Goal: Transaction & Acquisition: Purchase product/service

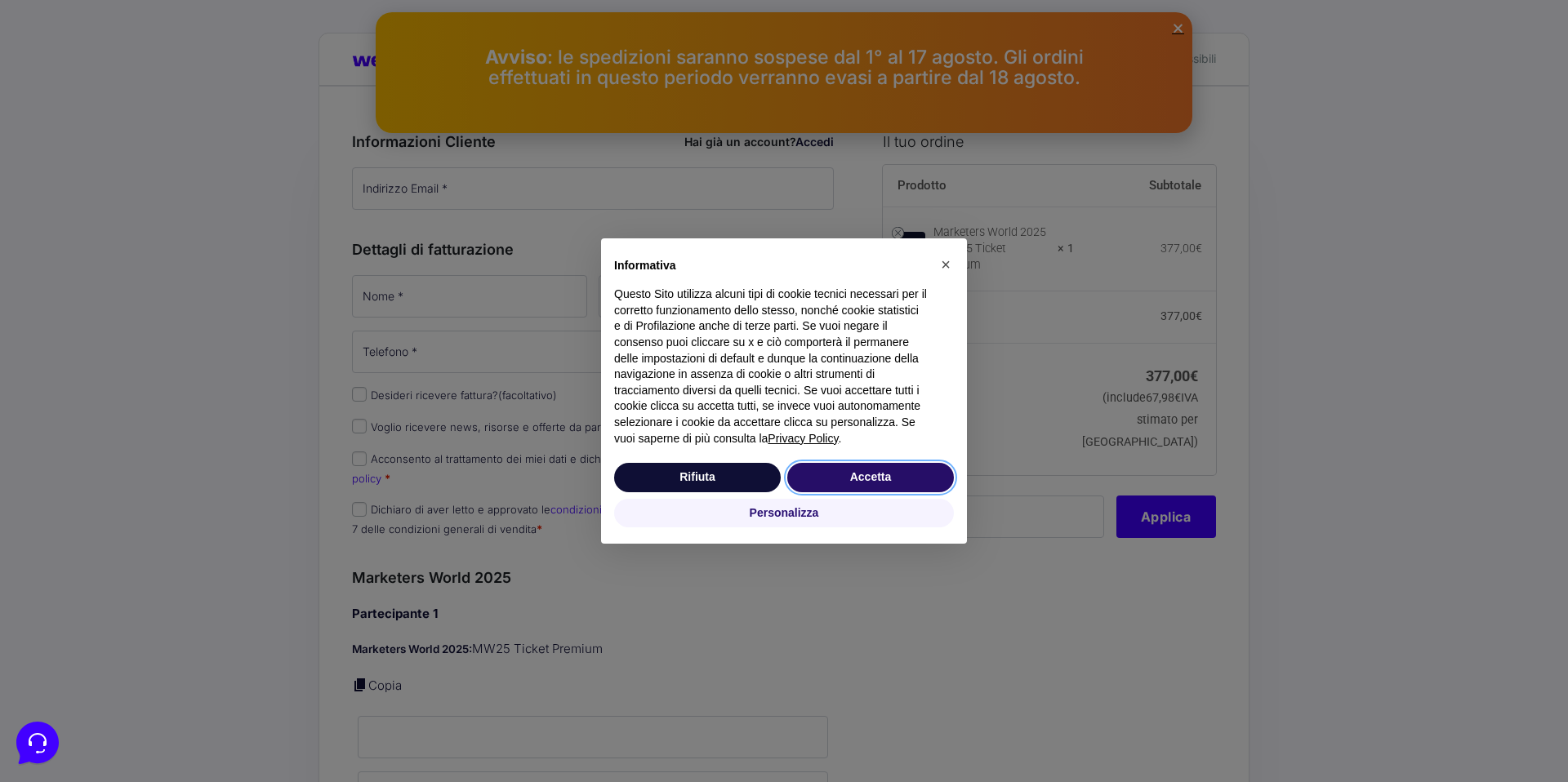
click at [880, 470] on button "Accetta" at bounding box center [871, 478] width 167 height 30
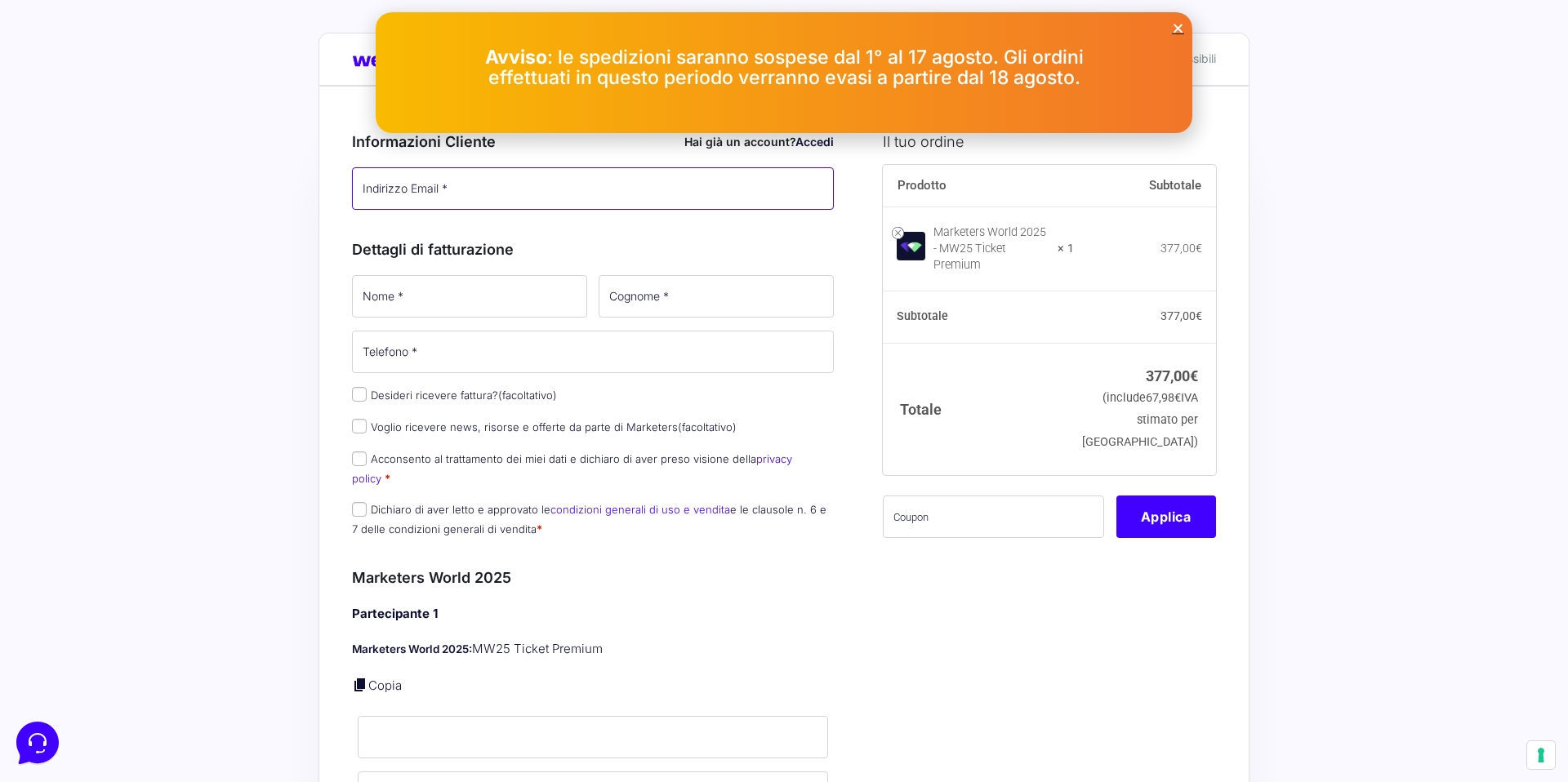
click at [422, 193] on input "Indirizzo Email *" at bounding box center [593, 188] width 481 height 42
type input "e.amato@wearemarketers.net"
click at [496, 310] on input "Nome *" at bounding box center [469, 296] width 235 height 42
type input "Elio"
type input "Amato"
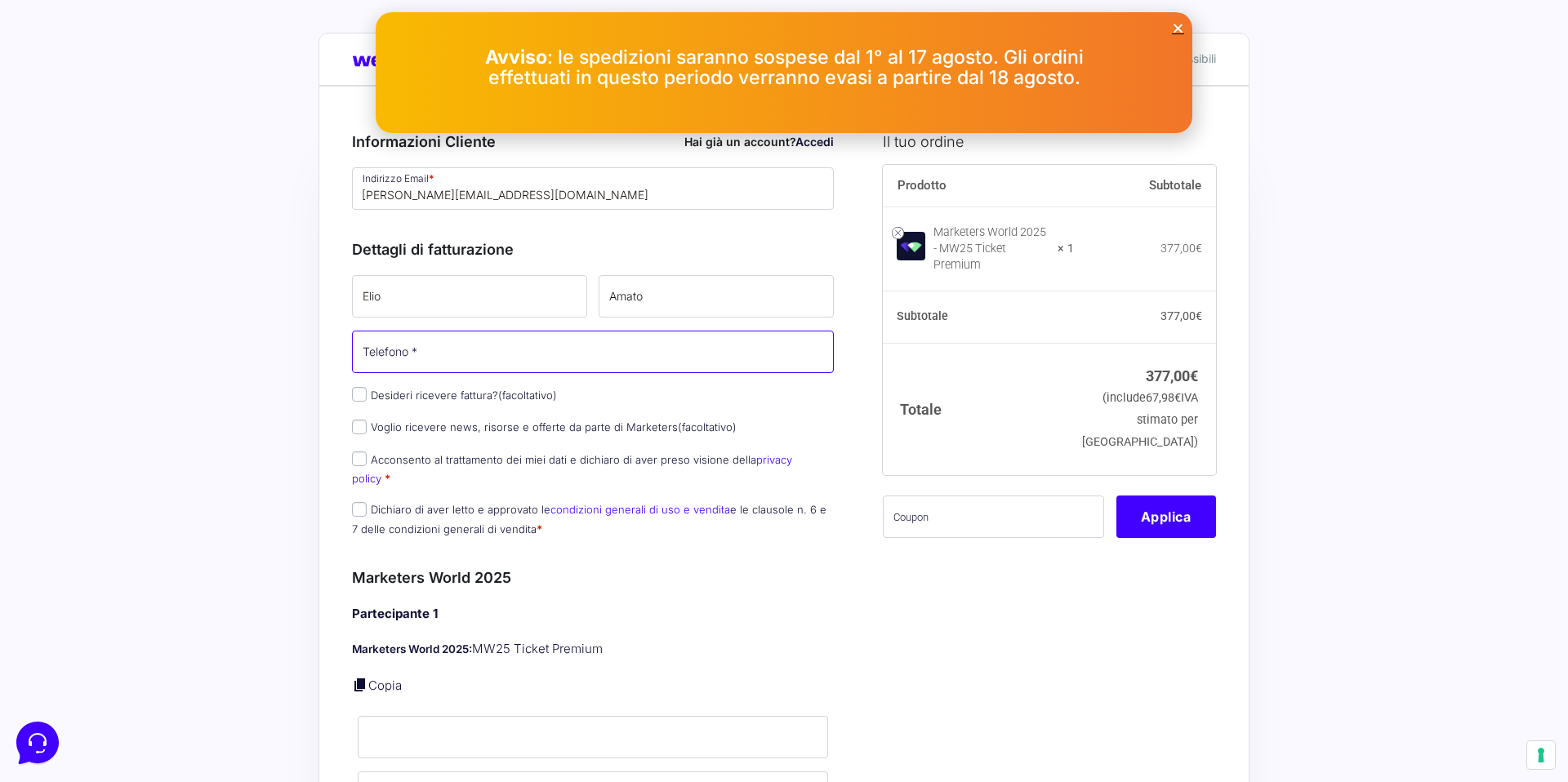
type input "[PHONE_NUMBER]"
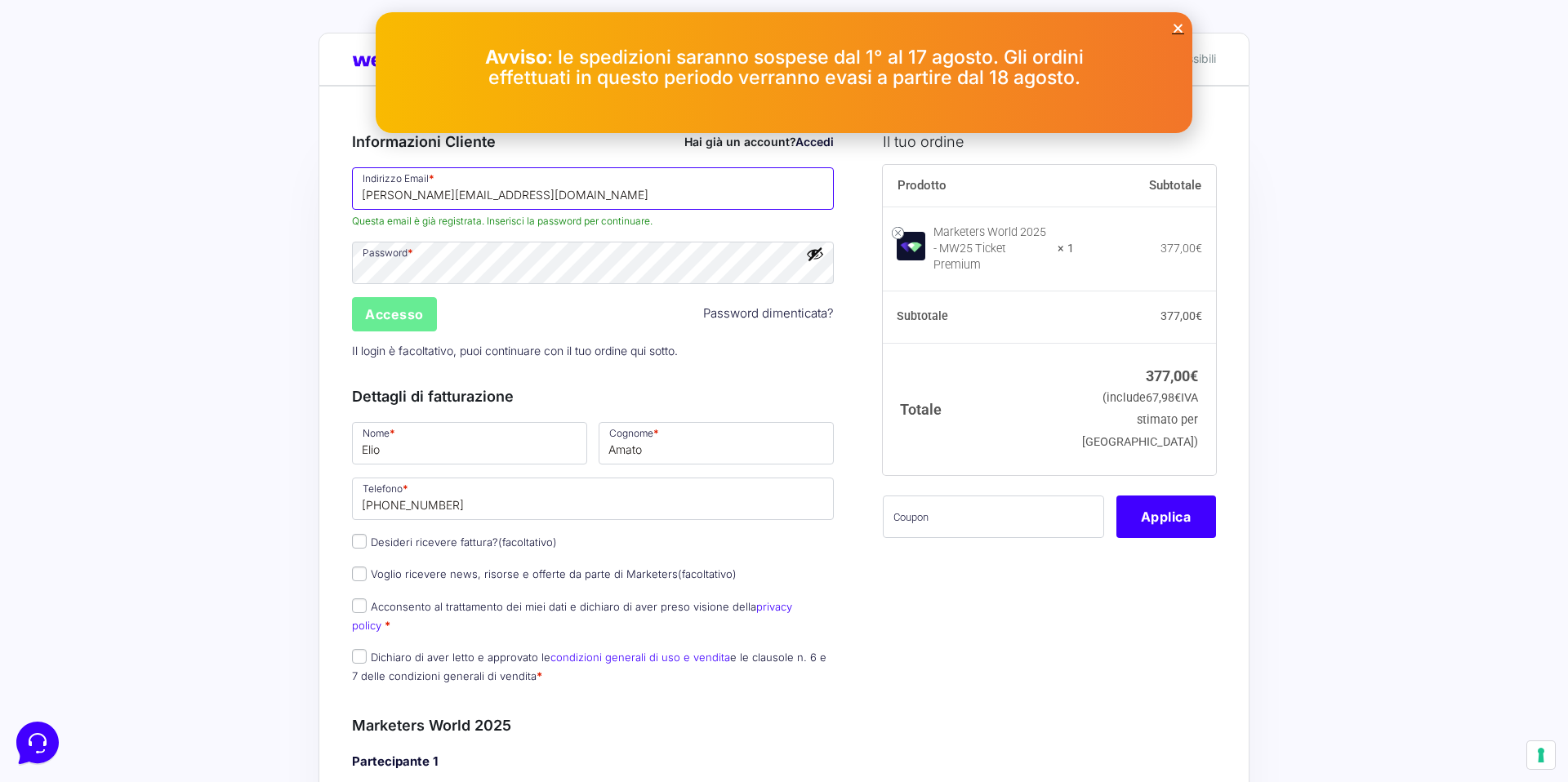
click at [407, 199] on input "e.amato@wearemarketers.net" at bounding box center [593, 188] width 481 height 42
click at [418, 200] on input "elioamato.88@gmail.com" at bounding box center [593, 188] width 481 height 42
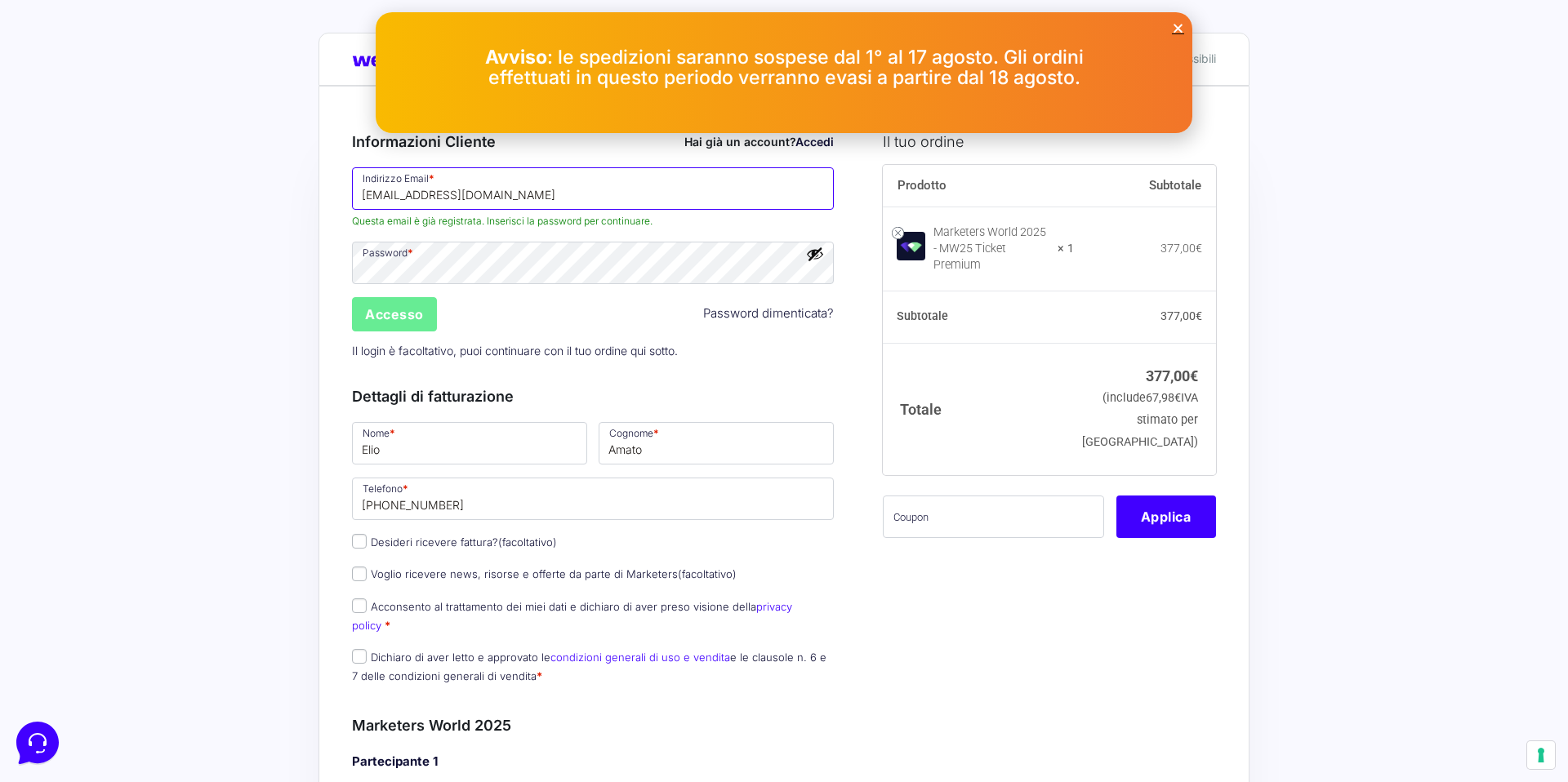
click at [380, 199] on input "elioamato88@gmail.com" at bounding box center [593, 188] width 481 height 42
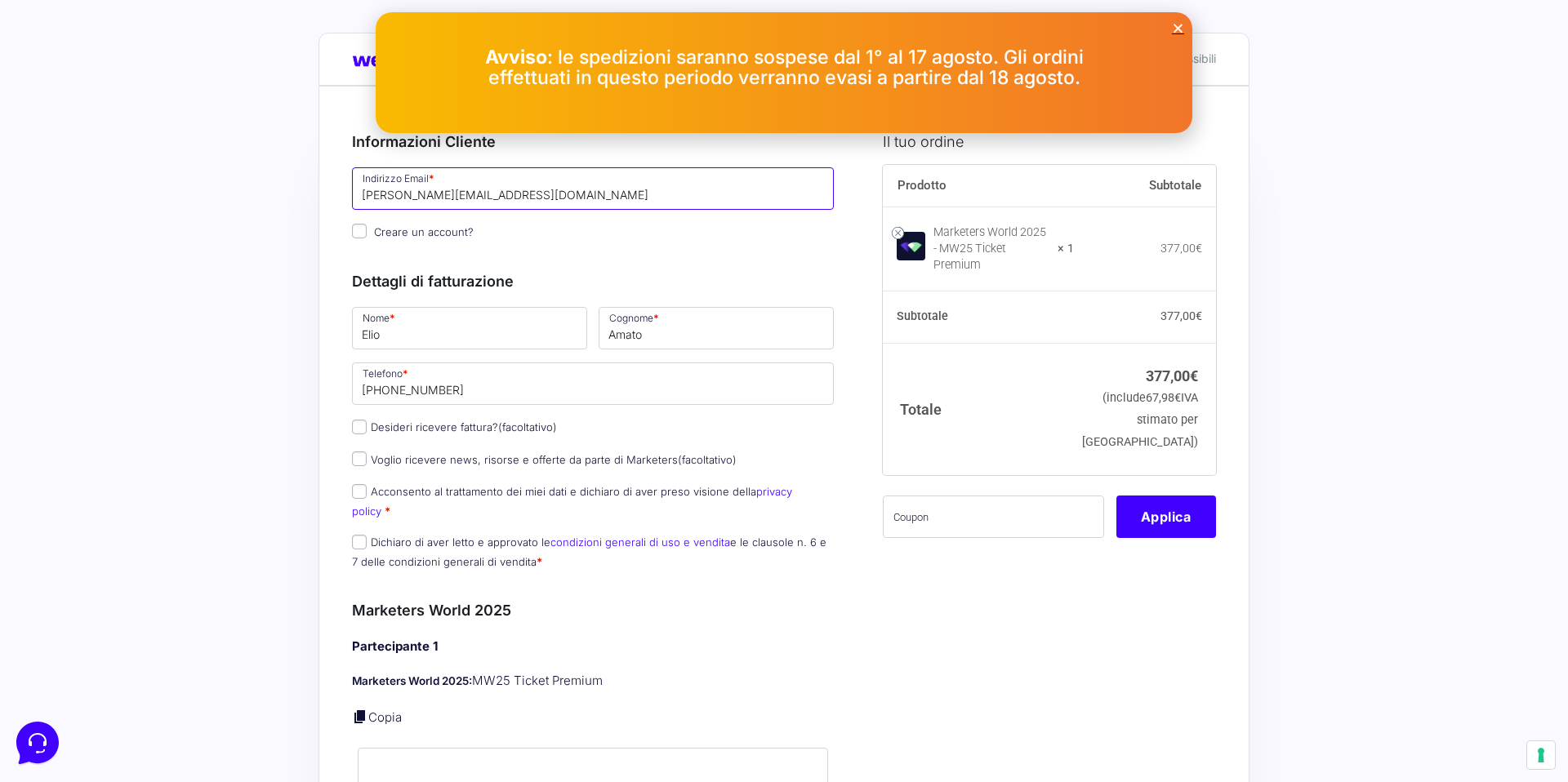
type input "[PERSON_NAME][EMAIL_ADDRESS][DOMAIN_NAME]"
click at [359, 427] on input "Desideri ricevere fattura? (facoltativo)" at bounding box center [359, 427] width 15 height 15
checkbox input "true"
select select "IT"
type input "0000000"
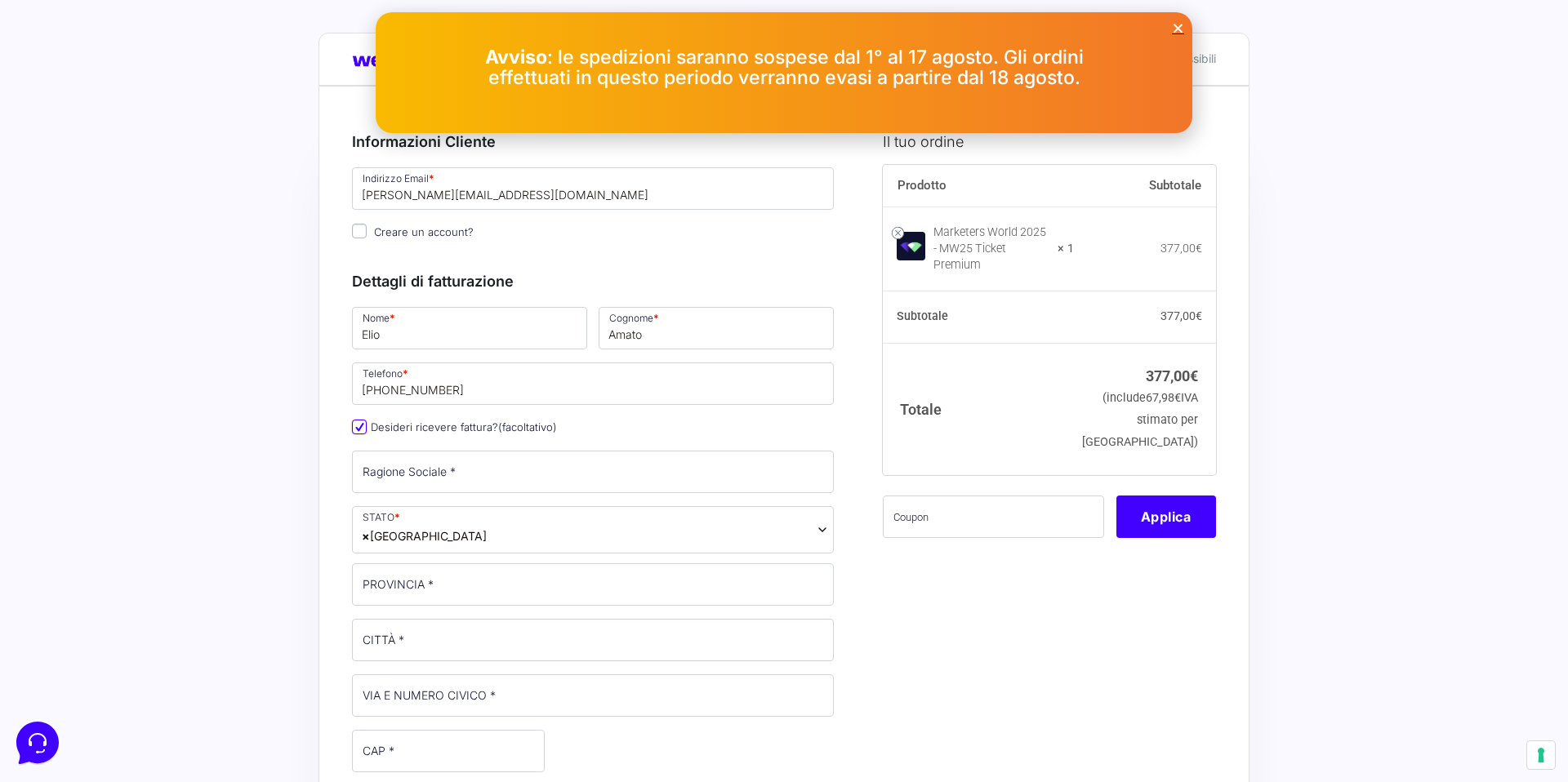
click at [357, 430] on input "Desideri ricevere fattura? (facoltativo)" at bounding box center [359, 427] width 15 height 15
checkbox input "false"
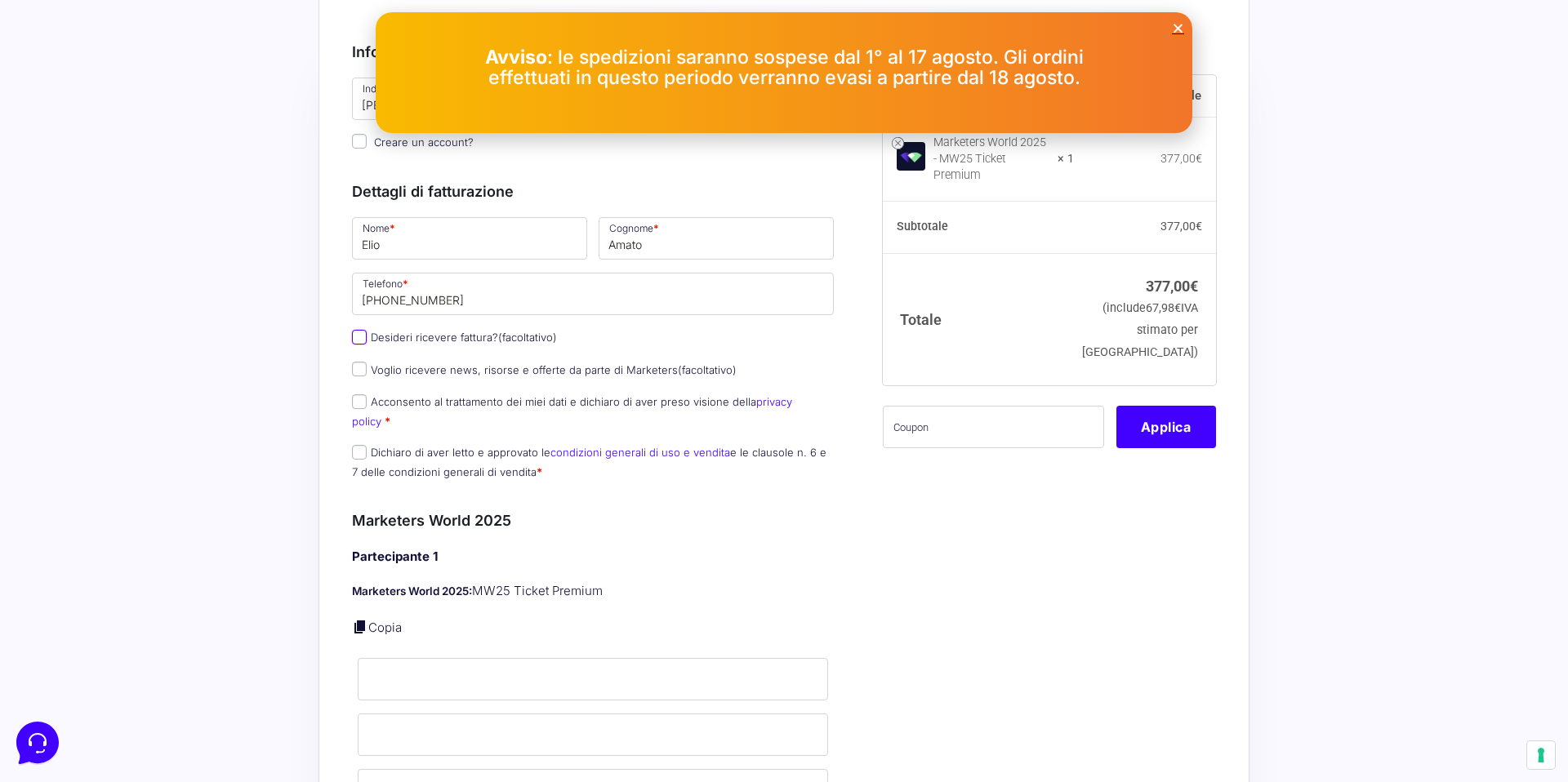
scroll to position [96, 0]
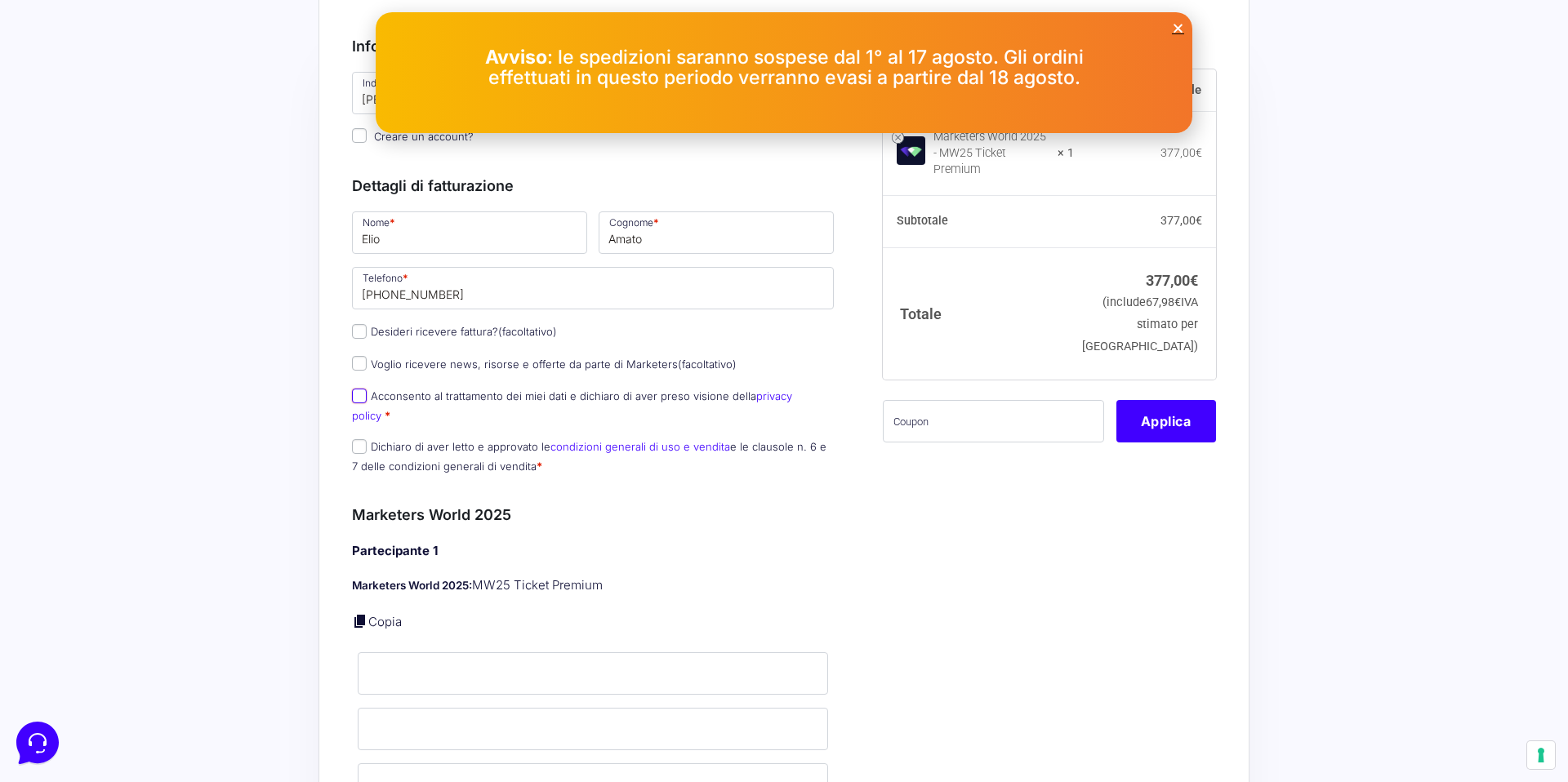
click at [365, 396] on input "Acconsento al trattamento dei miei dati e dichiaro di aver preso visione della …" at bounding box center [359, 396] width 15 height 15
checkbox input "true"
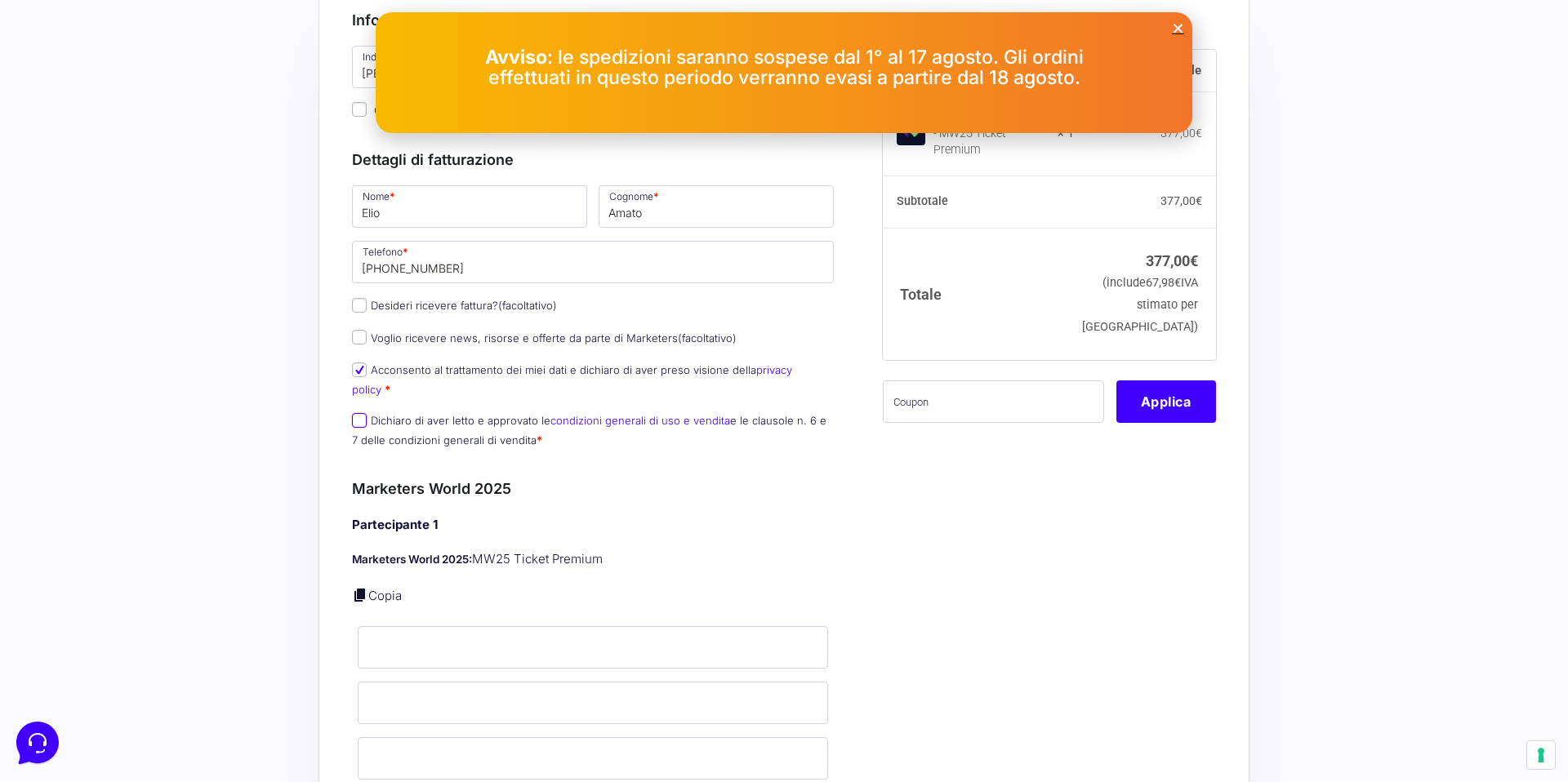
click at [356, 413] on input "Dichiaro di aver letto e approvato le condizioni generali di uso e vendita e le…" at bounding box center [359, 420] width 15 height 15
checkbox input "true"
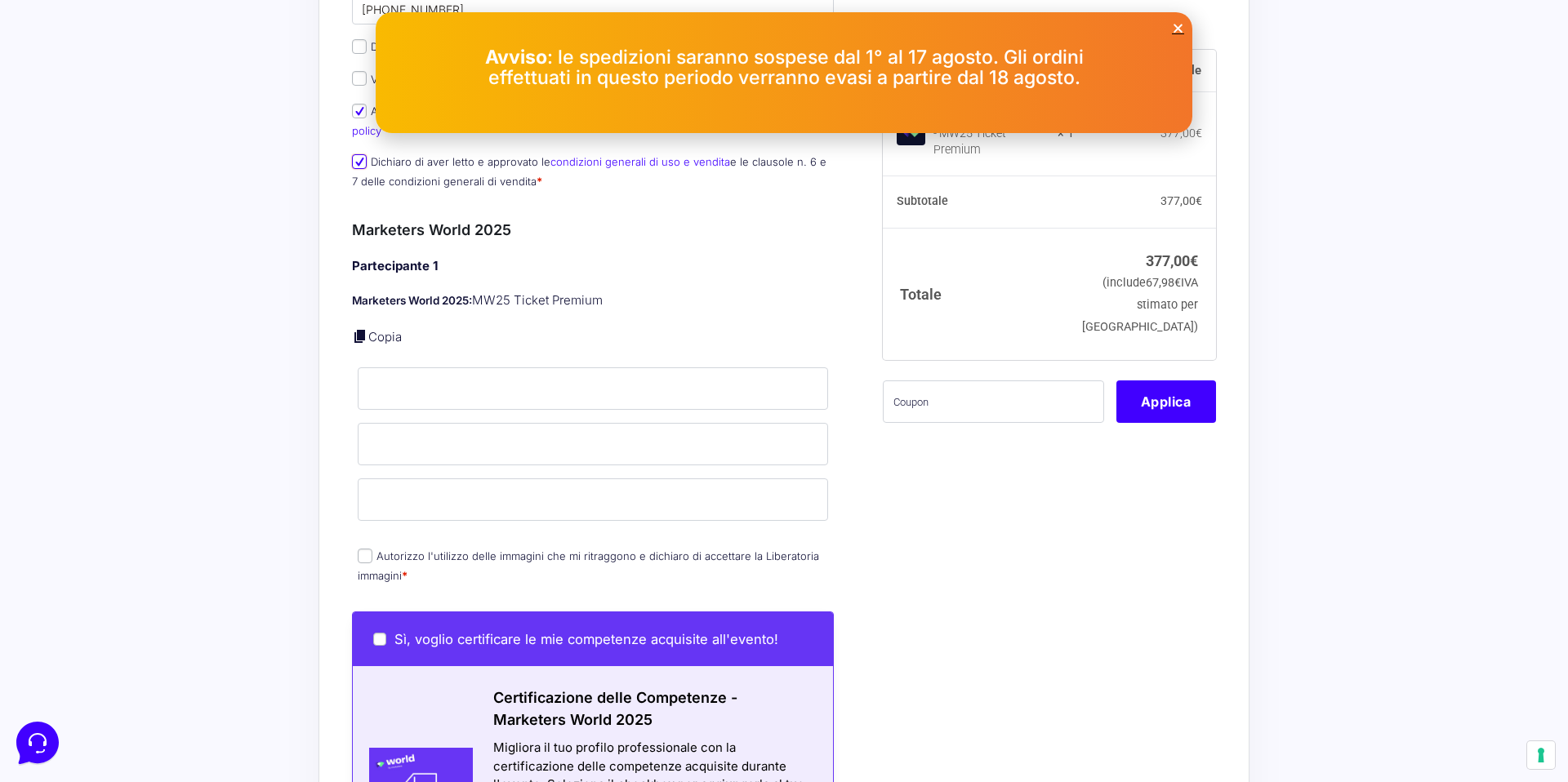
scroll to position [439, 0]
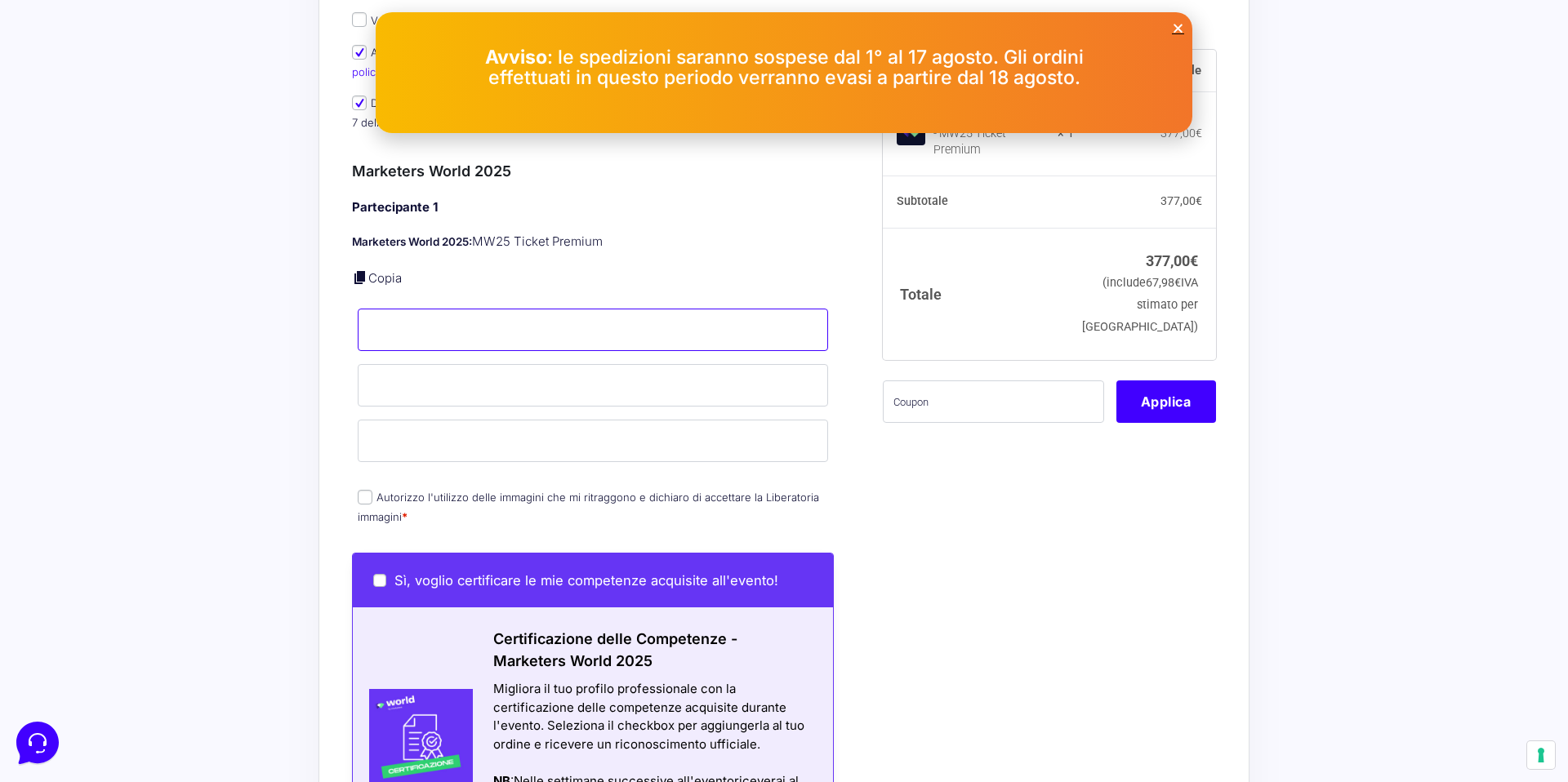
click at [387, 329] on input "Nome *" at bounding box center [593, 329] width 470 height 42
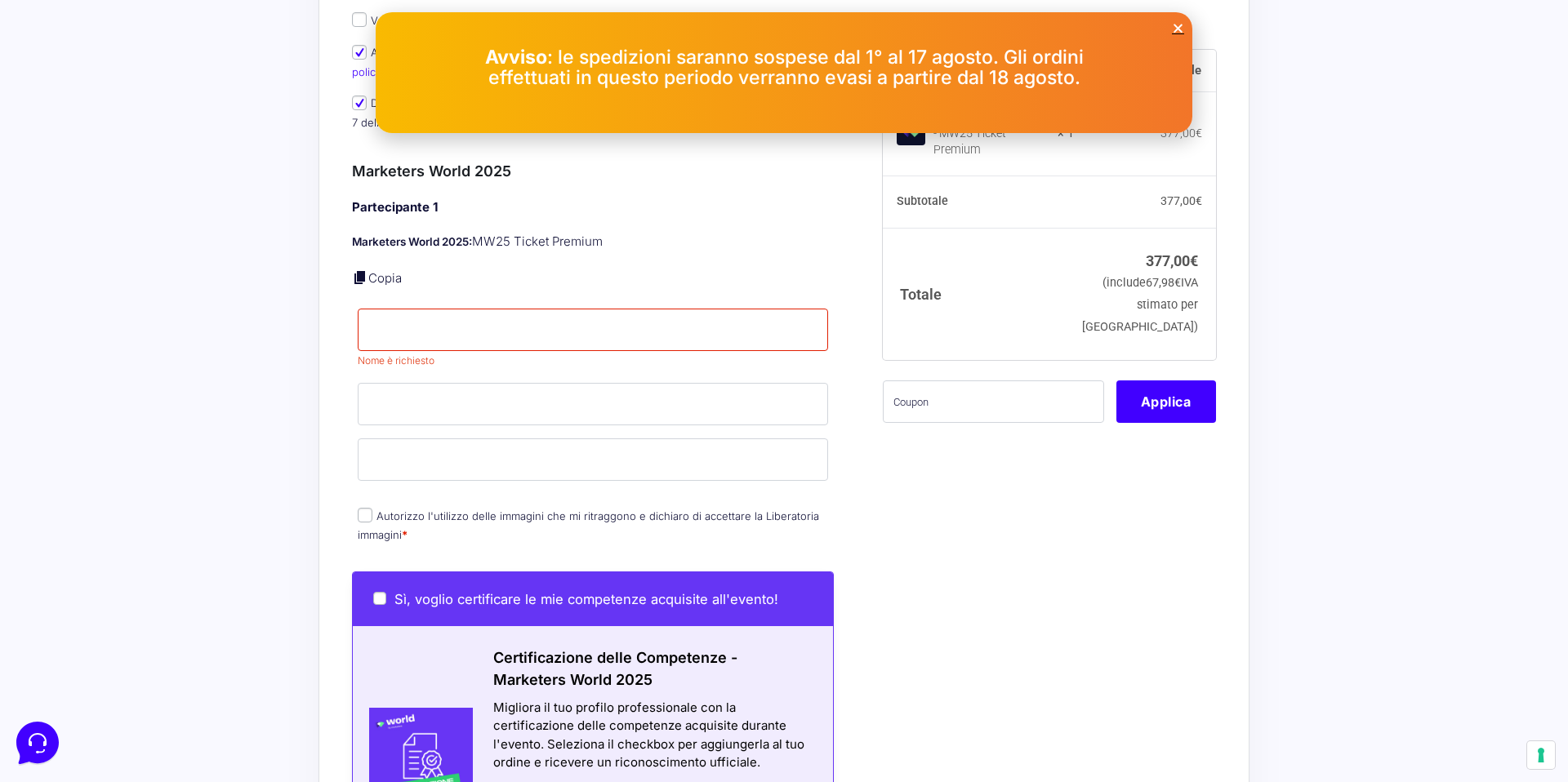
click at [354, 269] on link at bounding box center [360, 278] width 16 height 16
type input "Elio"
type input "Amato"
type input "[PERSON_NAME][EMAIL_ADDRESS][DOMAIN_NAME]"
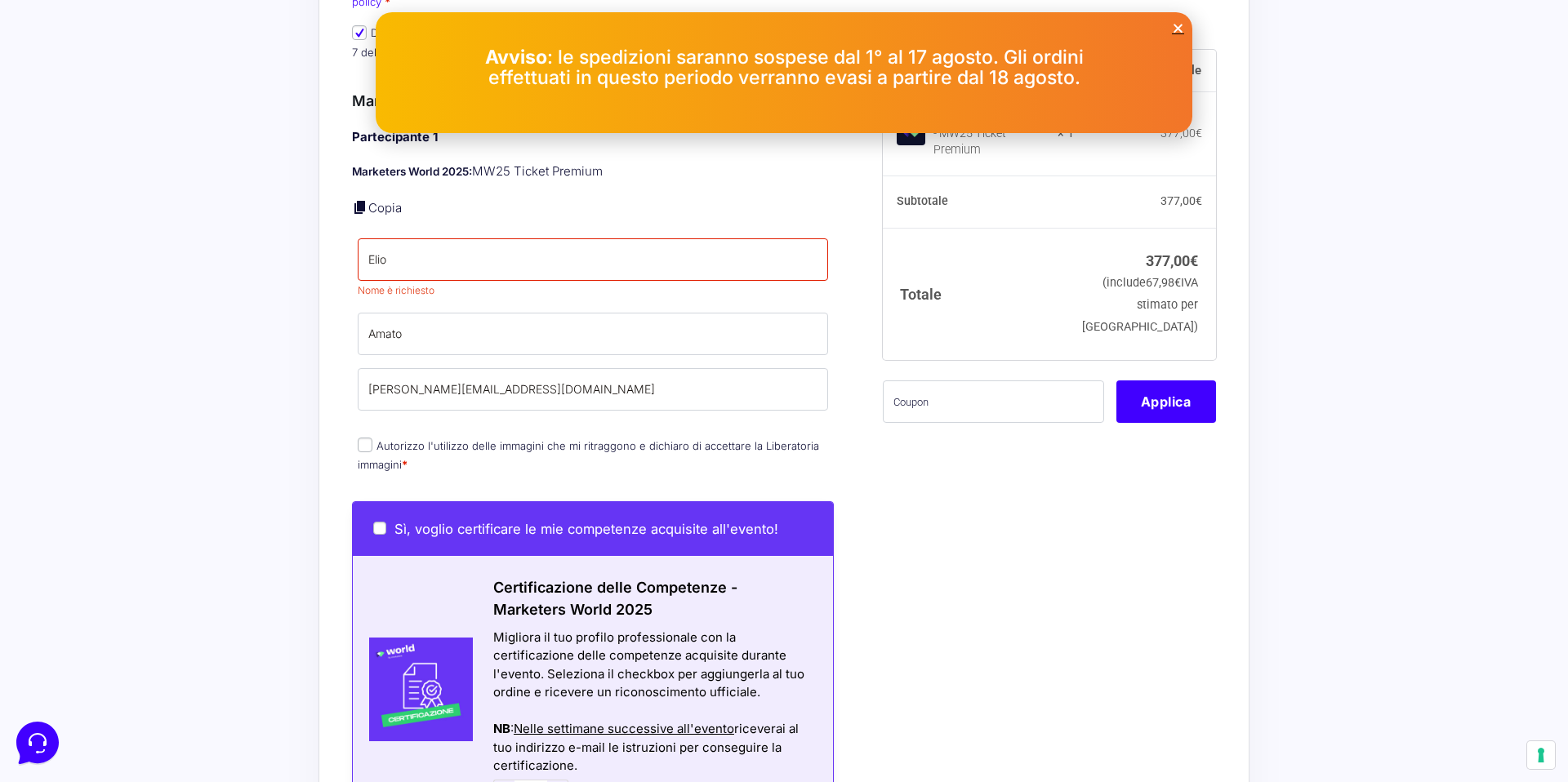
click at [365, 438] on input "Autorizzo l'utilizzo delle immagini che mi ritraggono e dichiaro di accettare l…" at bounding box center [365, 445] width 15 height 15
checkbox input "true"
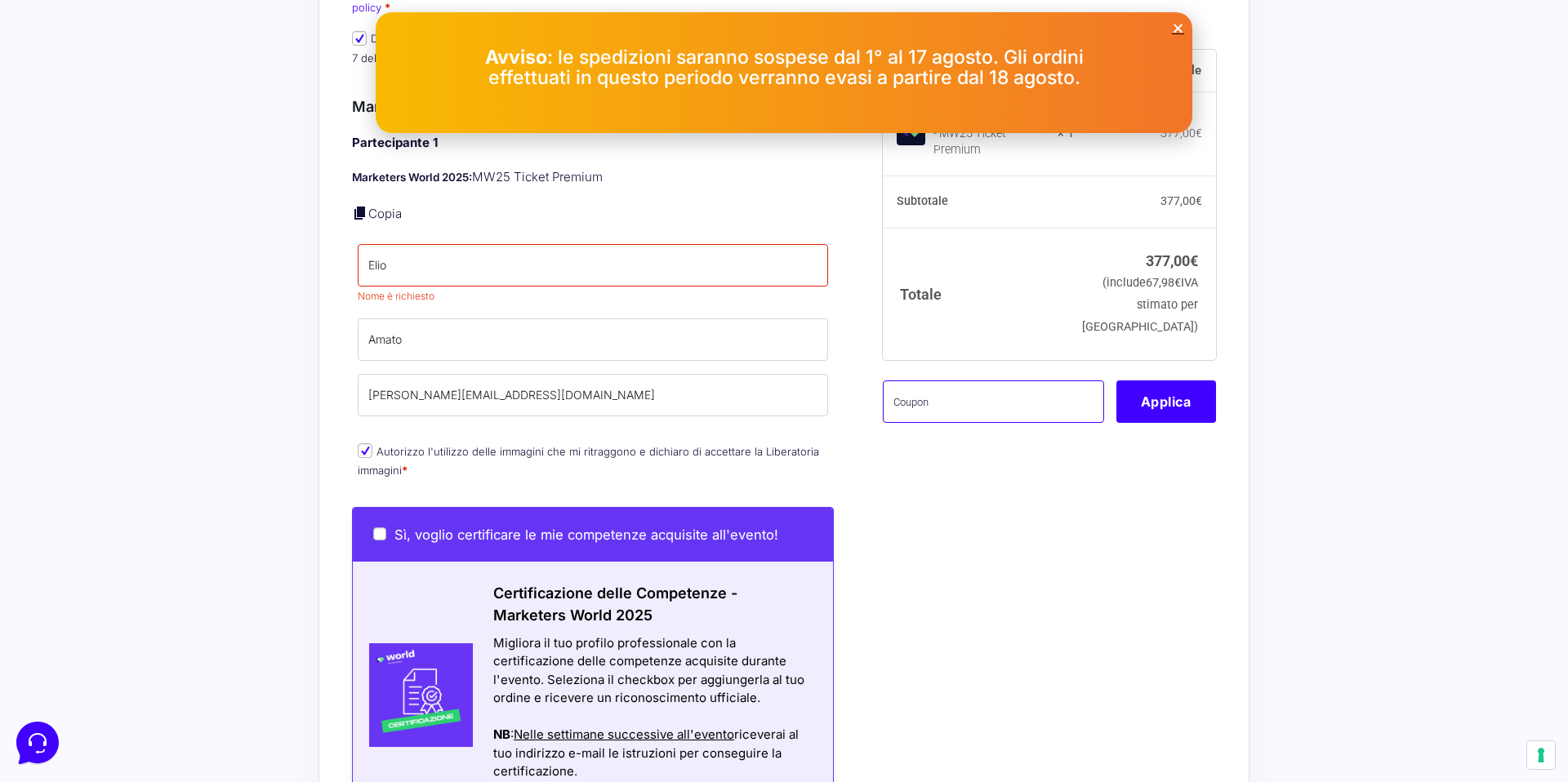
click at [937, 402] on input "text" at bounding box center [993, 400] width 221 height 42
type input "eliotest"
click at [1172, 381] on button "Applica" at bounding box center [1166, 400] width 100 height 42
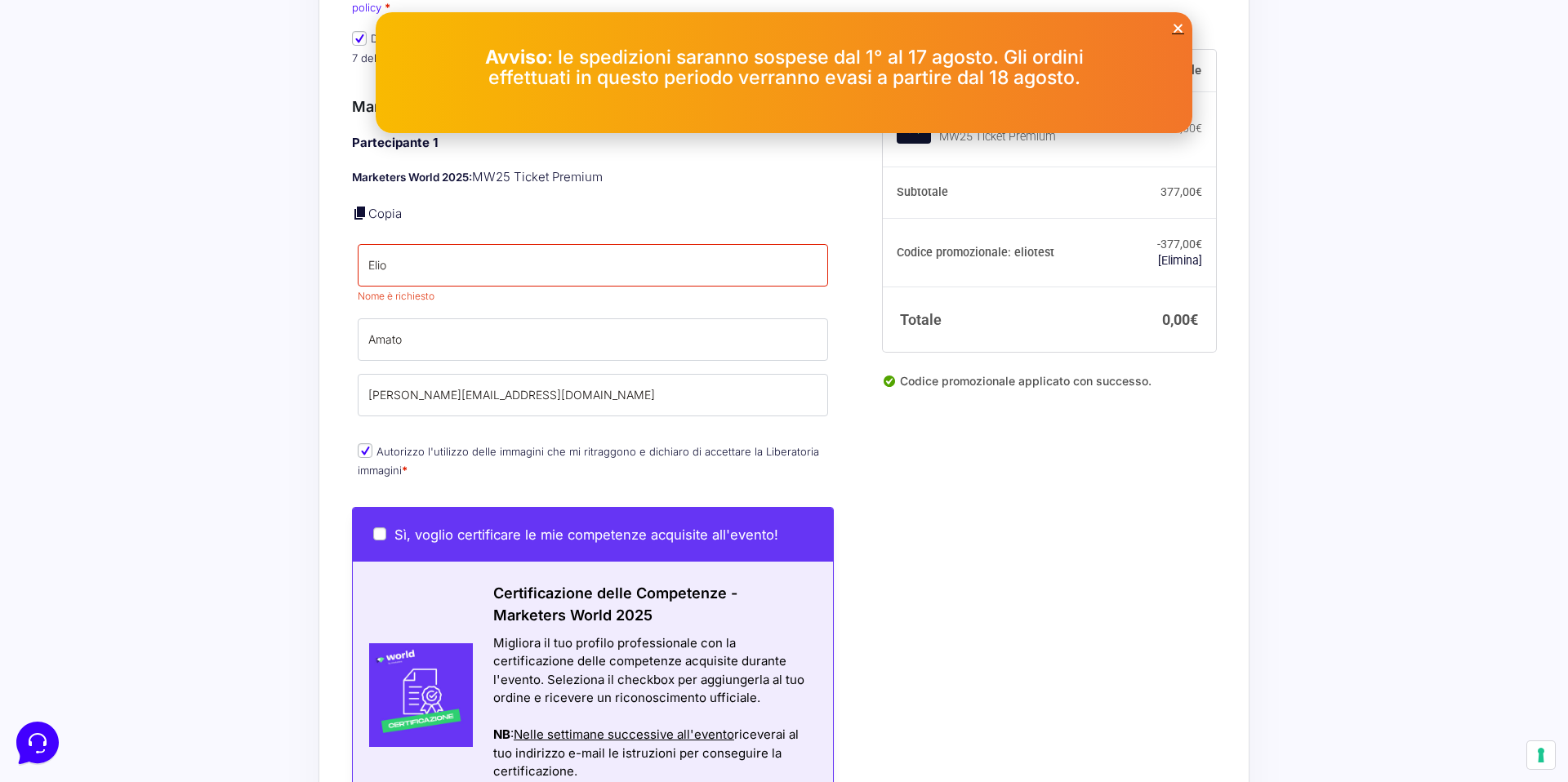
scroll to position [915, 0]
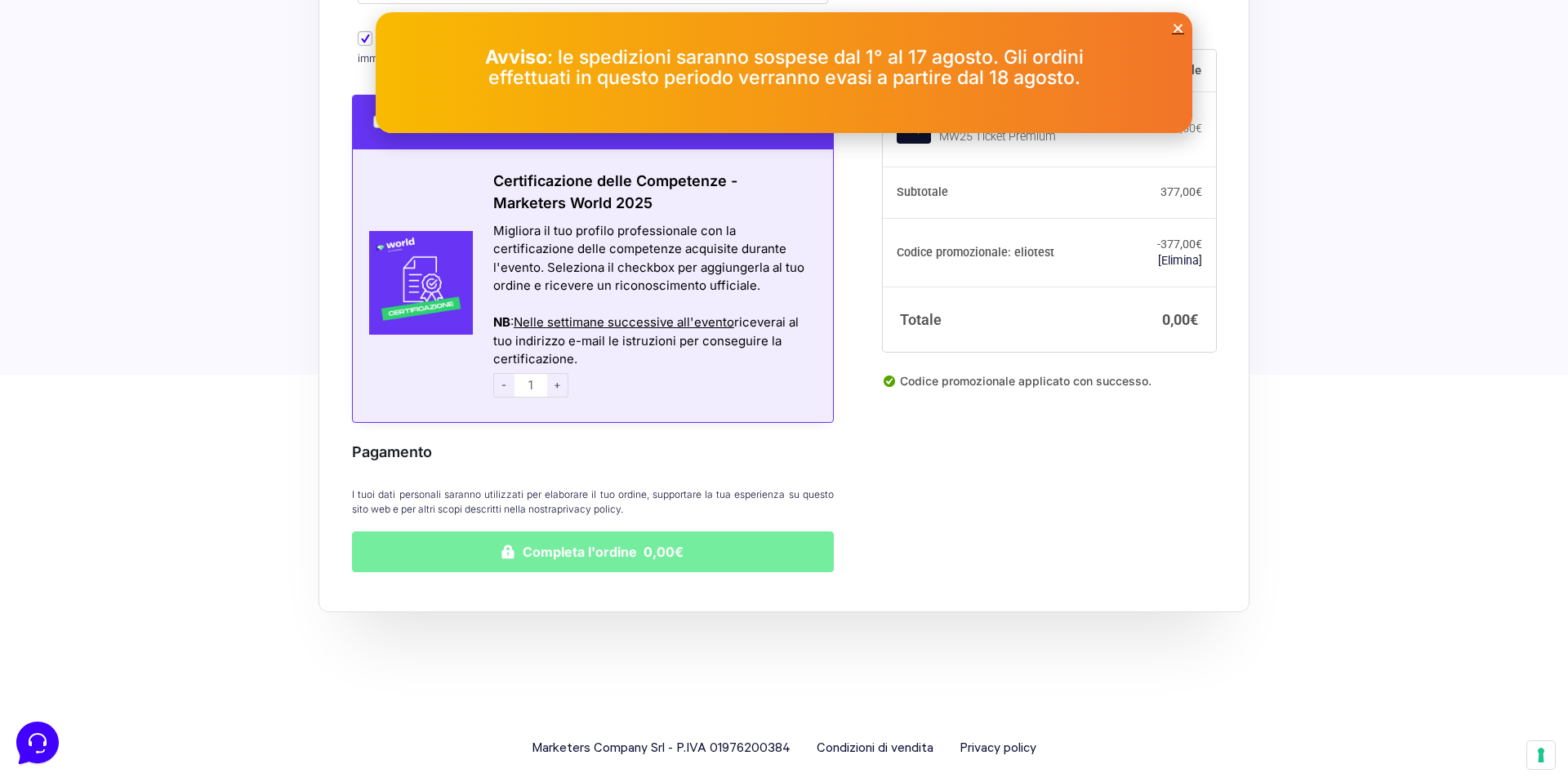
click at [630, 535] on button "Completa l'ordine 0,00€" at bounding box center [593, 552] width 481 height 41
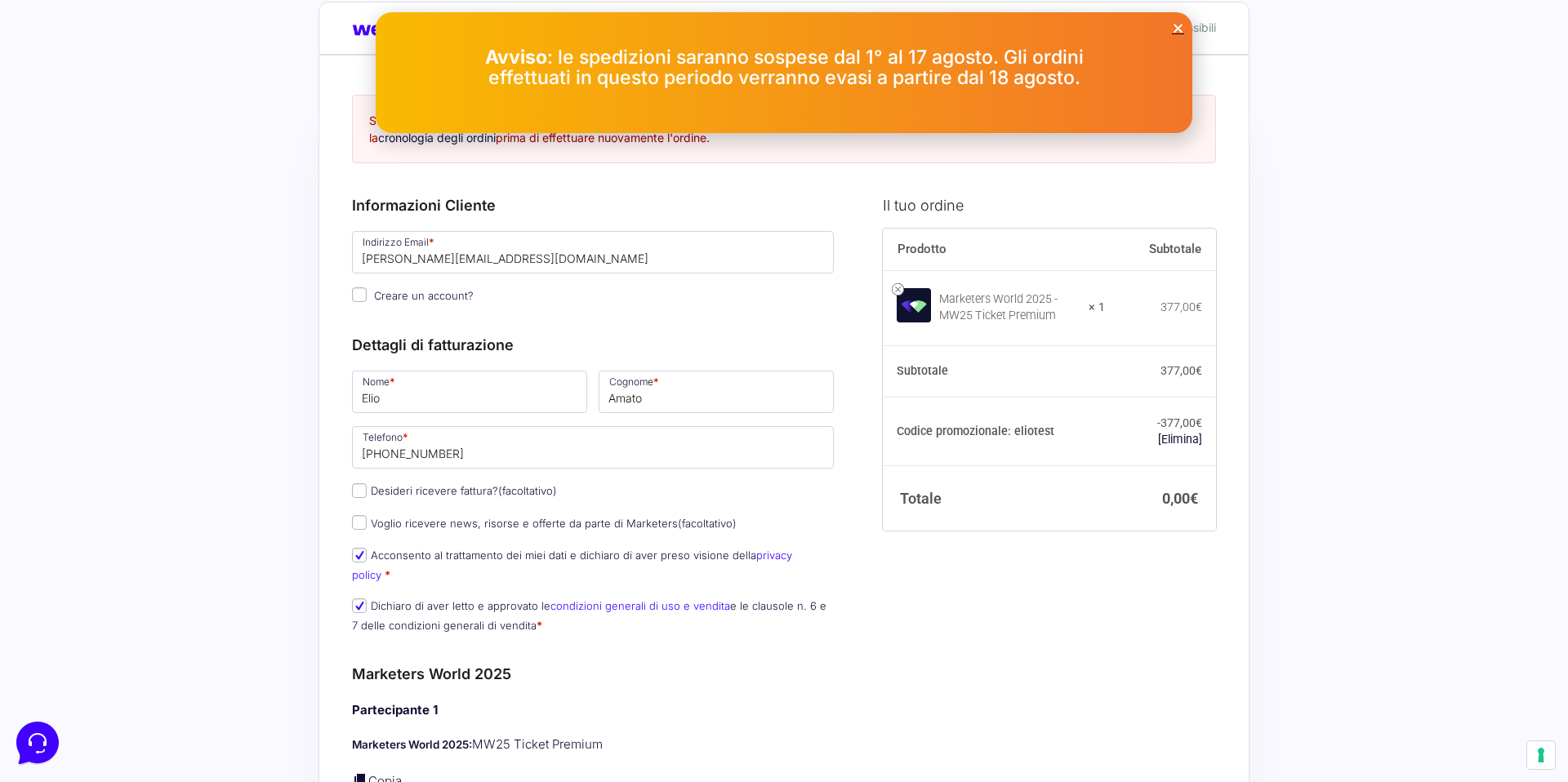
scroll to position [0, 0]
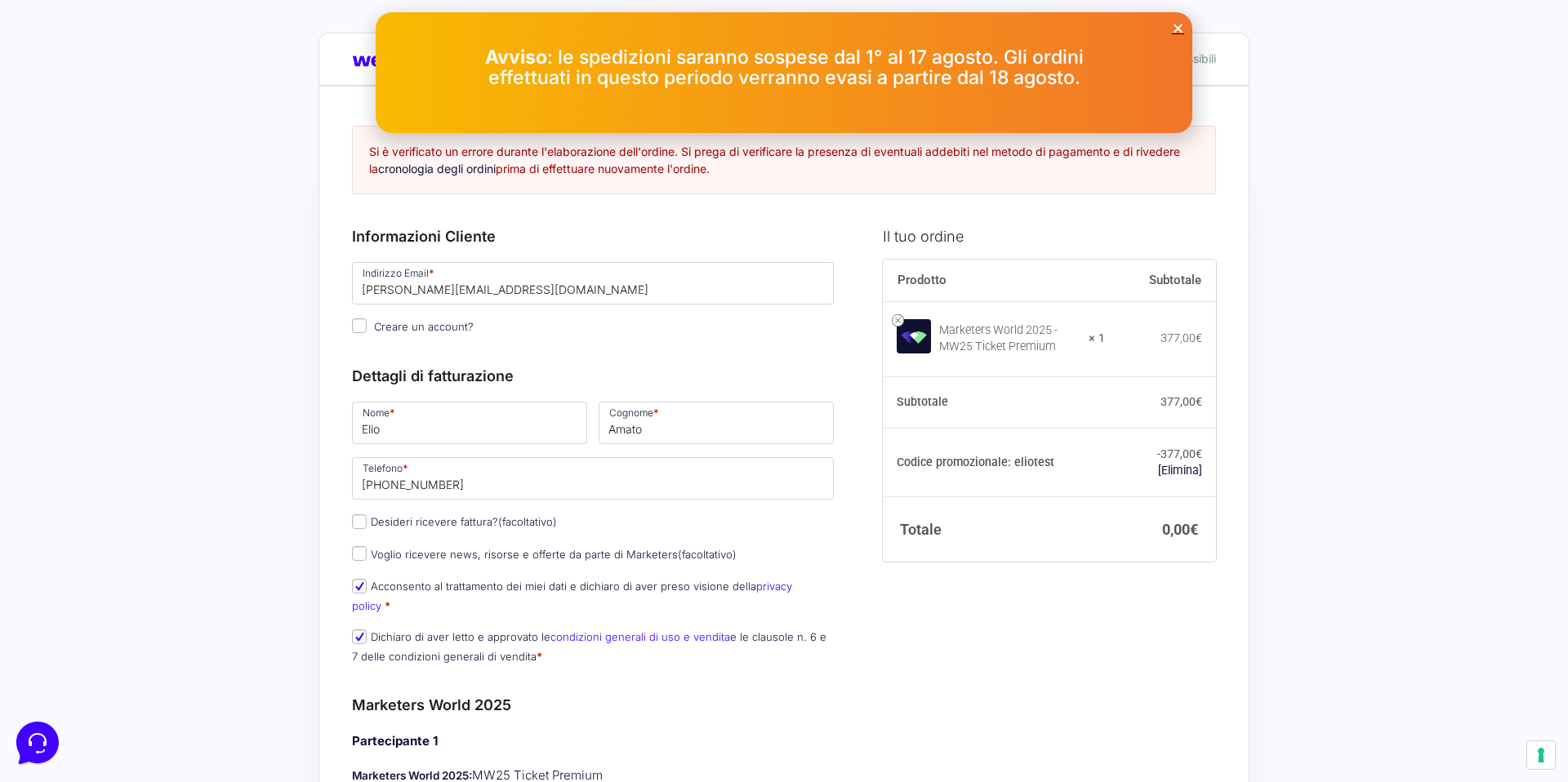
click at [1177, 25] on icon "Close" at bounding box center [1177, 28] width 12 height 12
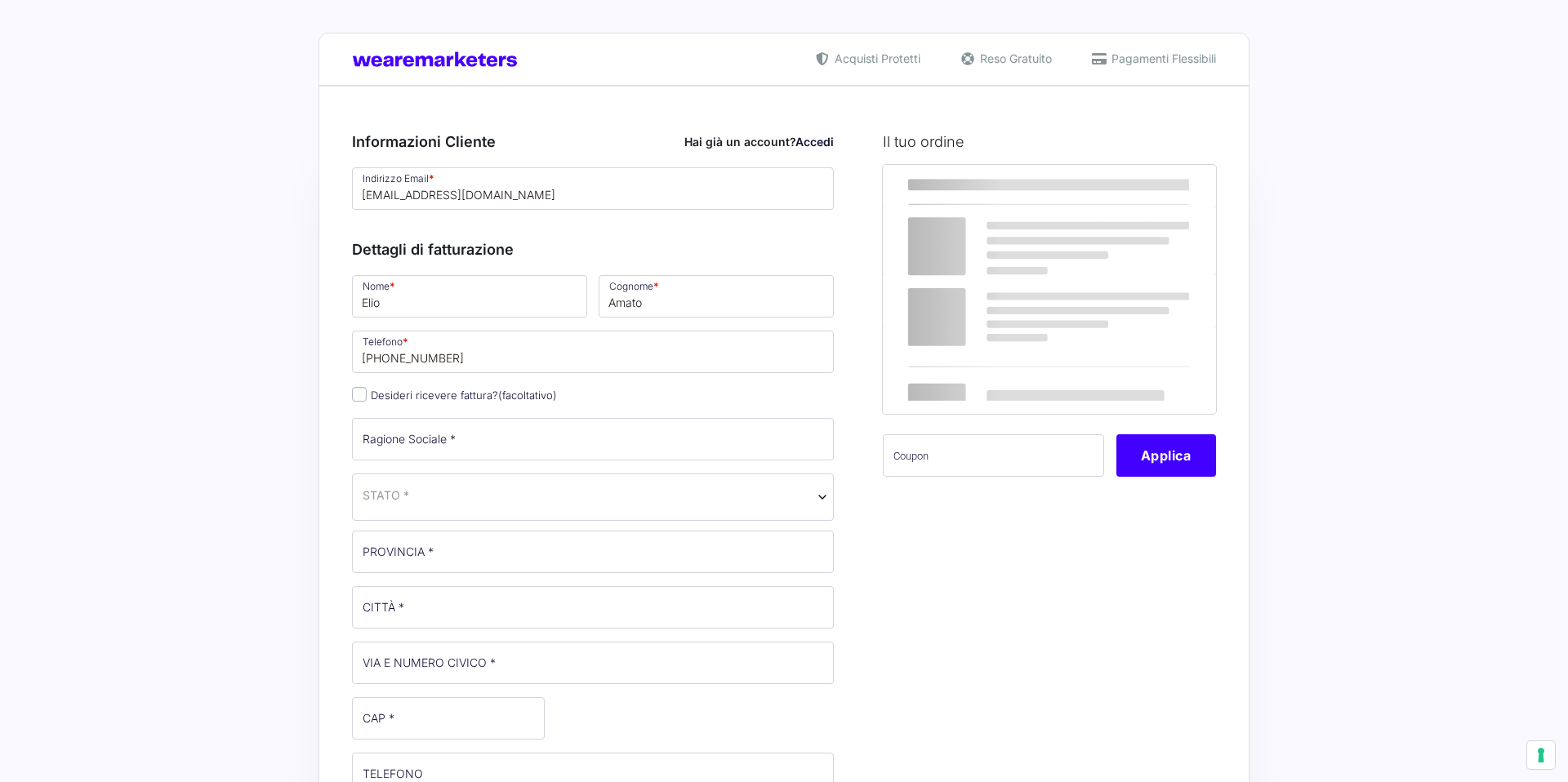
select select
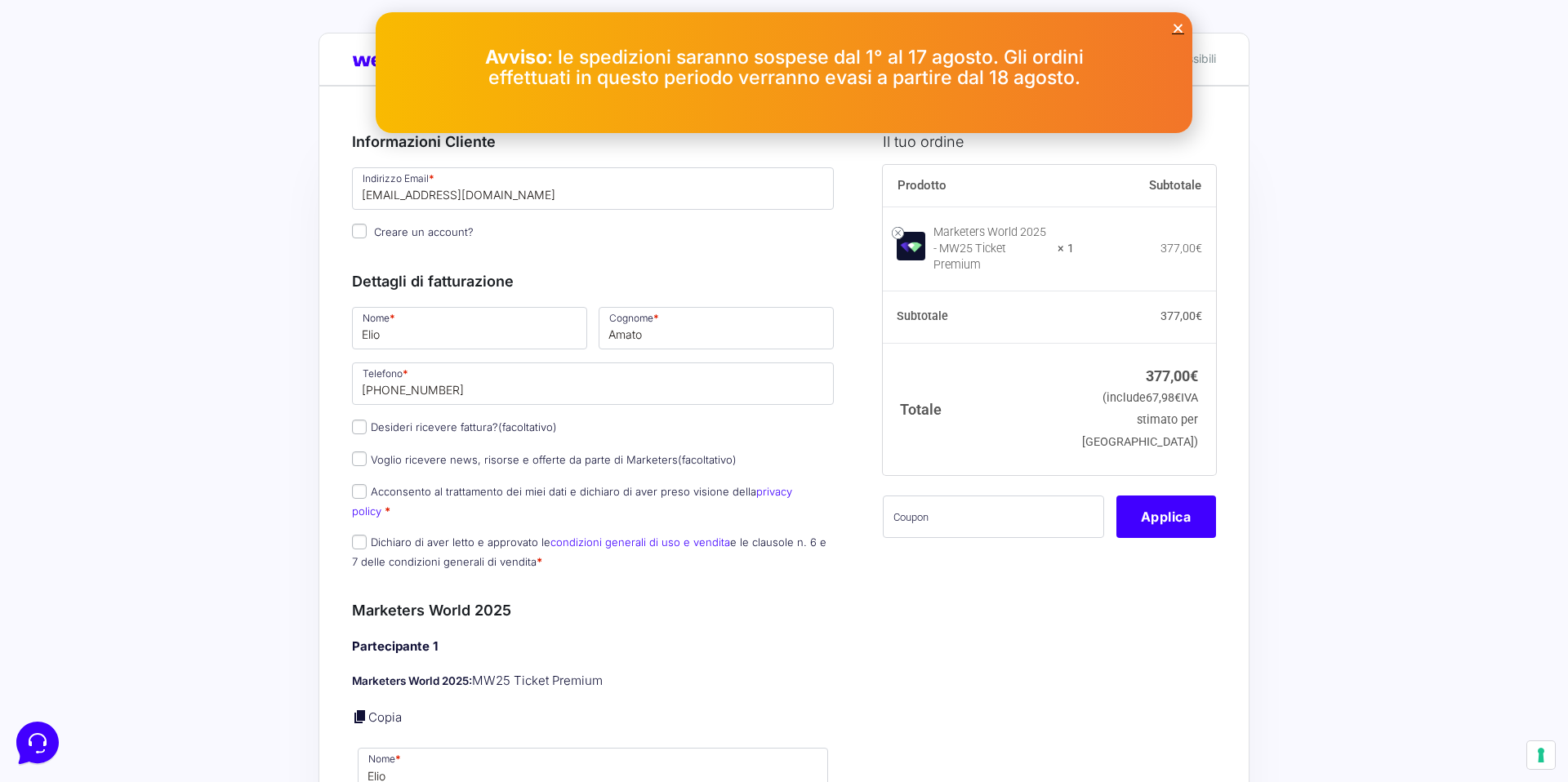
click at [1181, 24] on icon "Close" at bounding box center [1177, 28] width 12 height 12
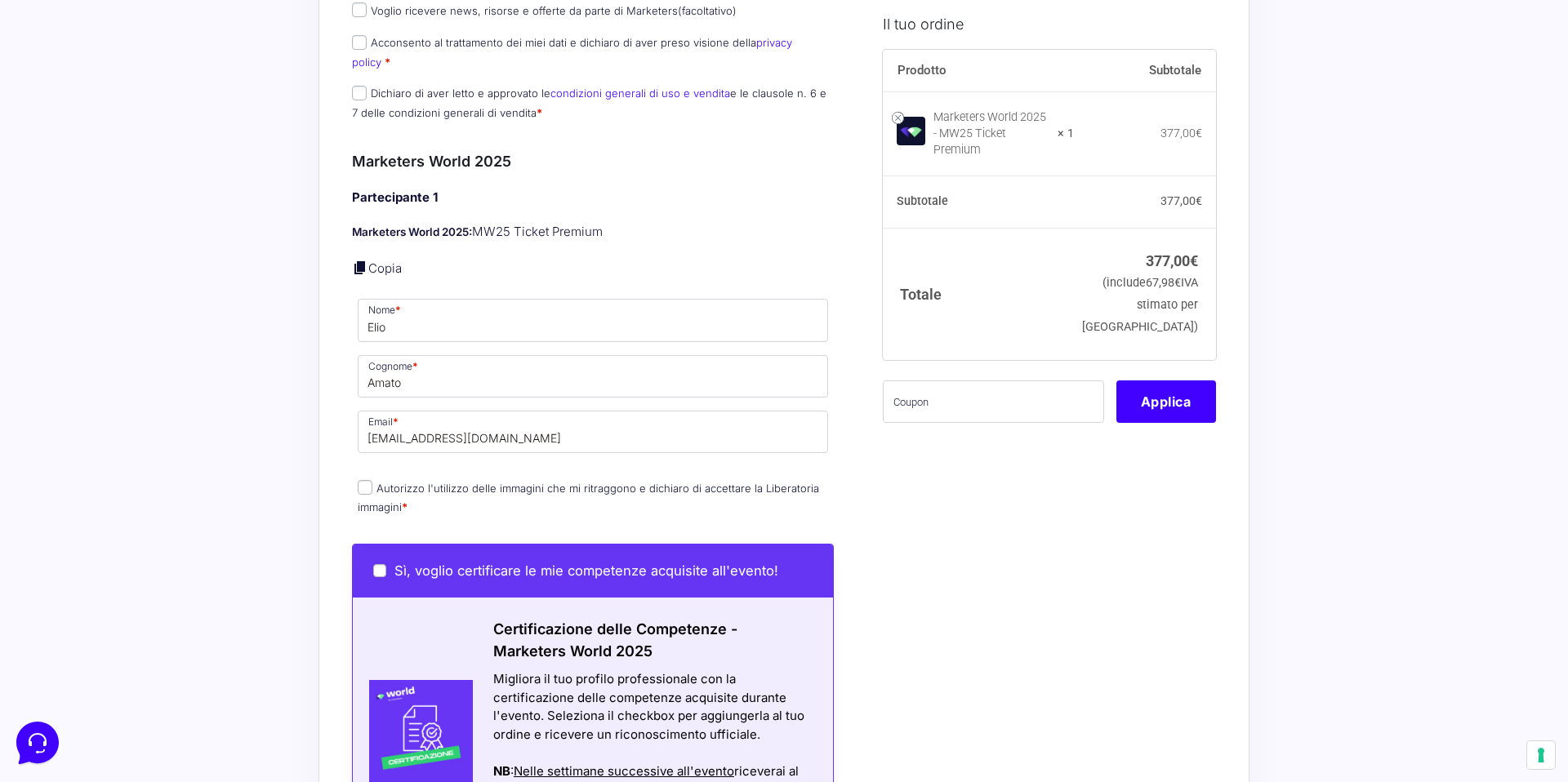
scroll to position [451, 0]
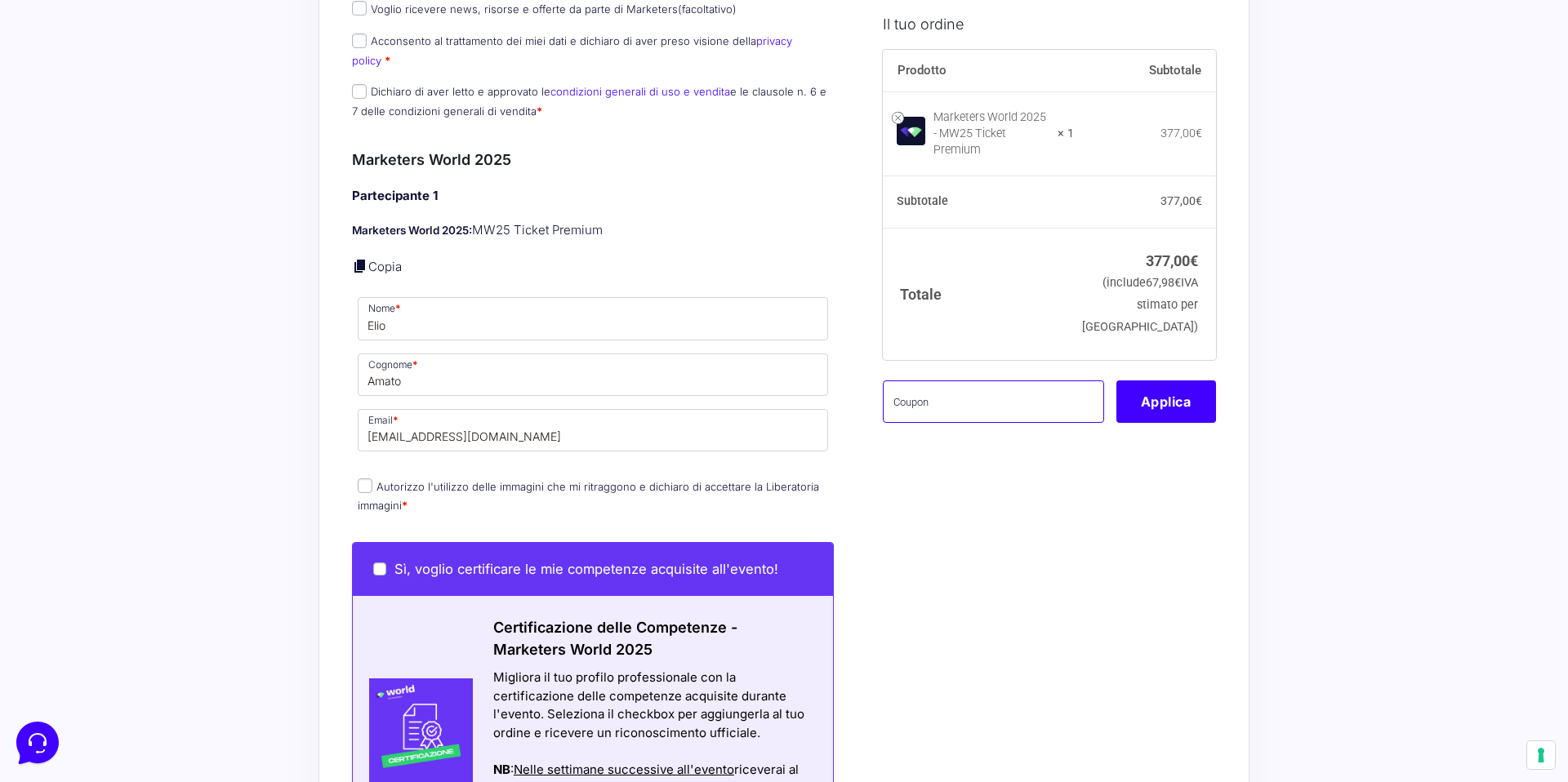
click at [1038, 390] on input "text" at bounding box center [993, 400] width 221 height 42
type input "eliotest"
click at [1144, 382] on button "Applica" at bounding box center [1166, 400] width 100 height 42
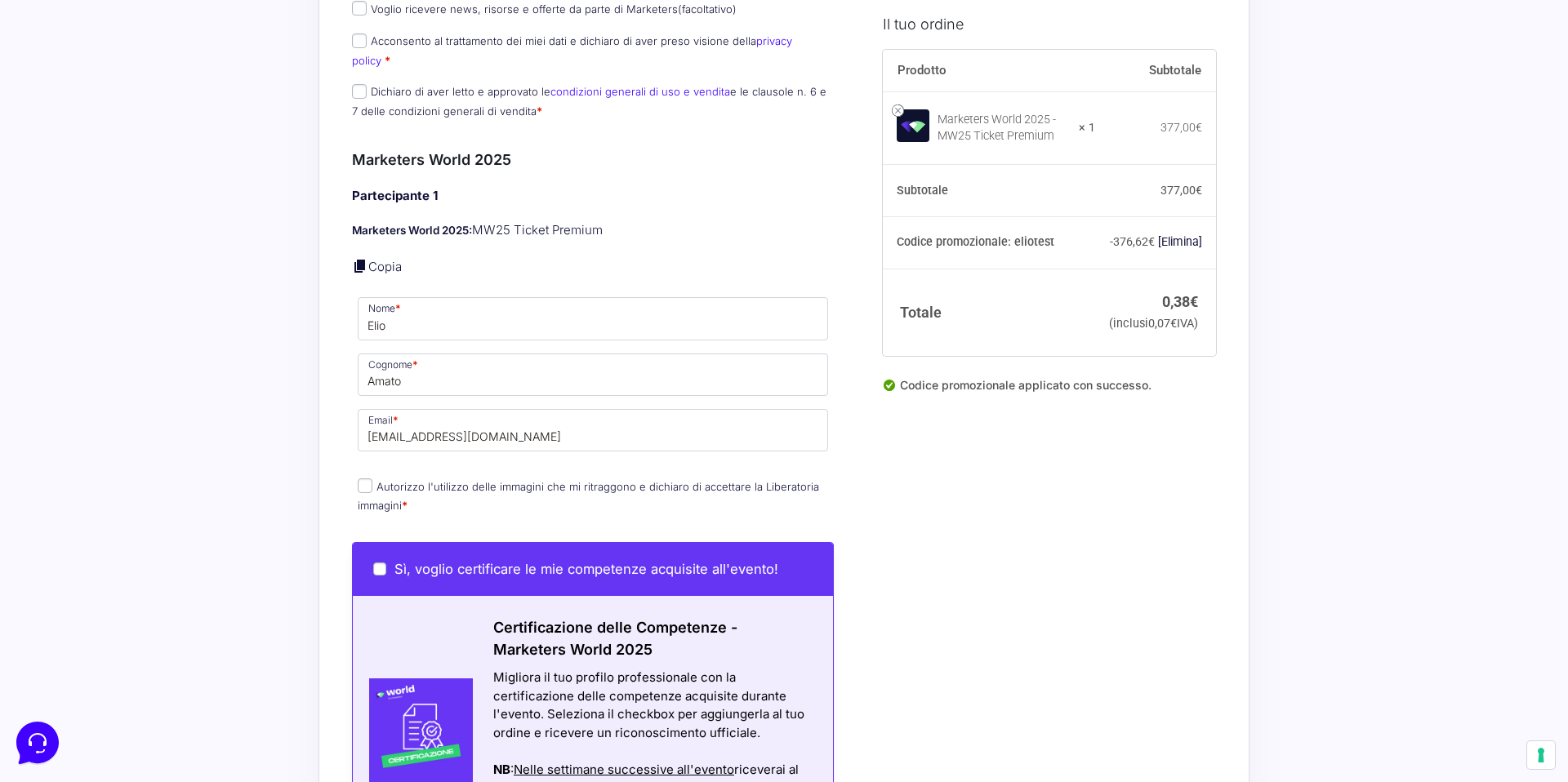
scroll to position [457, 0]
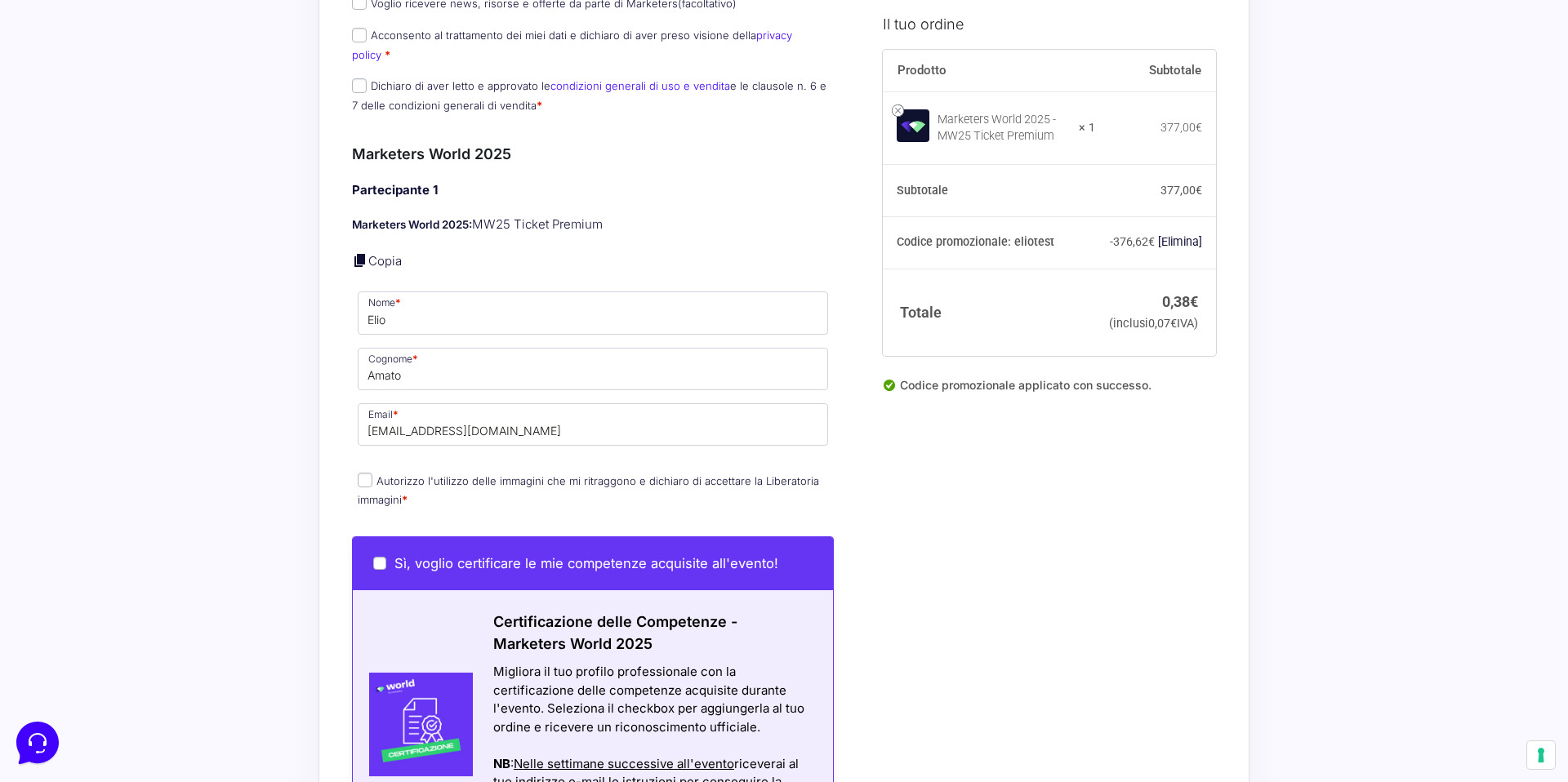
click at [363, 472] on input "Autorizzo l'utilizzo delle immagini che mi ritraggono e dichiaro di accettare l…" at bounding box center [365, 480] width 15 height 15
checkbox input "true"
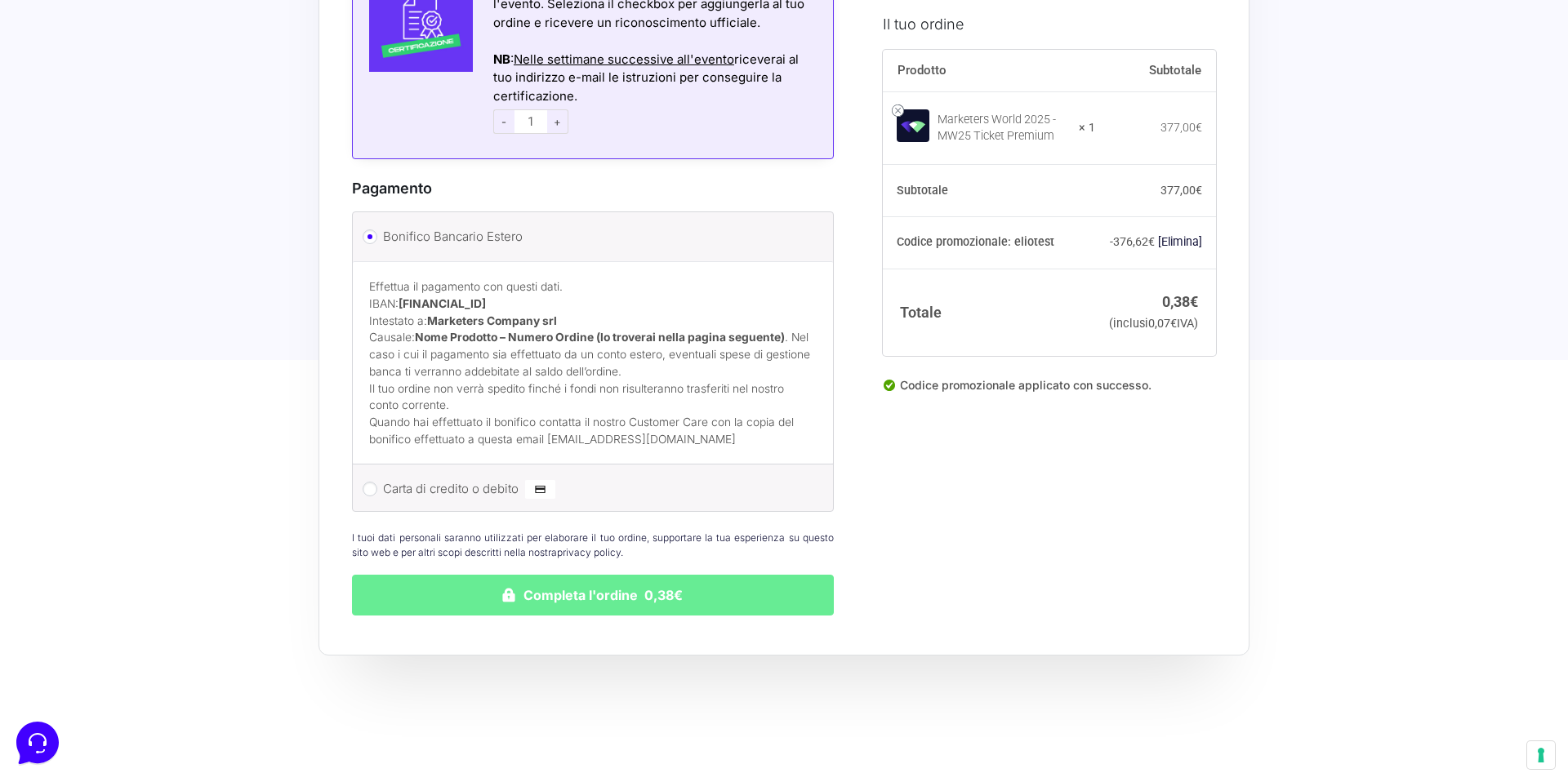
scroll to position [1204, 0]
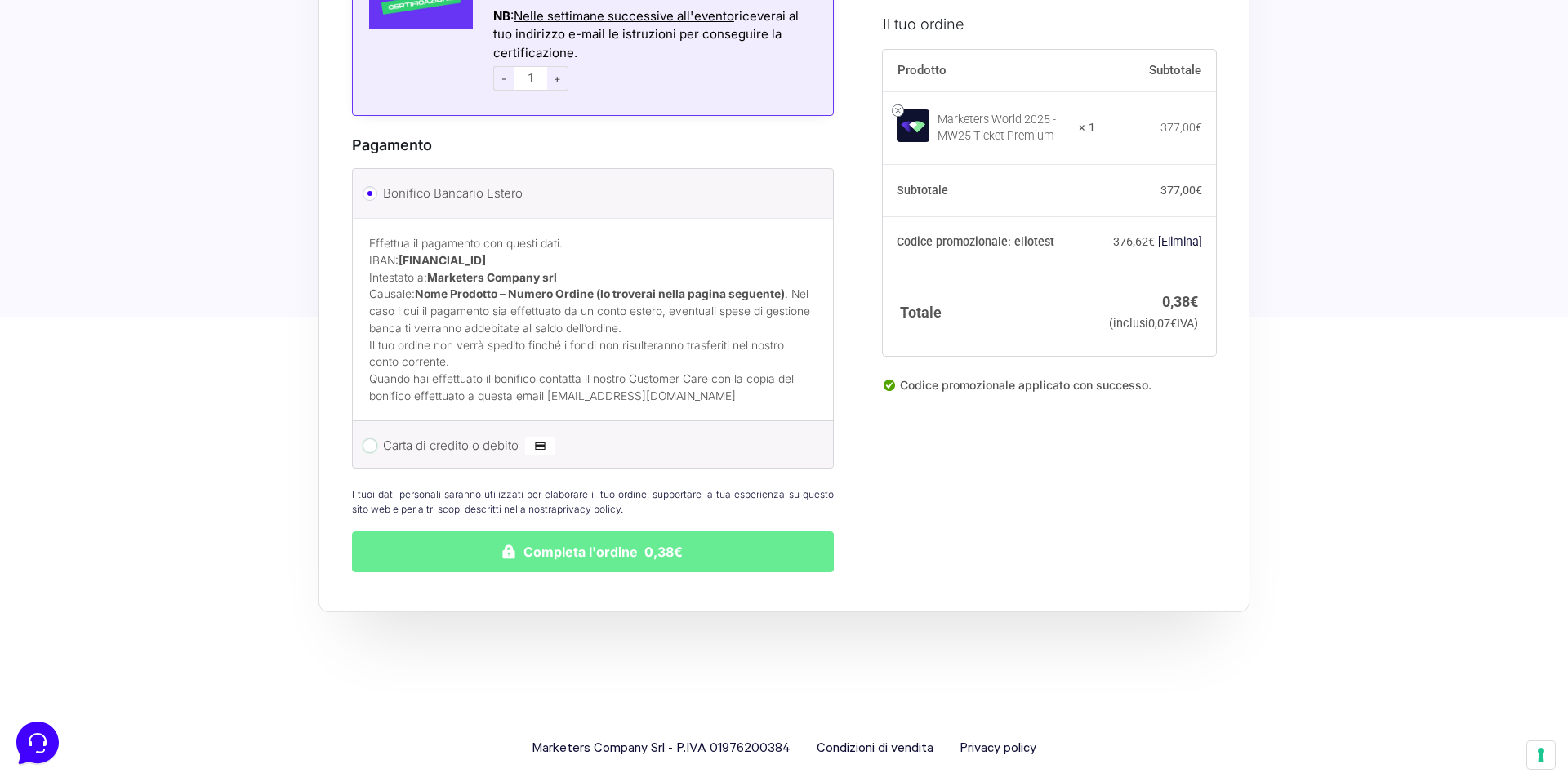
click at [371, 438] on input "Carta di credito o debito" at bounding box center [370, 446] width 15 height 15
radio input "true"
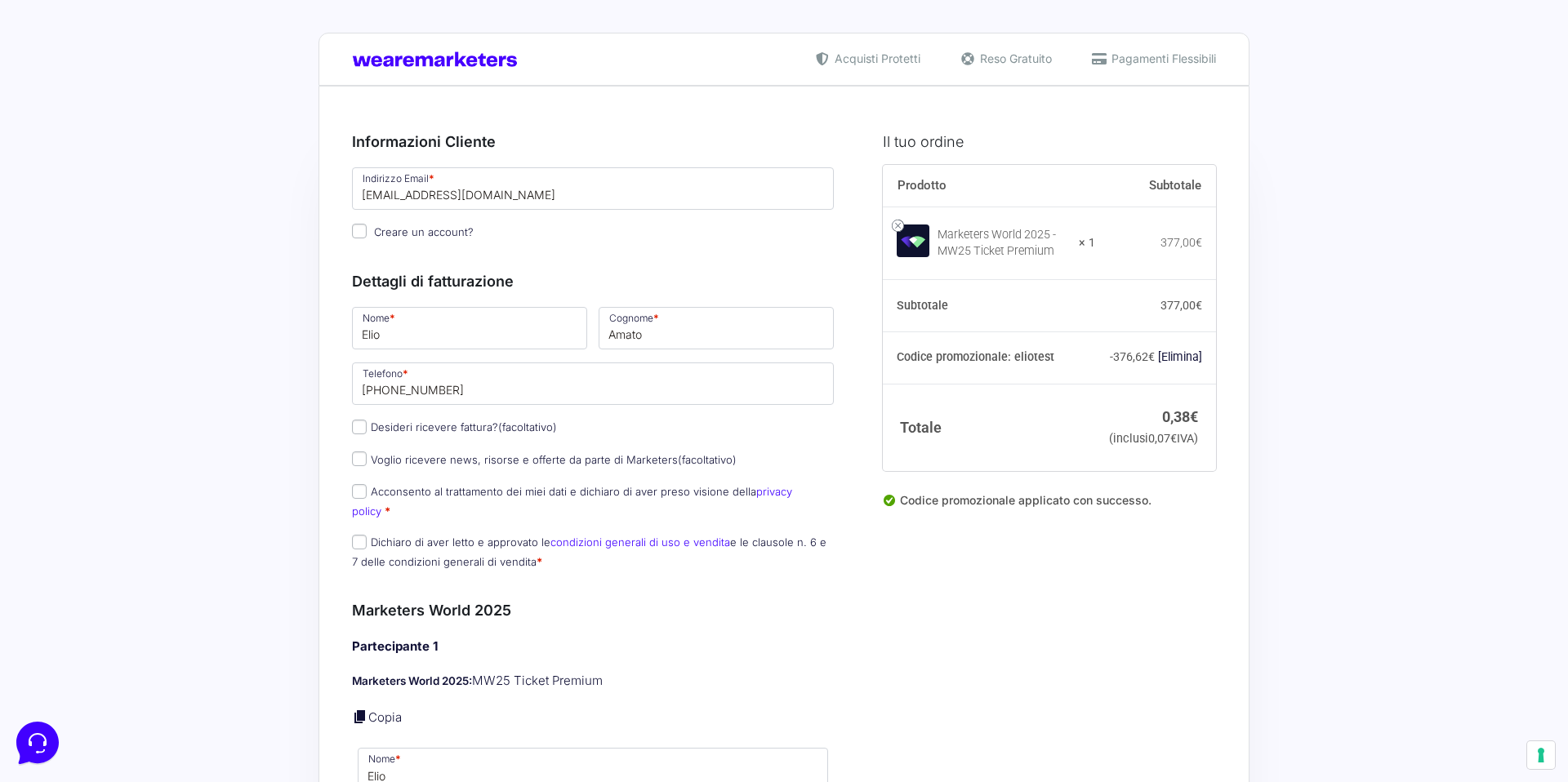
scroll to position [1267, 0]
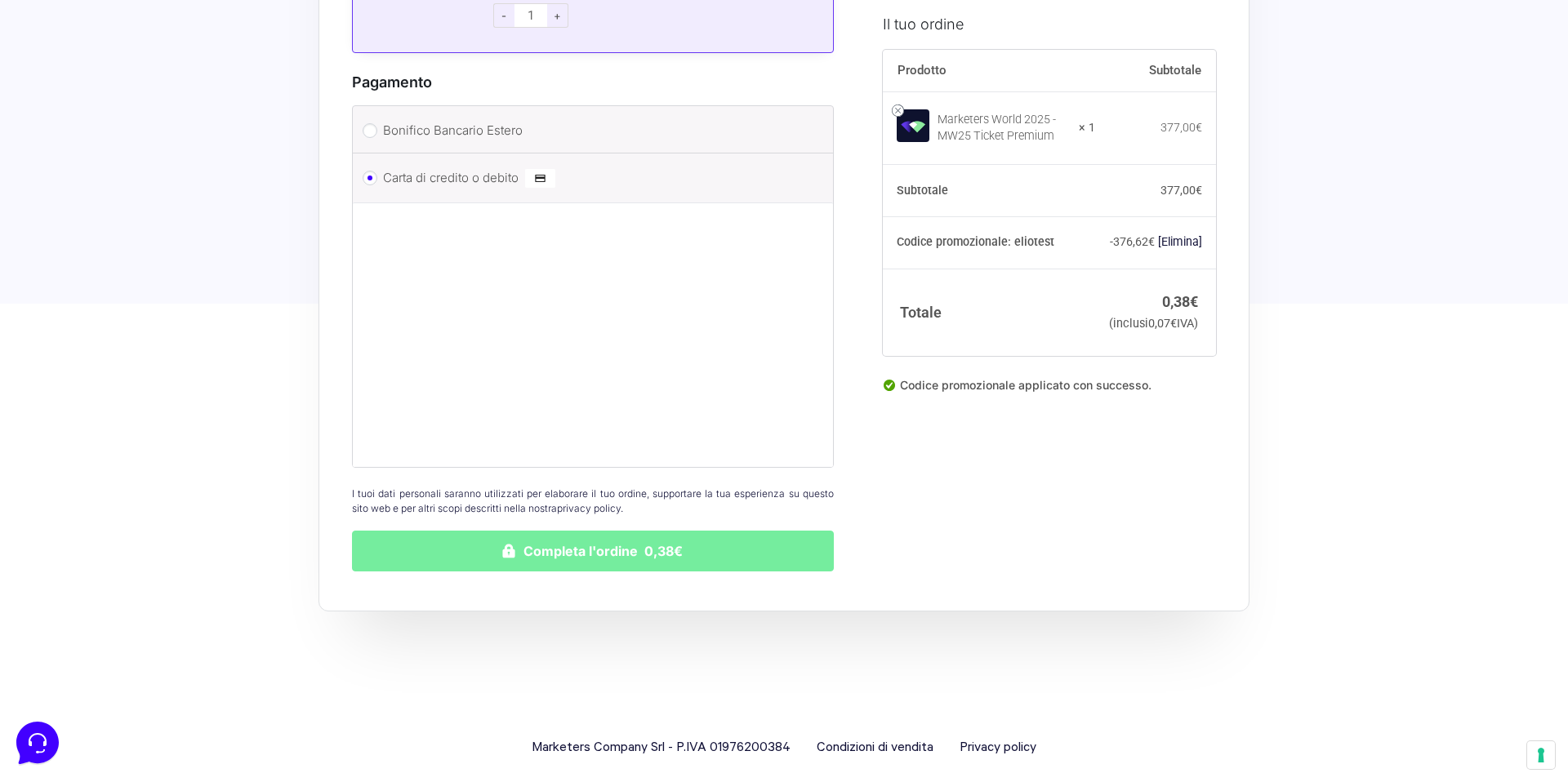
click at [547, 544] on button "Completa l'ordine 0,38€" at bounding box center [593, 551] width 481 height 41
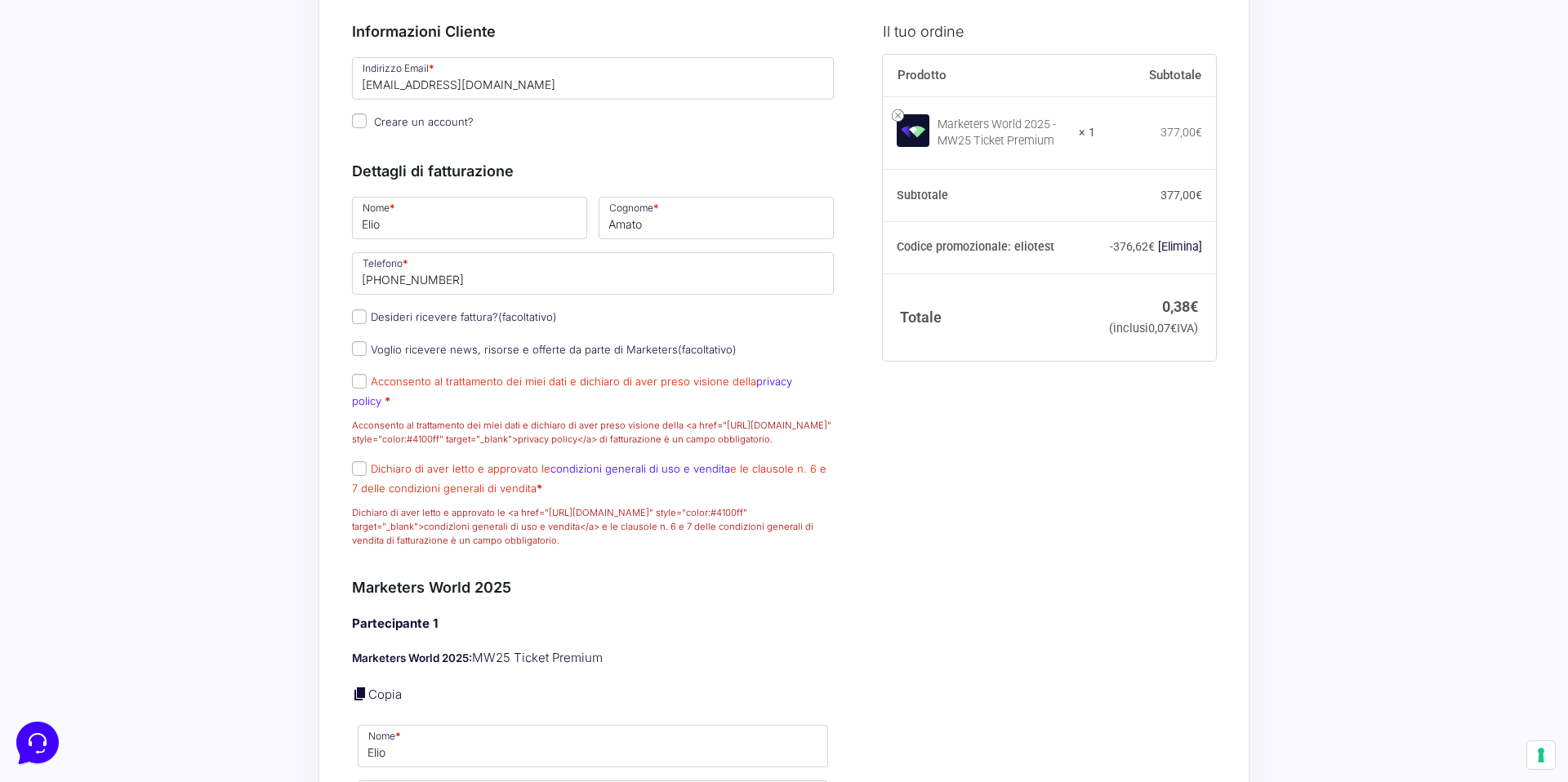
scroll to position [300, 0]
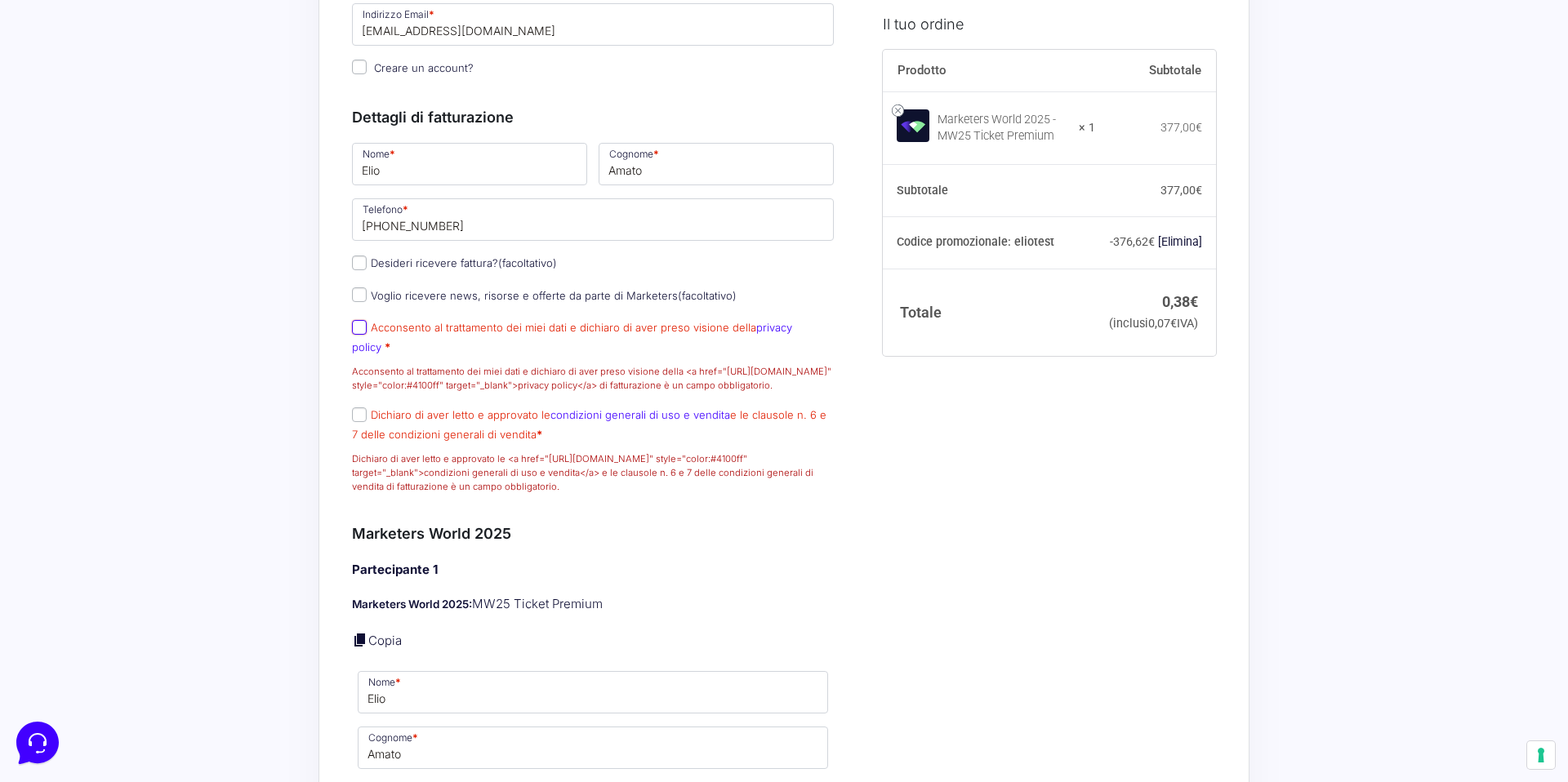
click at [359, 335] on input "Acconsento al trattamento dei miei dati e dichiaro di aver preso visione della …" at bounding box center [359, 327] width 15 height 15
checkbox input "true"
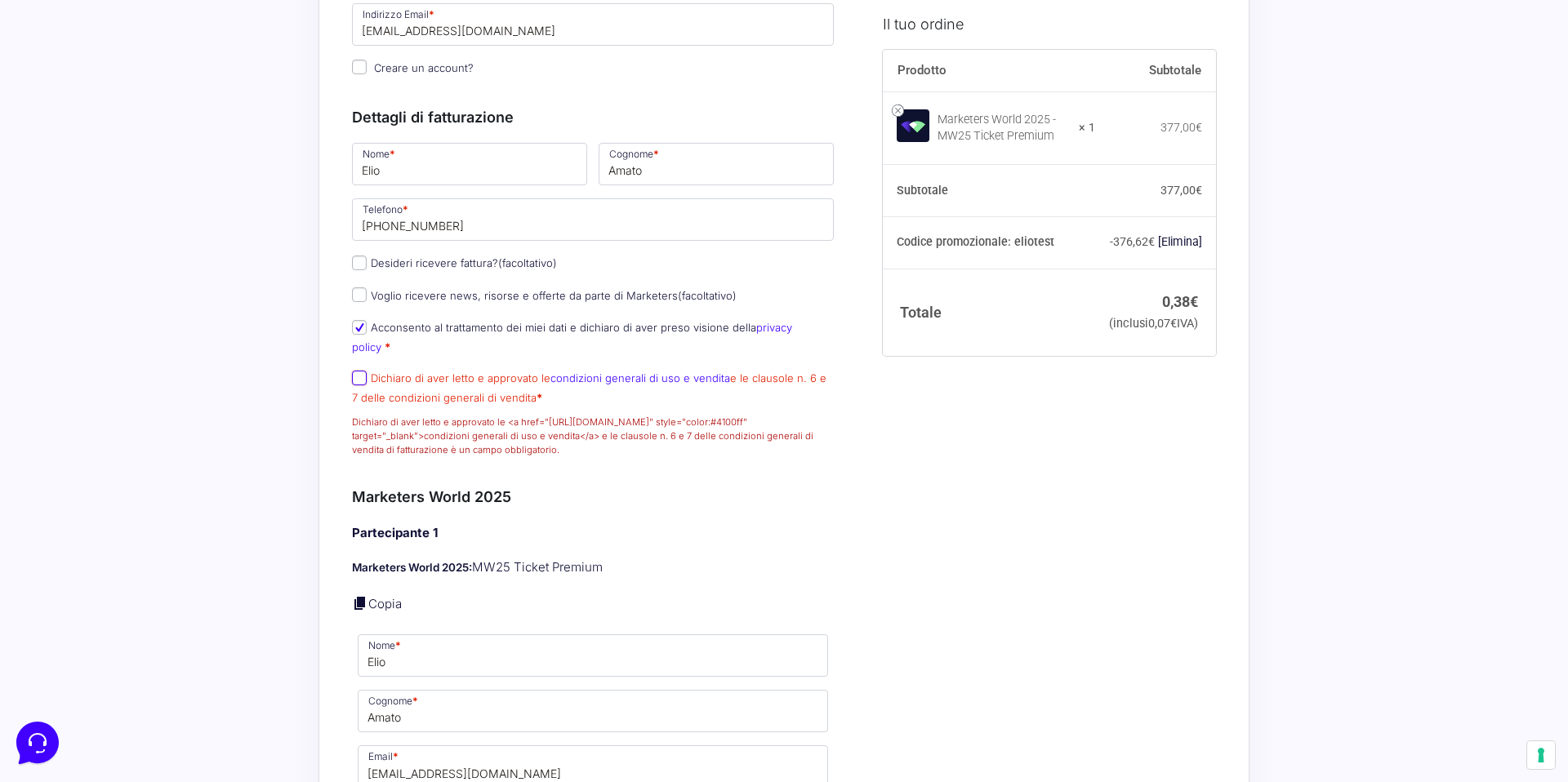
click at [360, 376] on input "Dichiaro di aver letto e approvato le condizioni generali di uso e vendita e le…" at bounding box center [359, 378] width 15 height 15
checkbox input "true"
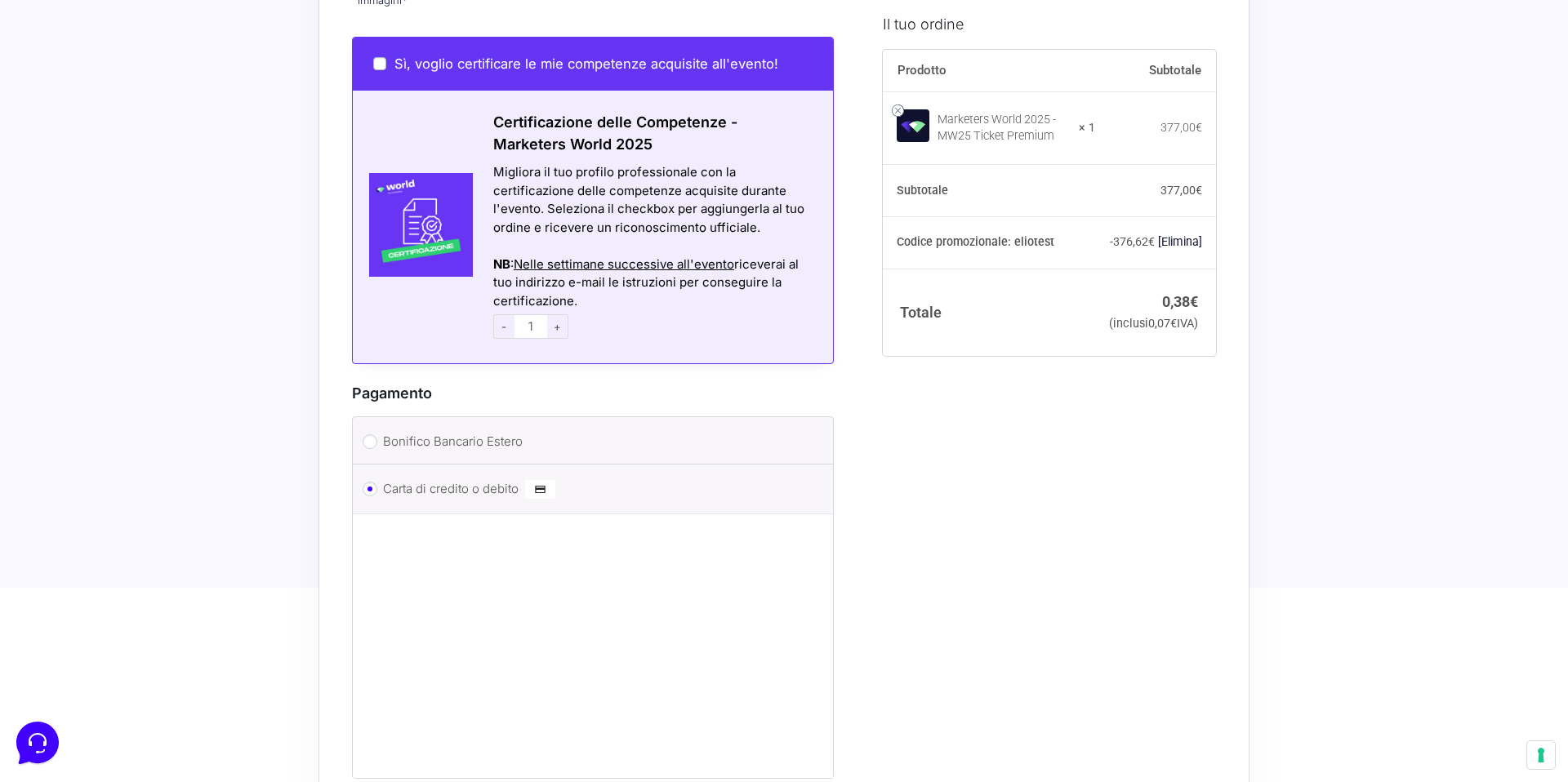
scroll to position [1420, 0]
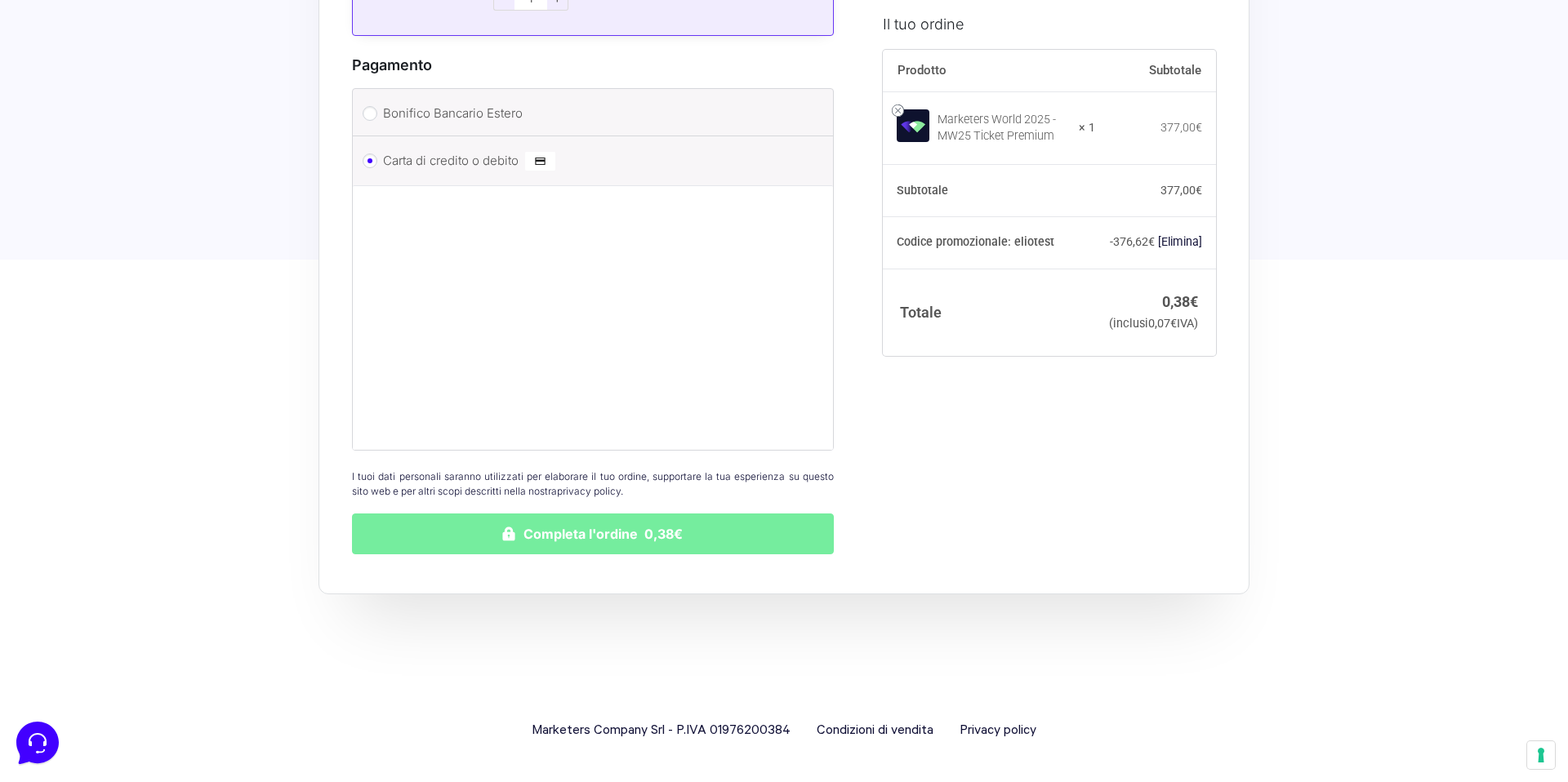
click at [676, 530] on button "Completa l'ordine 0,38€" at bounding box center [593, 534] width 481 height 41
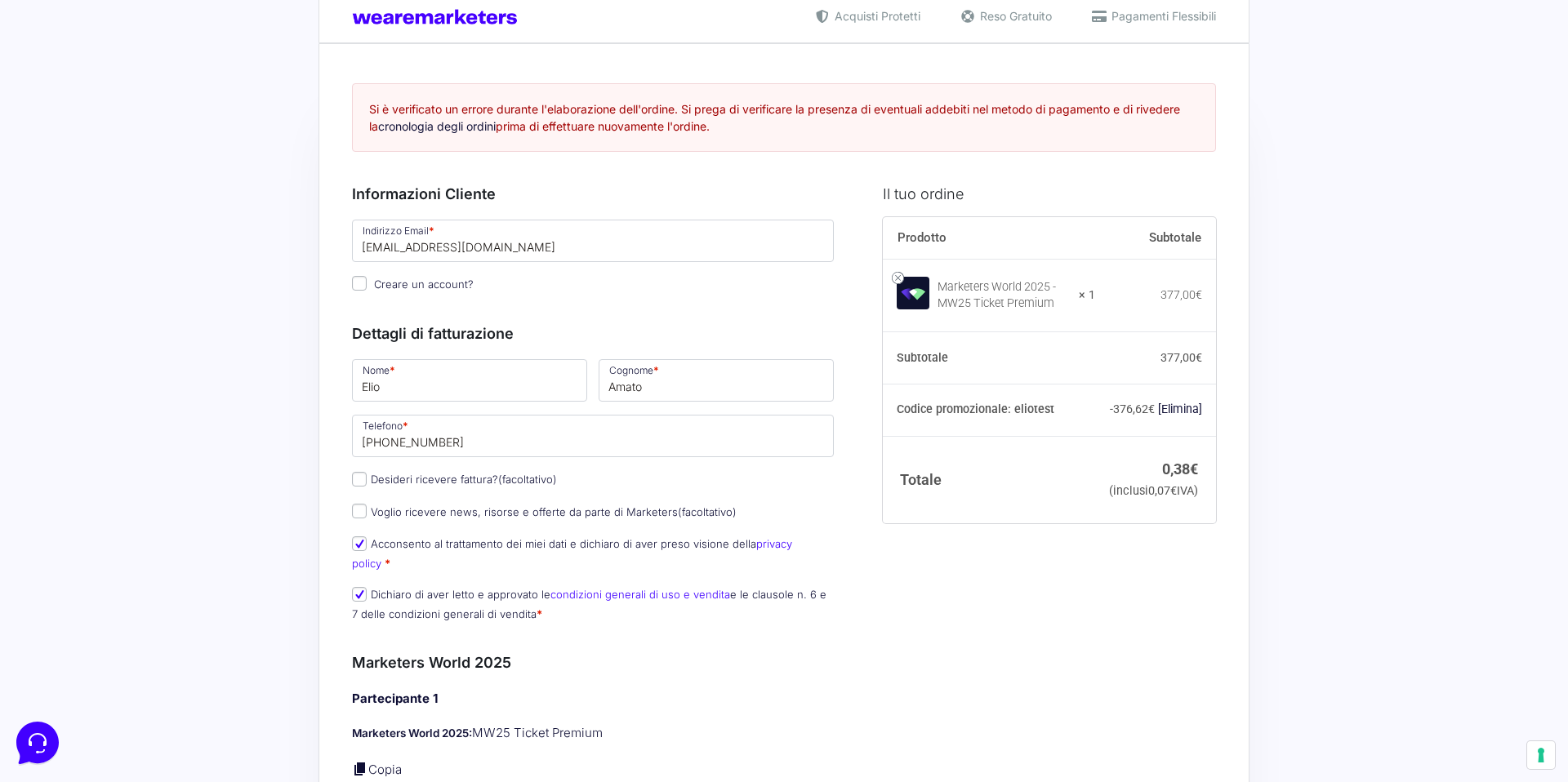
scroll to position [31, 0]
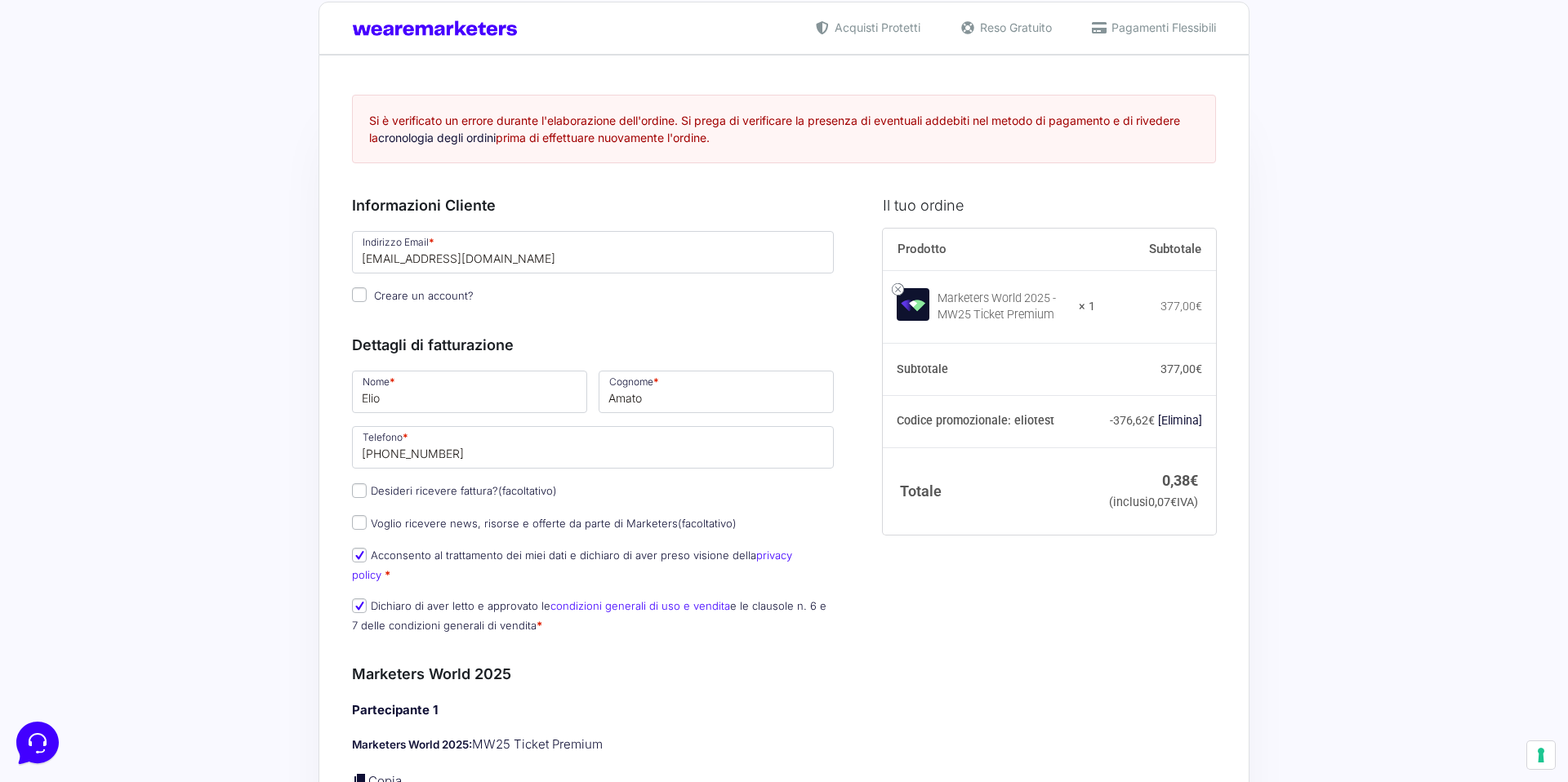
click at [438, 138] on link "cronologia degli ordini" at bounding box center [437, 137] width 118 height 14
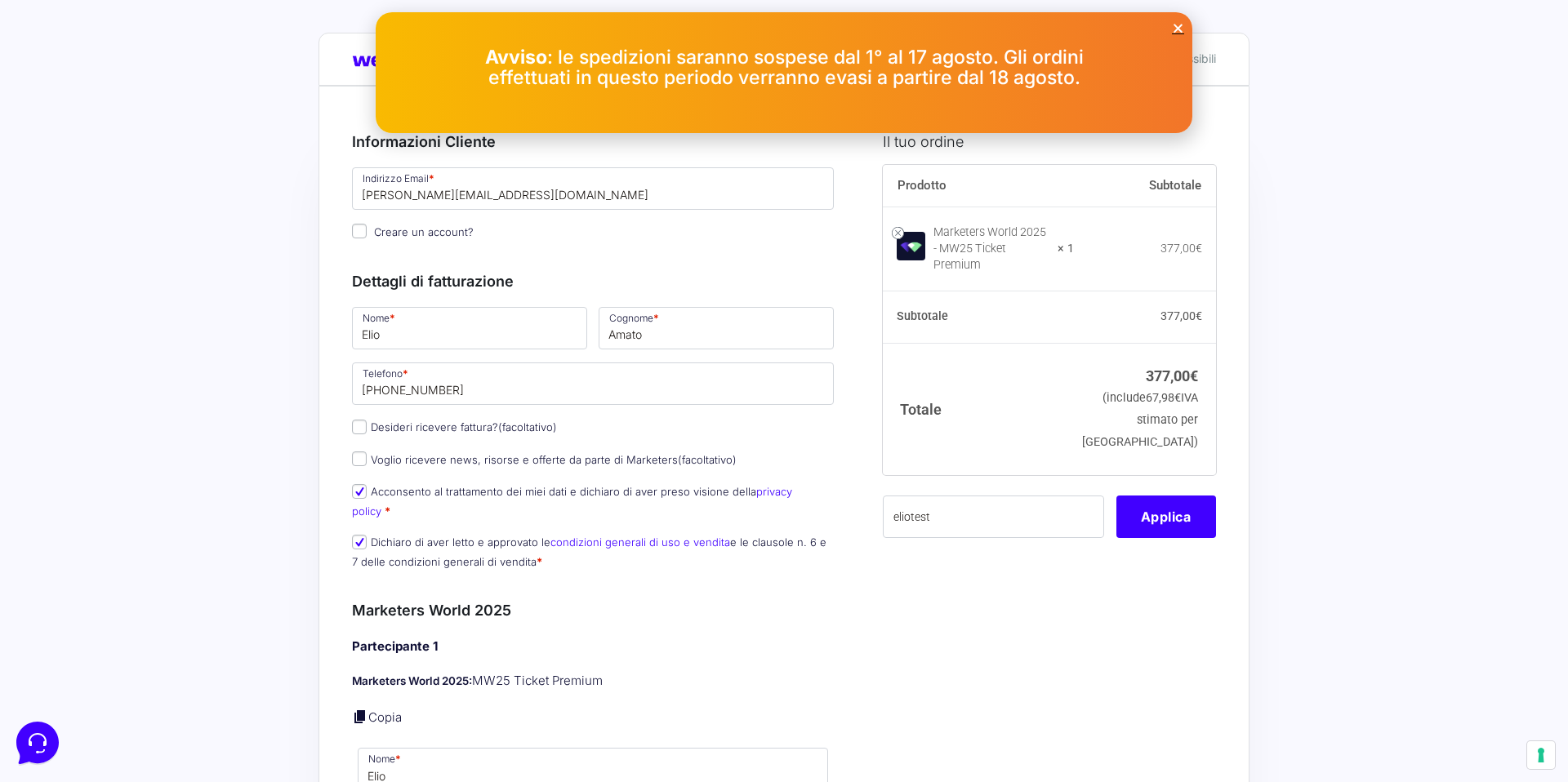
click at [1176, 27] on icon "Close" at bounding box center [1177, 28] width 12 height 12
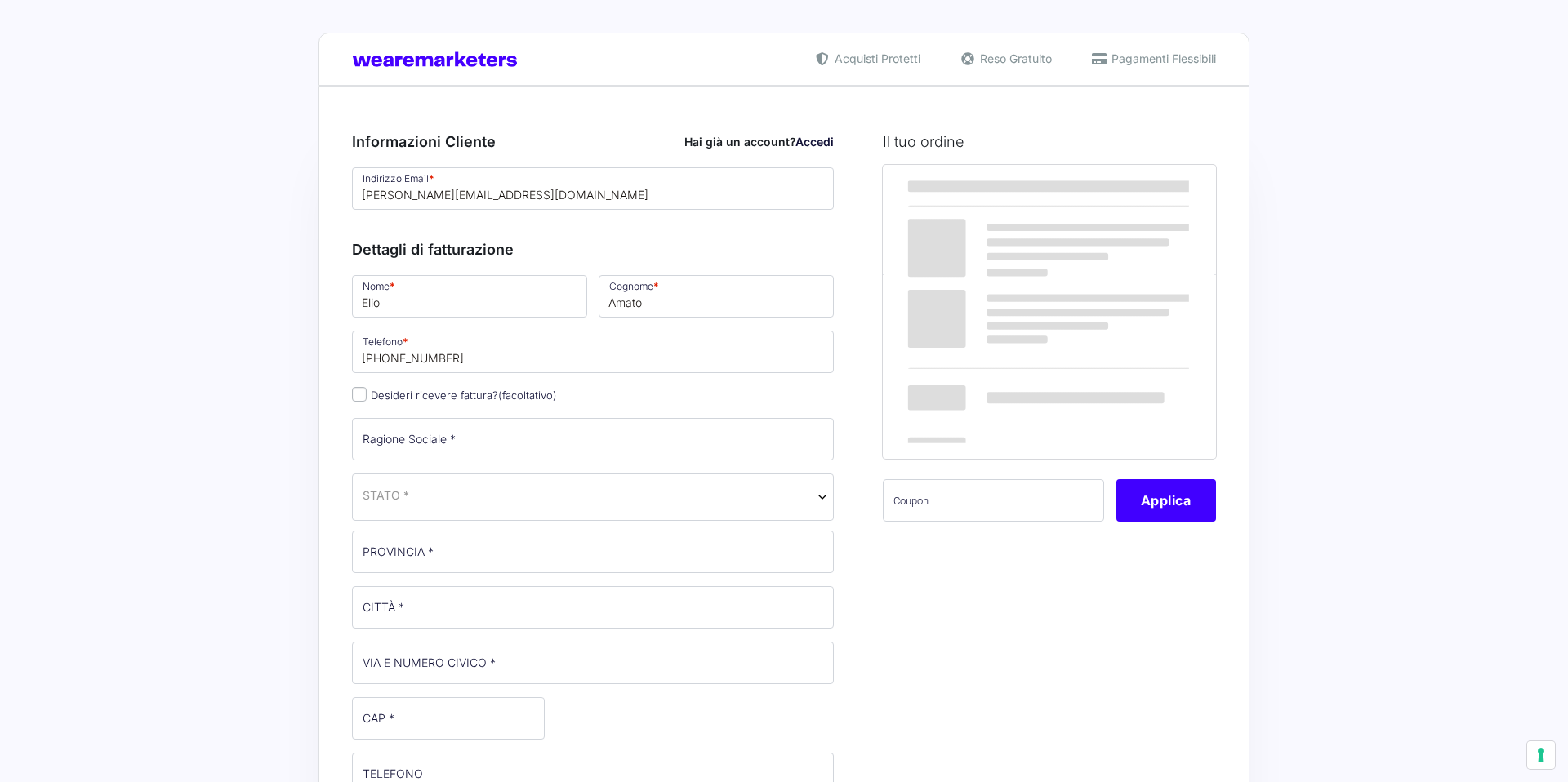
select select
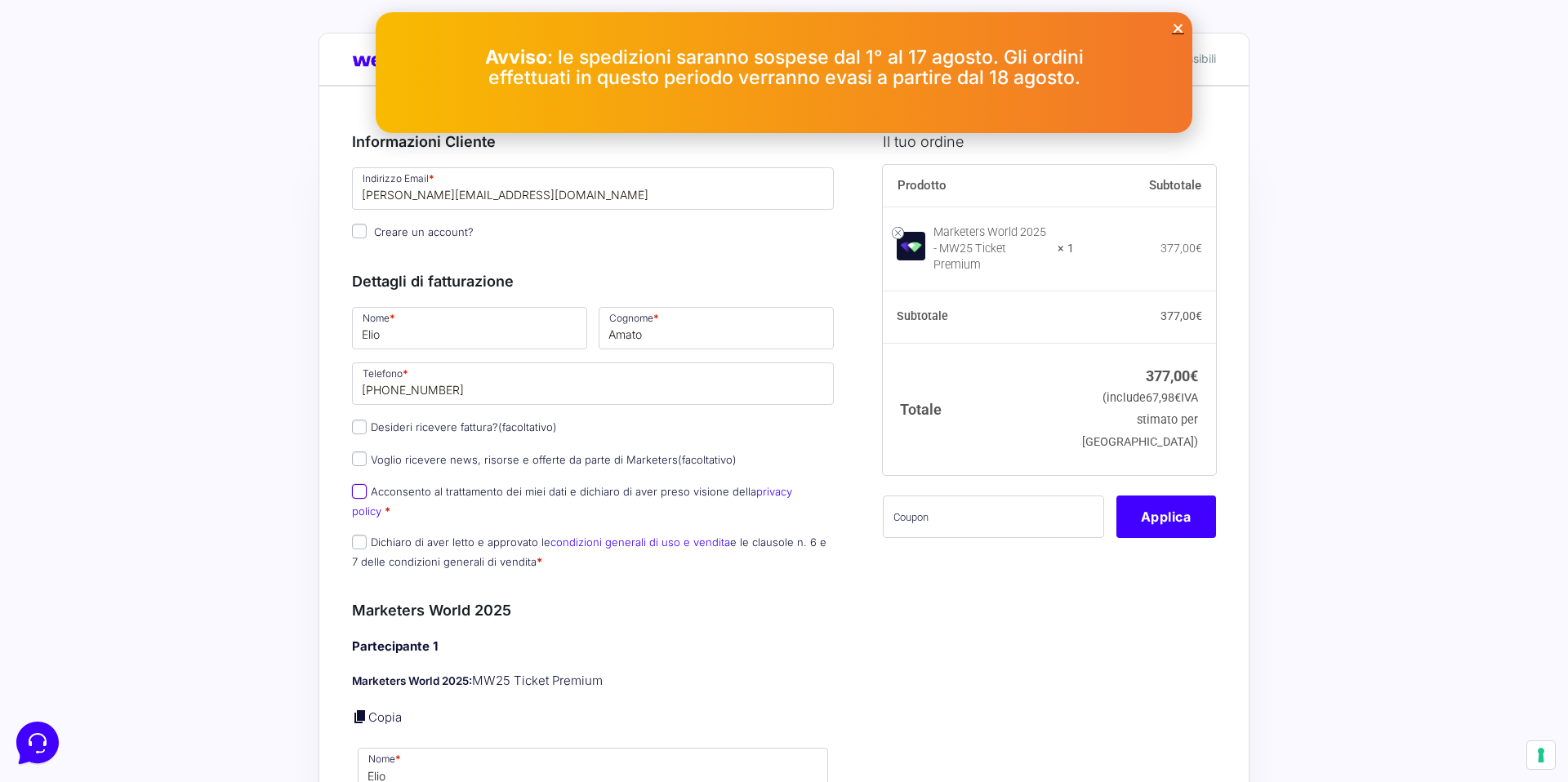
click at [360, 495] on input "Acconsento al trattamento dei miei dati e dichiaro di aver preso visione della …" at bounding box center [359, 491] width 15 height 15
checkbox input "true"
click at [360, 535] on input "Dichiaro di aver letto e approvato le condizioni generali di uso e vendita e le…" at bounding box center [359, 542] width 15 height 15
checkbox input "true"
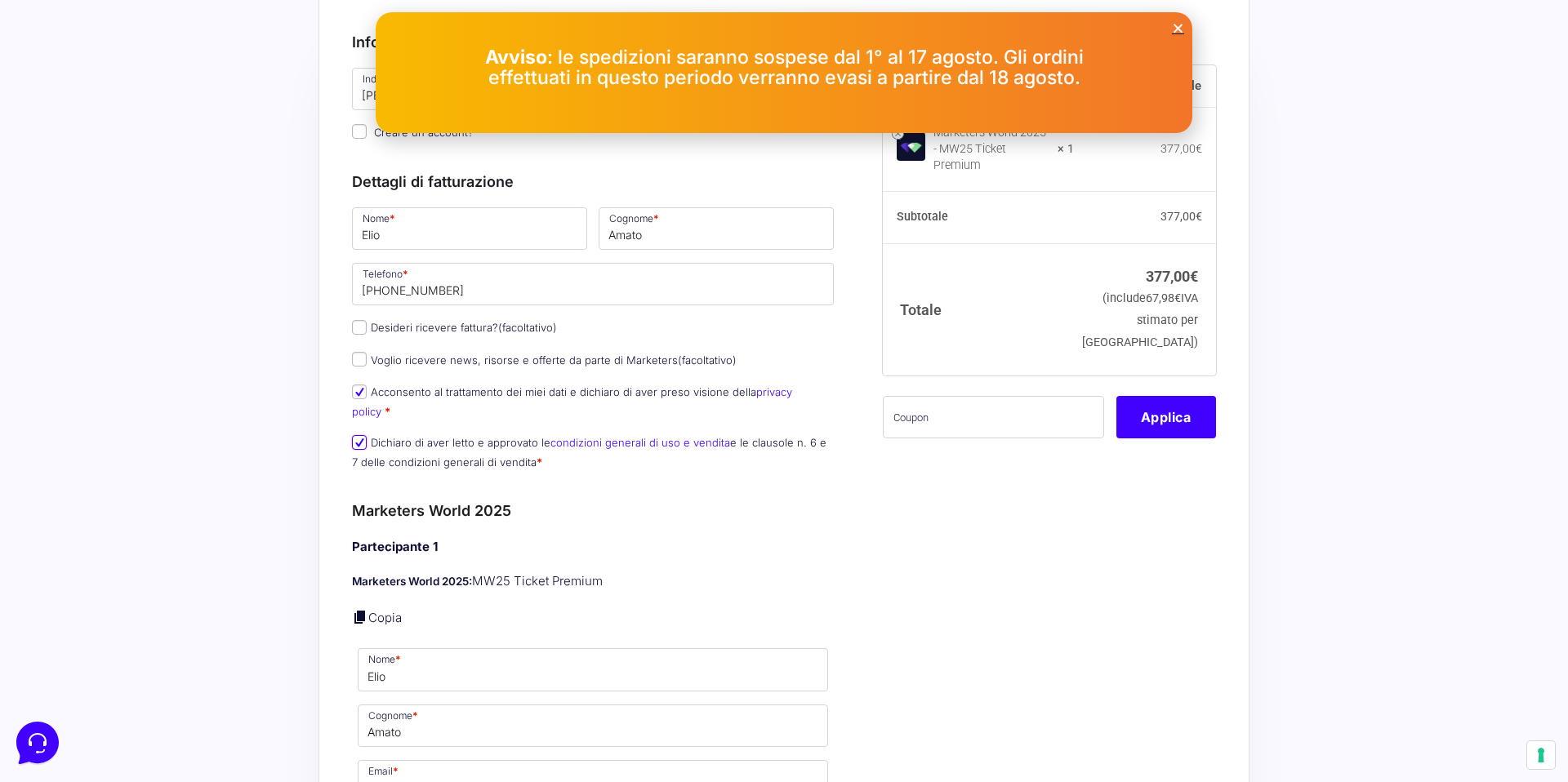
scroll to position [427, 0]
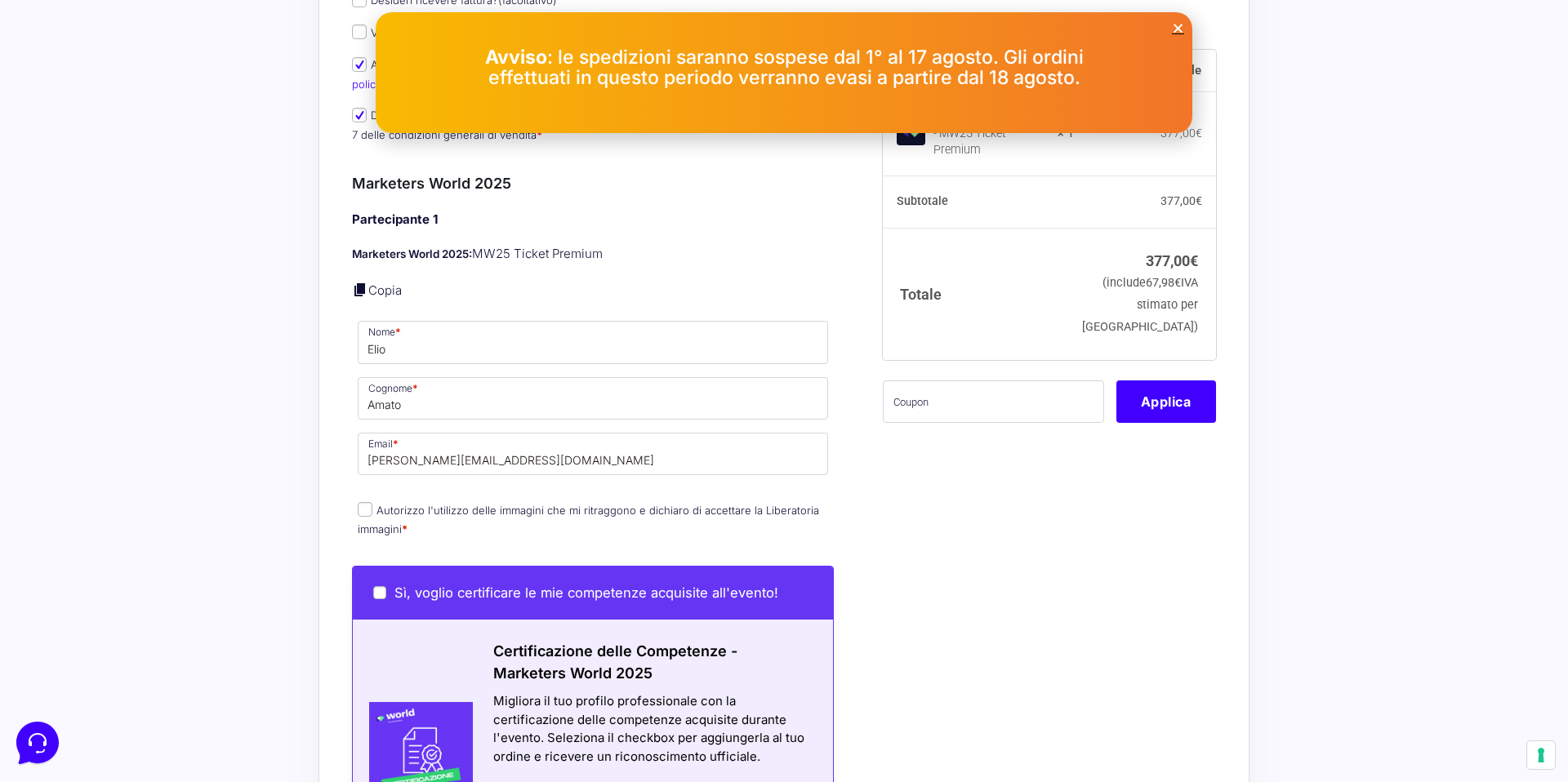
click at [365, 502] on input "Autorizzo l'utilizzo delle immagini che mi ritraggono e dichiaro di accettare l…" at bounding box center [365, 509] width 15 height 15
checkbox input "true"
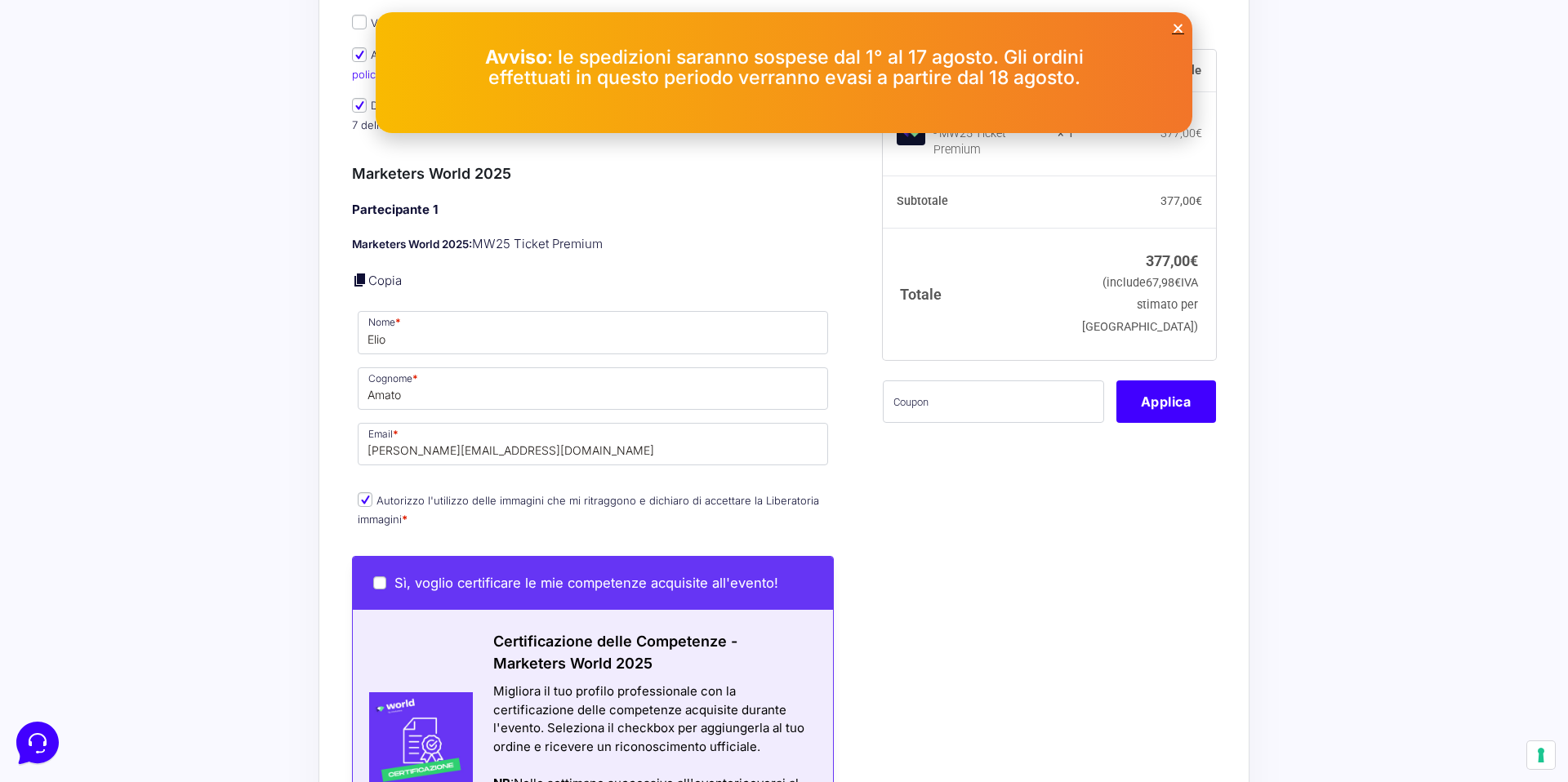
scroll to position [438, 0]
click at [955, 394] on input "text" at bounding box center [993, 400] width 221 height 42
type input "eliotest"
click at [1123, 406] on button "Applica" at bounding box center [1166, 400] width 100 height 42
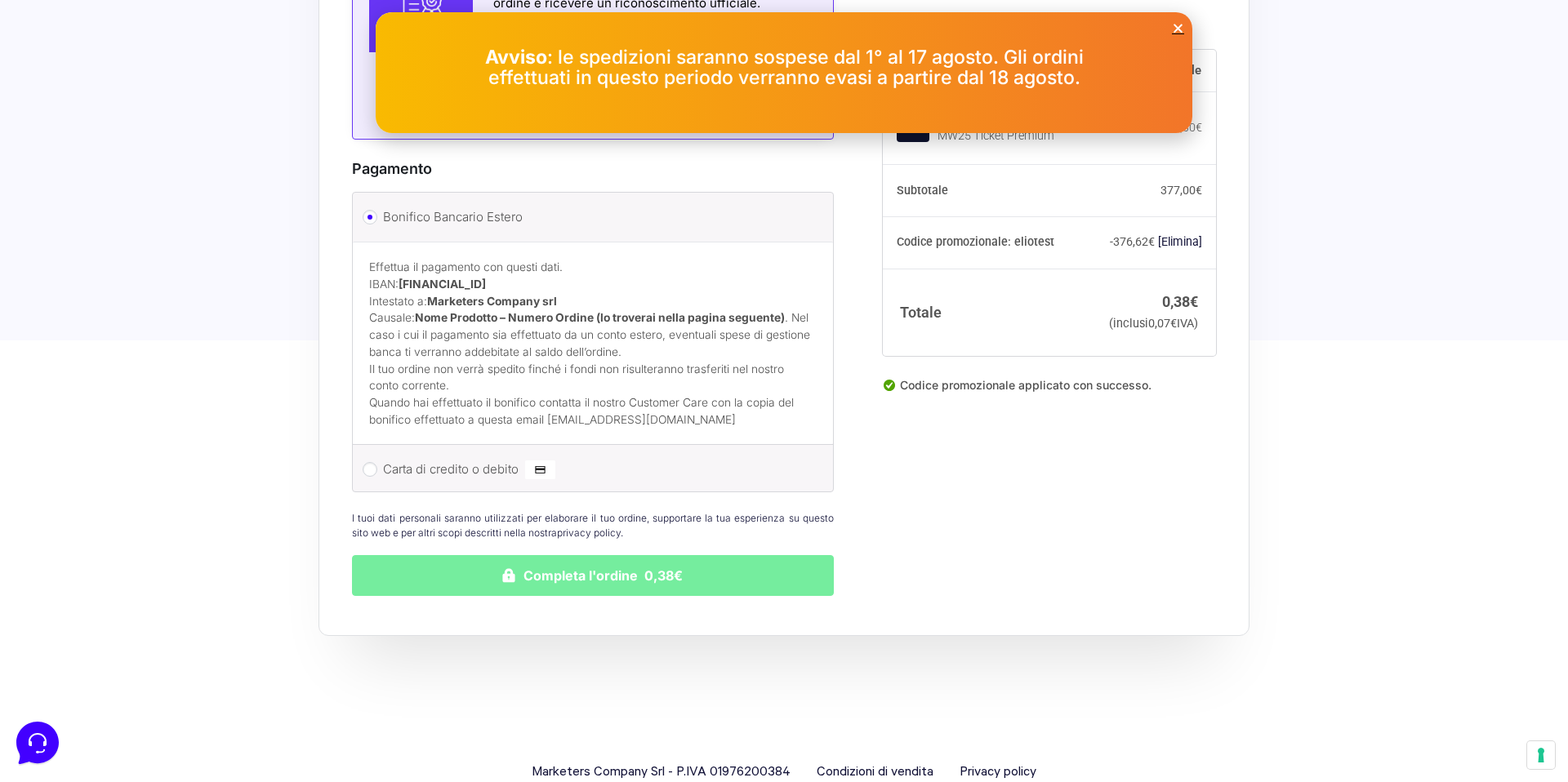
scroll to position [1176, 0]
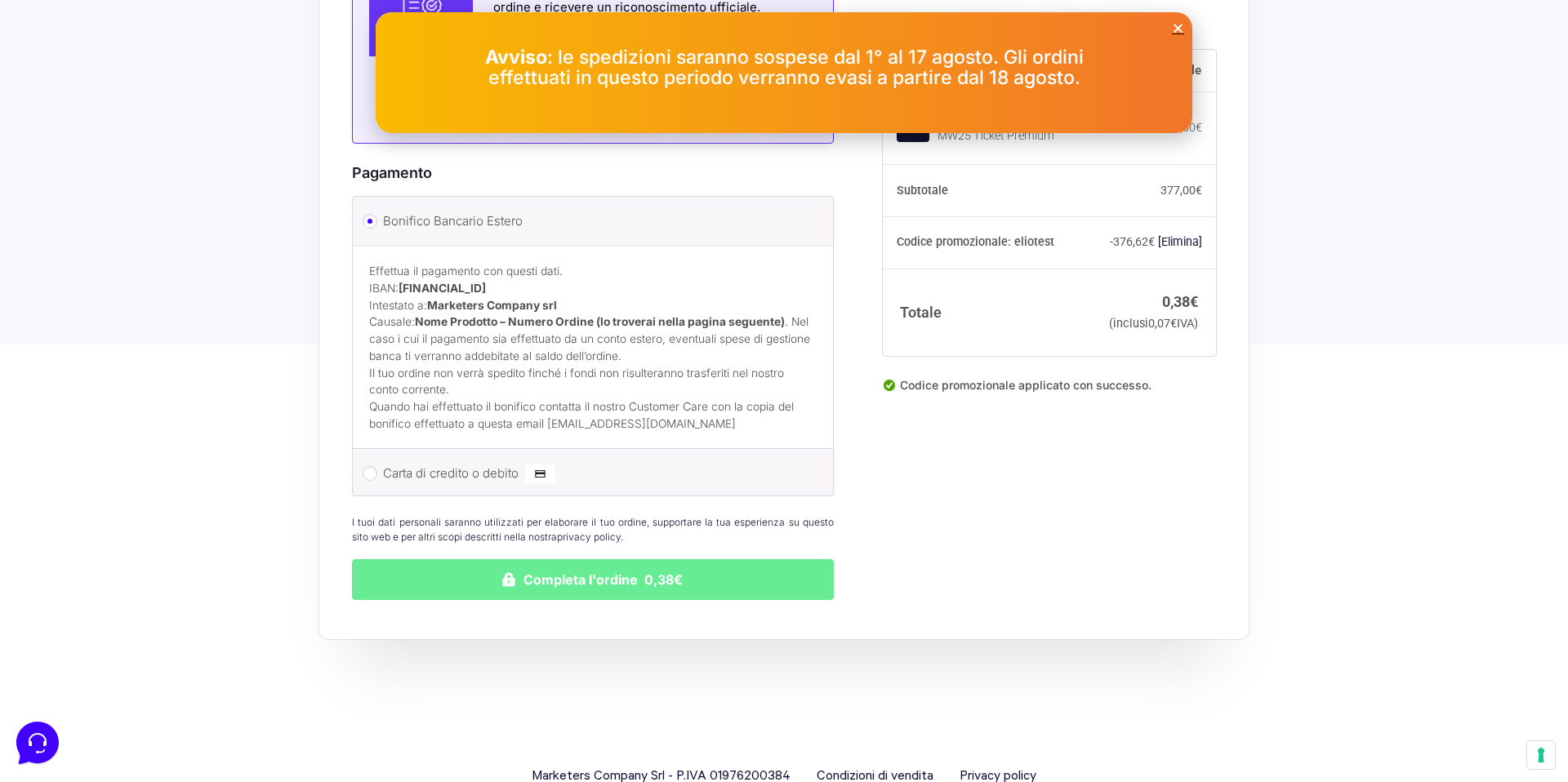
click at [502, 461] on label "Carta di credito o debito" at bounding box center [589, 474] width 414 height 25
click at [378, 466] on input "Carta di credito o debito" at bounding box center [370, 474] width 15 height 15
radio input "true"
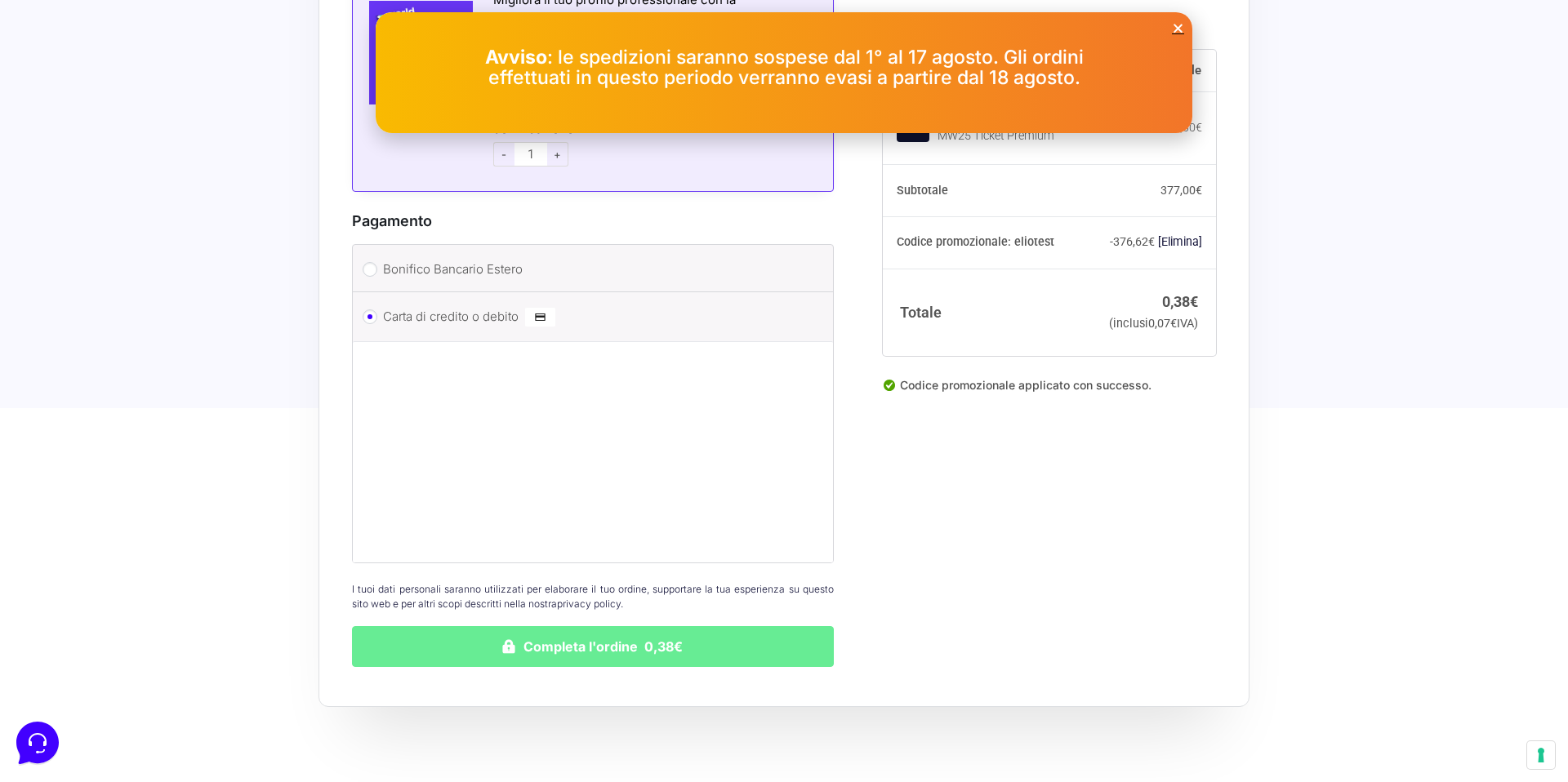
scroll to position [1093, 0]
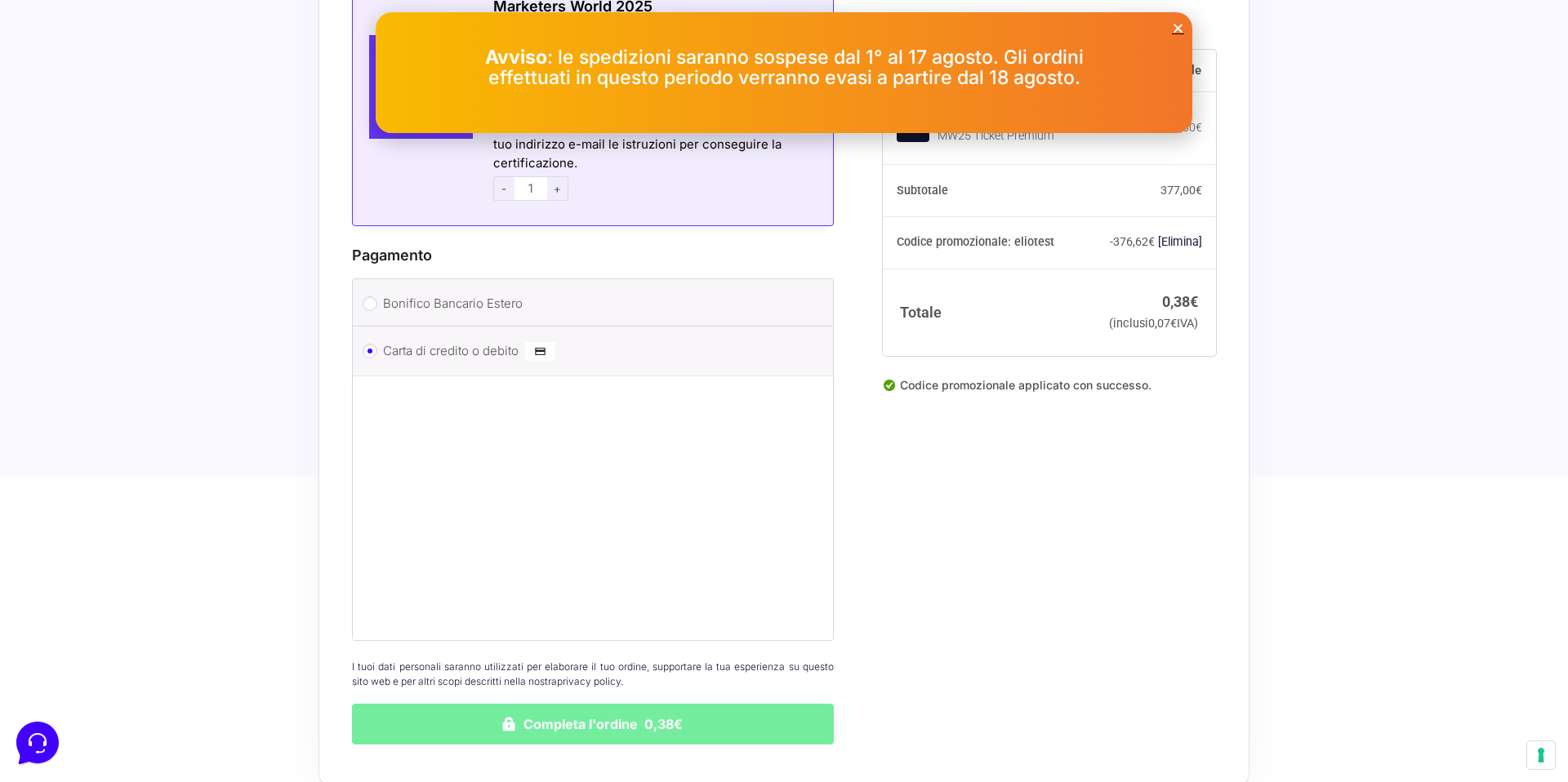
click at [537, 705] on button "Completa l'ordine 0,38€" at bounding box center [593, 724] width 481 height 41
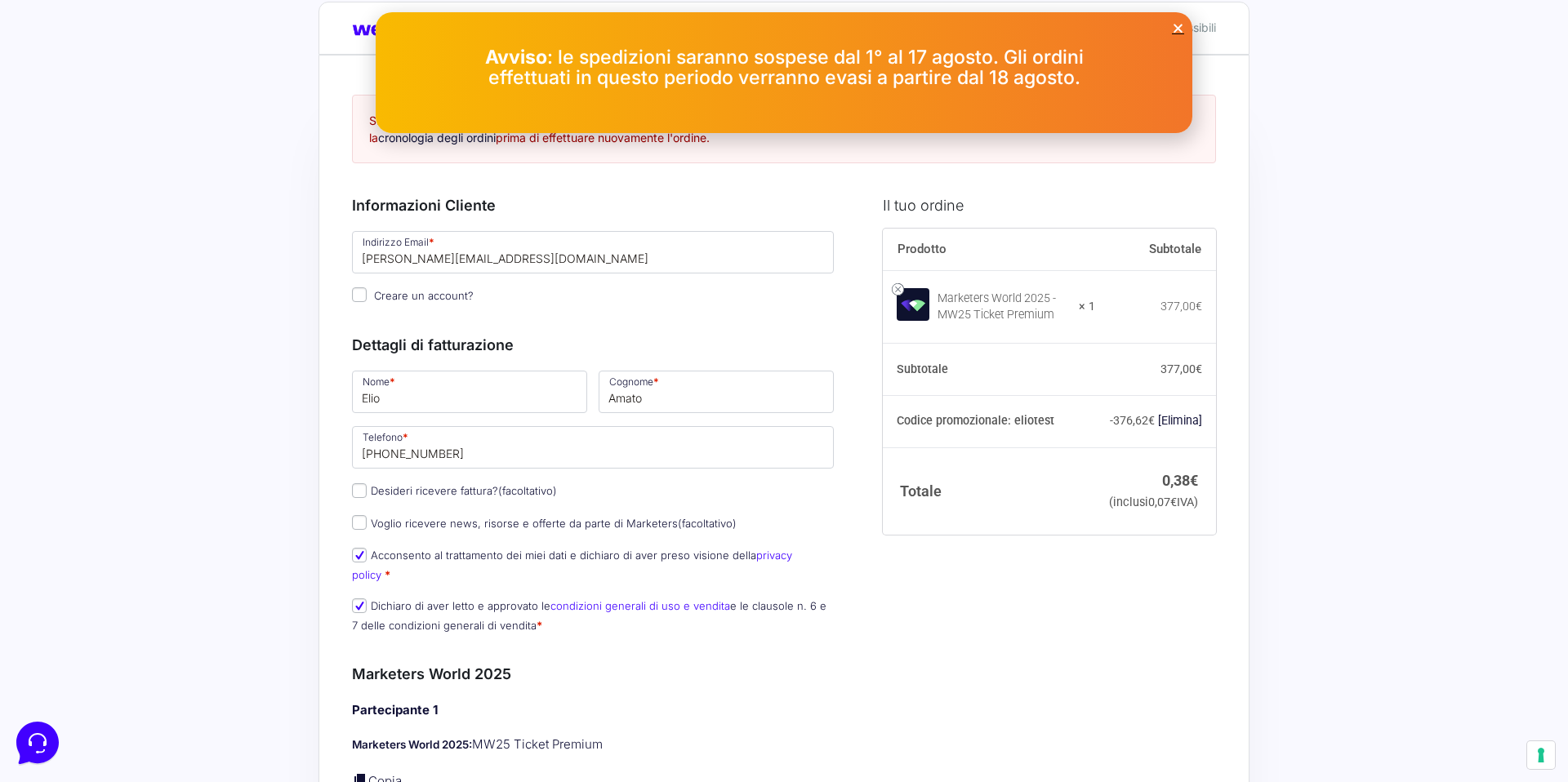
scroll to position [0, 0]
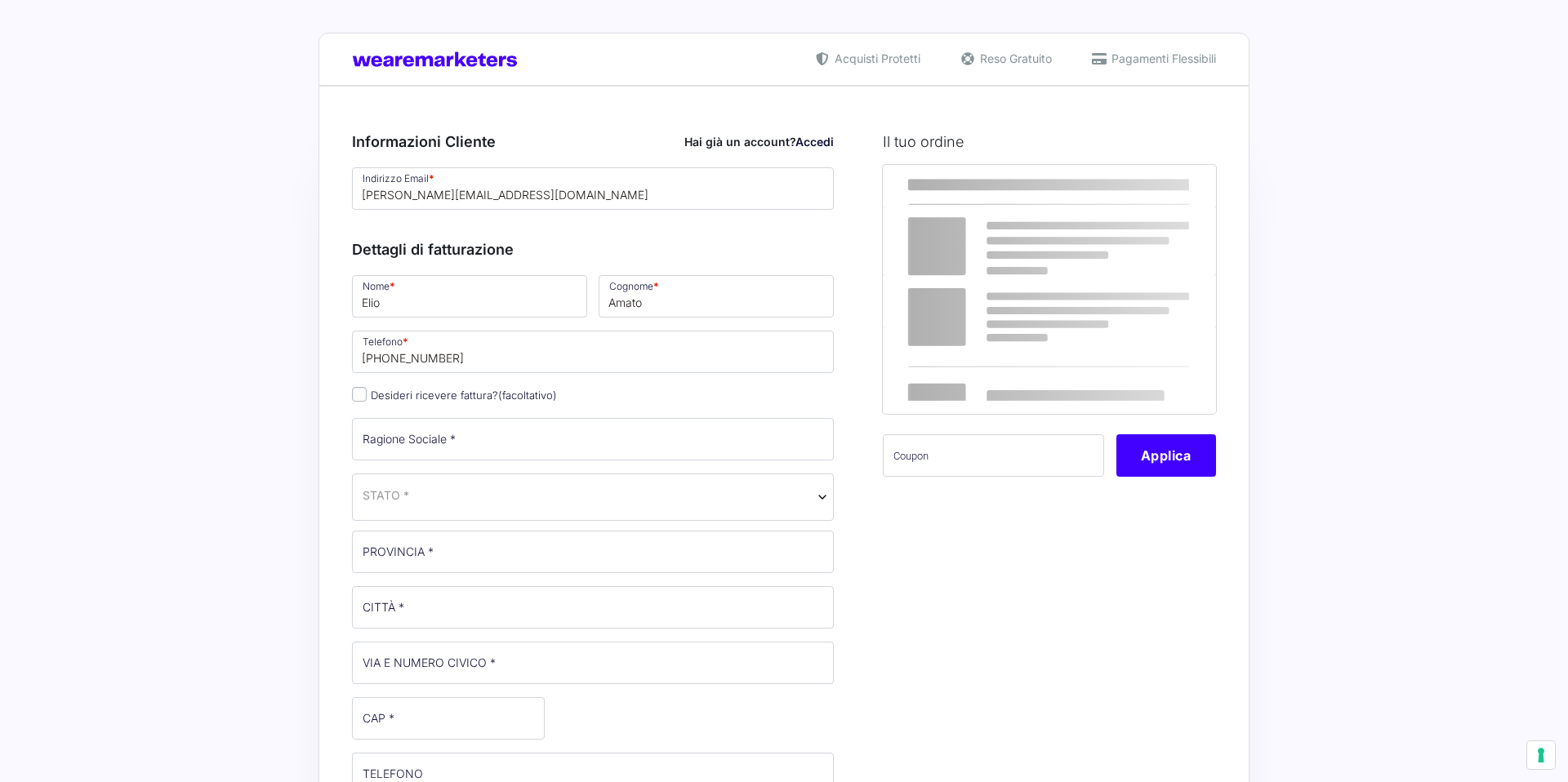
select select
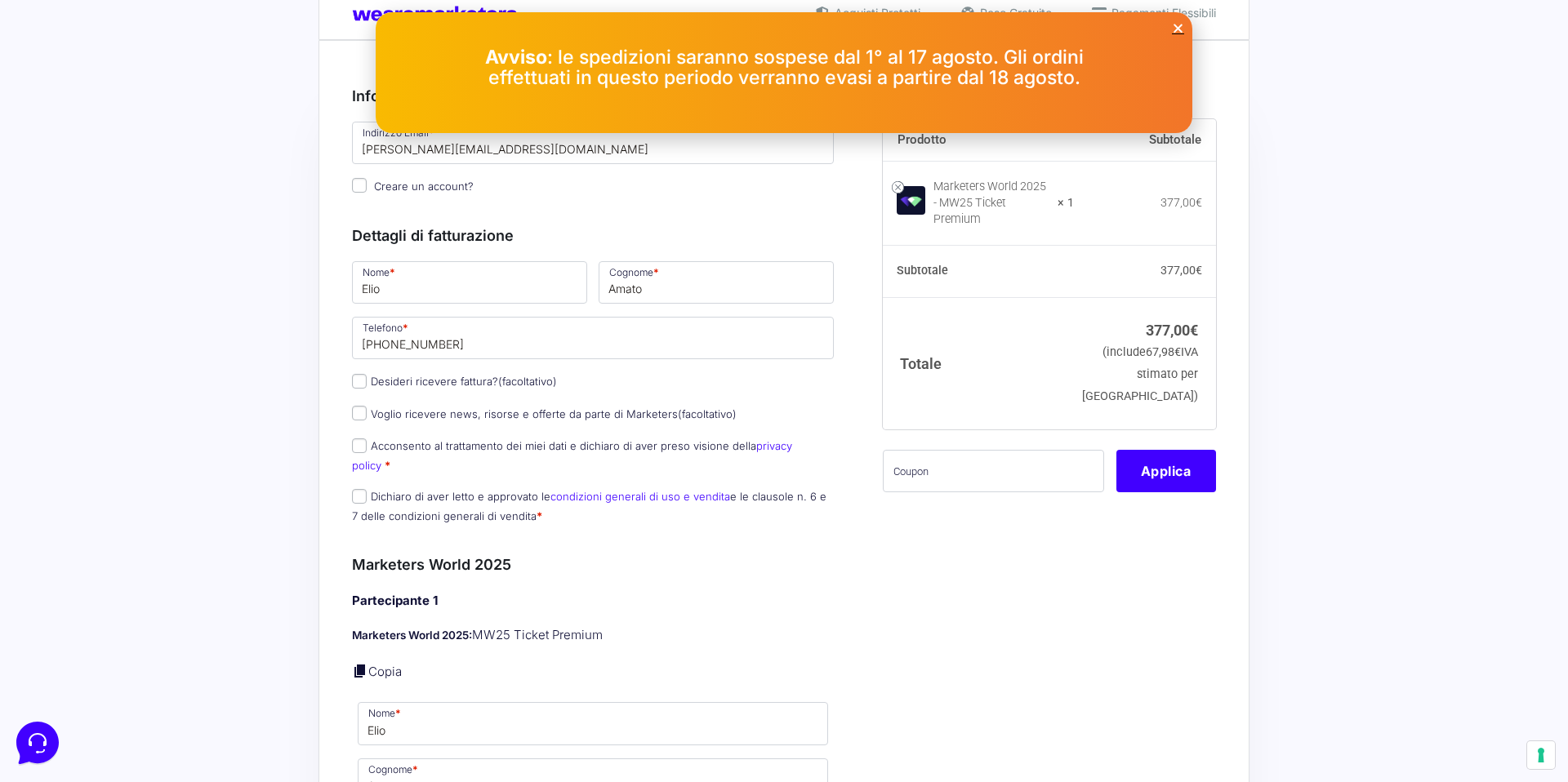
scroll to position [49, 0]
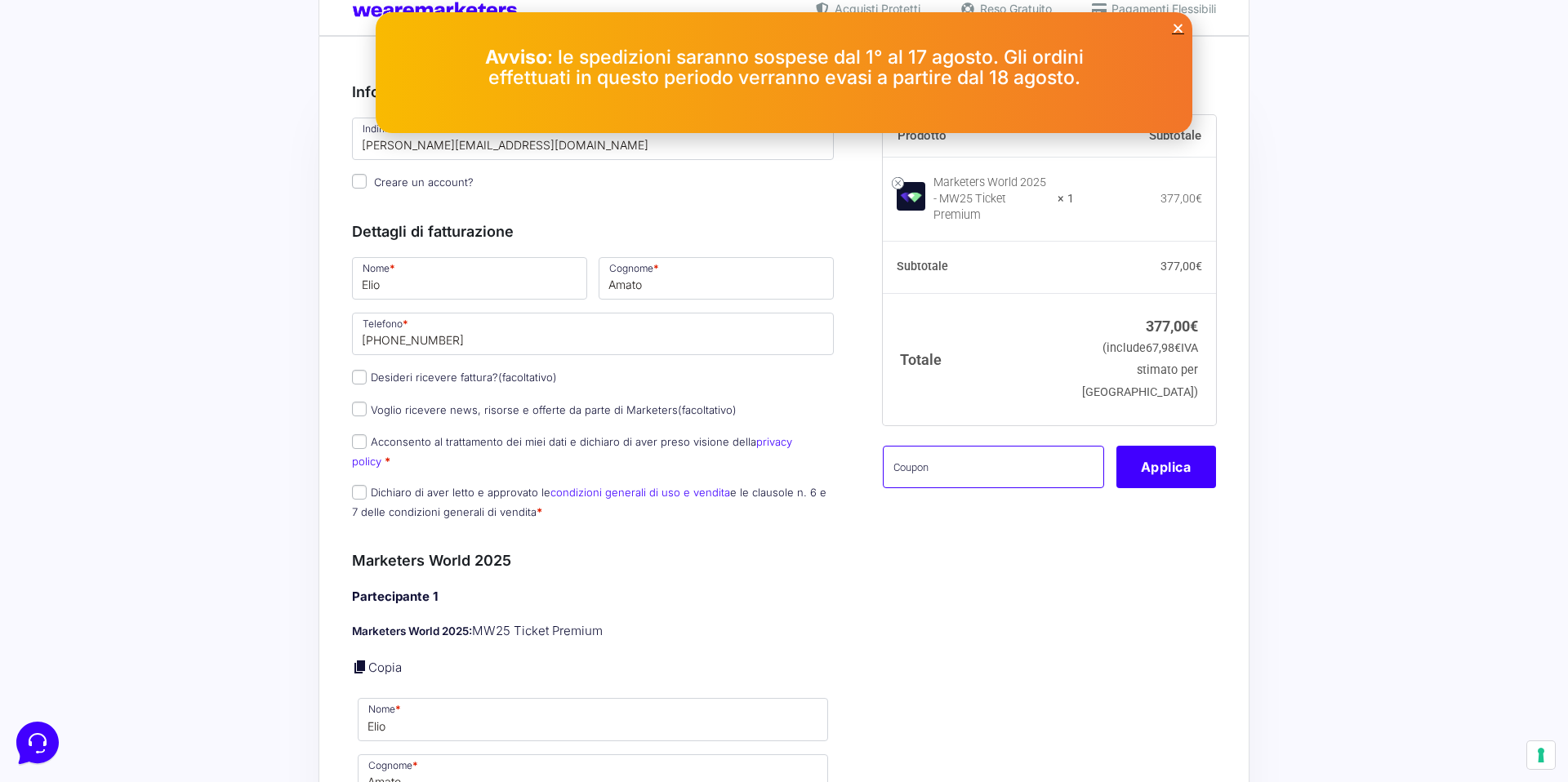
click at [917, 457] on input "text" at bounding box center [993, 466] width 221 height 42
type input "eliotest"
click at [1142, 459] on button "Applica" at bounding box center [1166, 466] width 100 height 42
click at [358, 485] on input "Dichiaro di aver letto e approvato le condizioni generali di uso e vendita e le…" at bounding box center [359, 492] width 15 height 15
checkbox input "true"
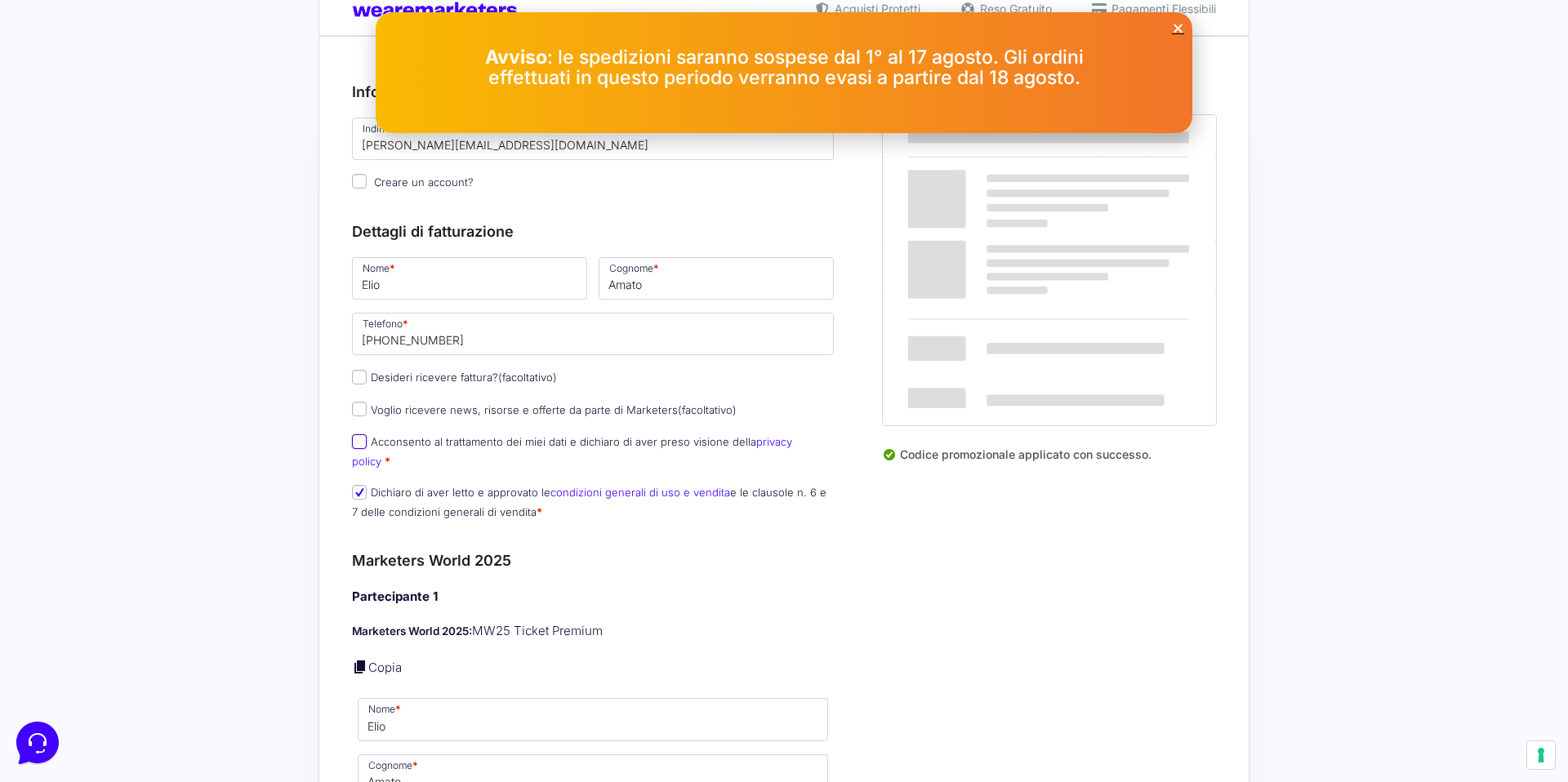
click at [362, 443] on input "Acconsento al trattamento dei miei dati e dichiaro di aver preso visione della …" at bounding box center [359, 442] width 15 height 15
checkbox input "true"
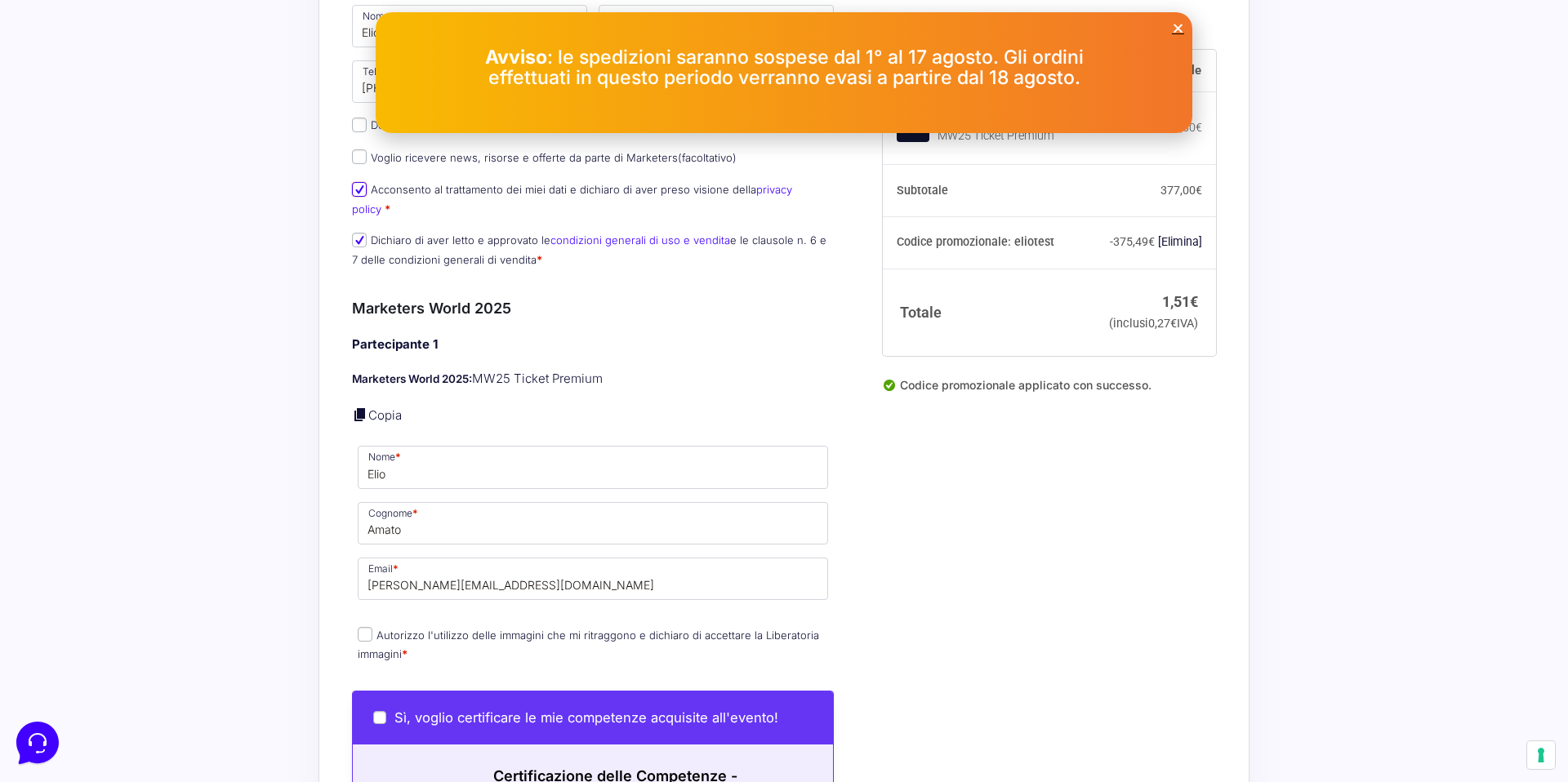
scroll to position [489, 0]
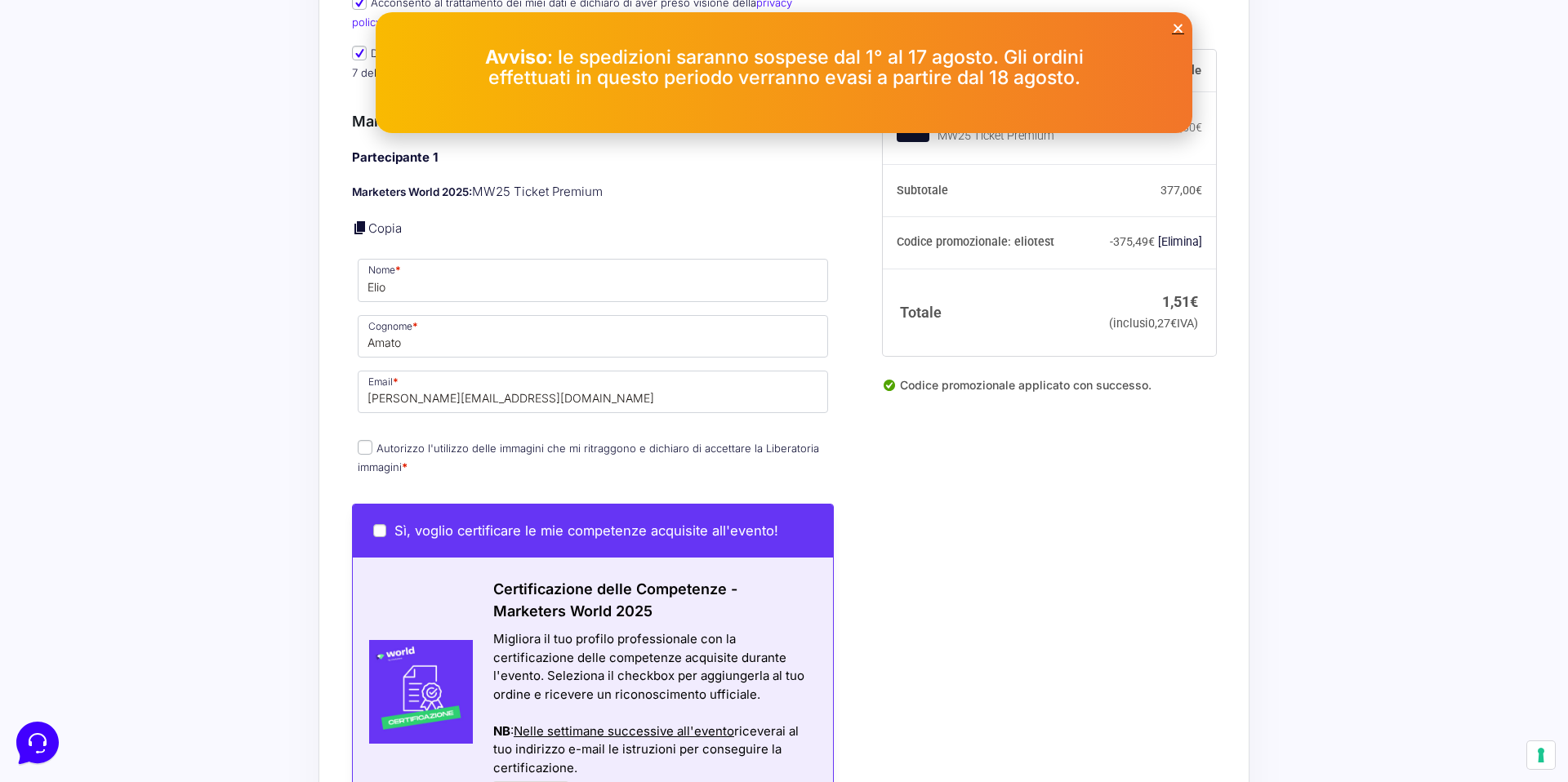
click at [373, 440] on span "Autorizzo l'utilizzo delle immagini che mi ritraggono e dichiaro di accettare l…" at bounding box center [589, 457] width 462 height 35
click at [369, 440] on input "Autorizzo l'utilizzo delle immagini che mi ritraggono e dichiaro di accettare l…" at bounding box center [365, 447] width 15 height 15
checkbox input "true"
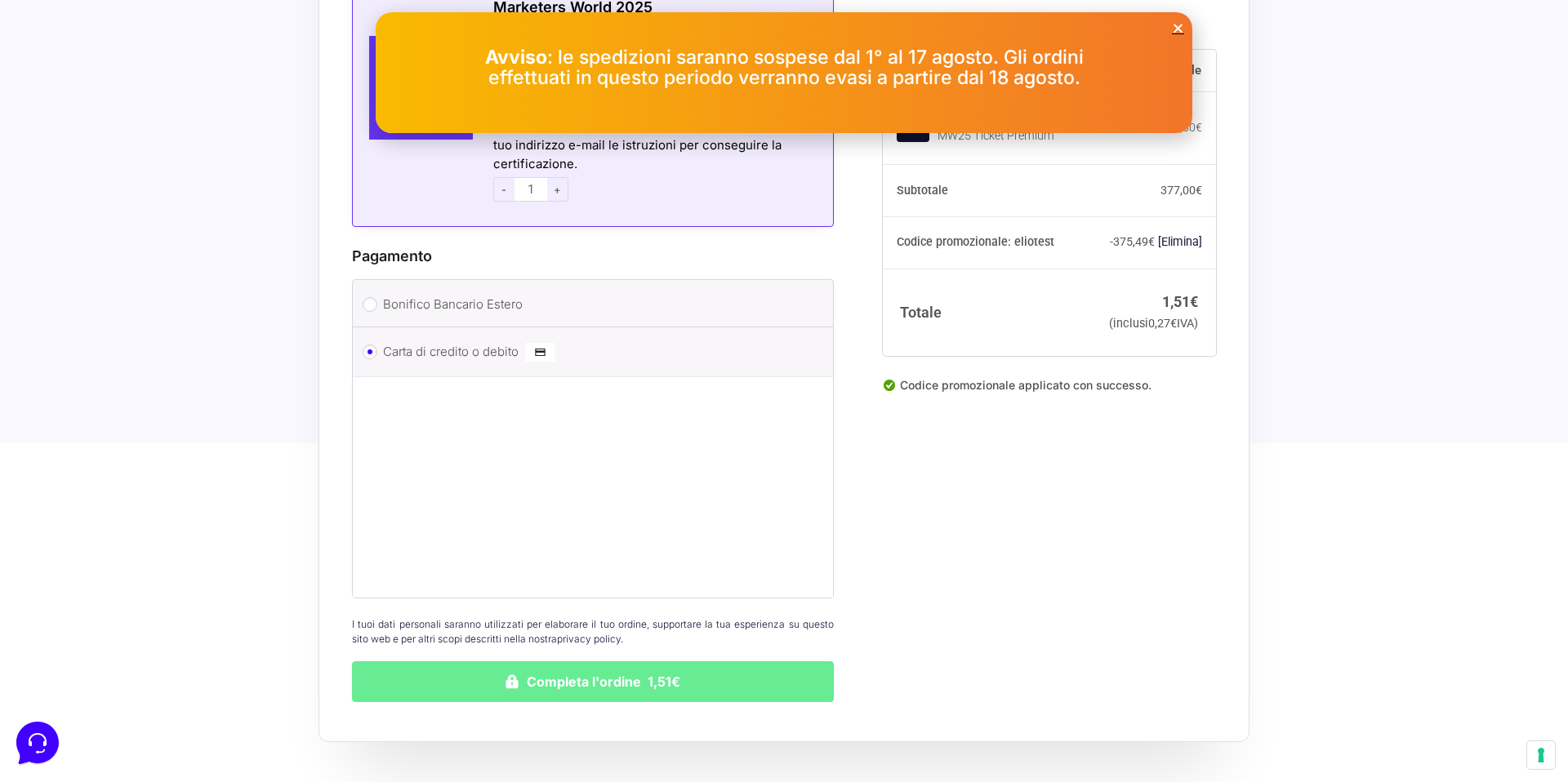
scroll to position [1103, 0]
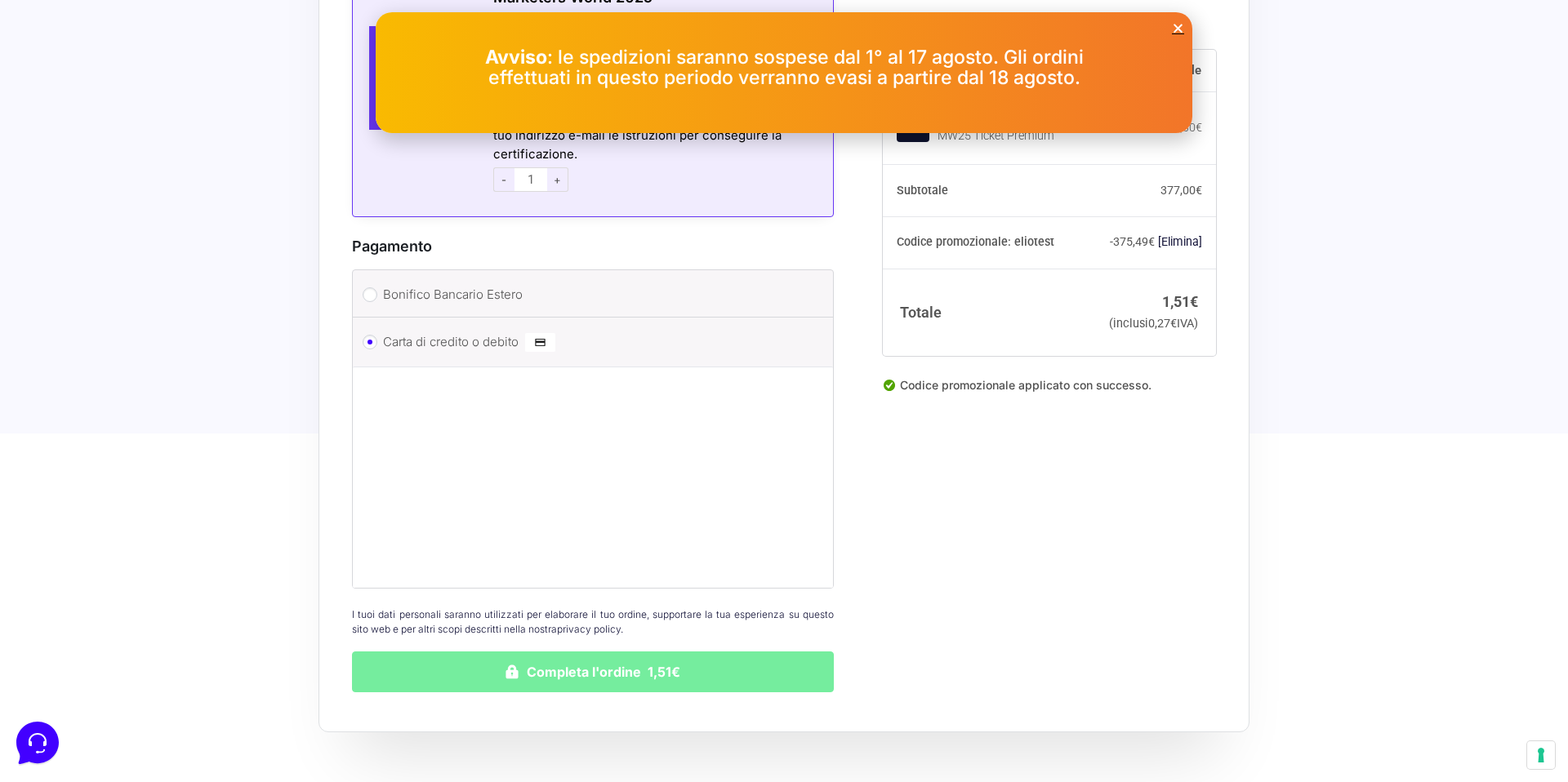
click at [694, 651] on button "Completa l'ordine 1,51€" at bounding box center [593, 672] width 481 height 41
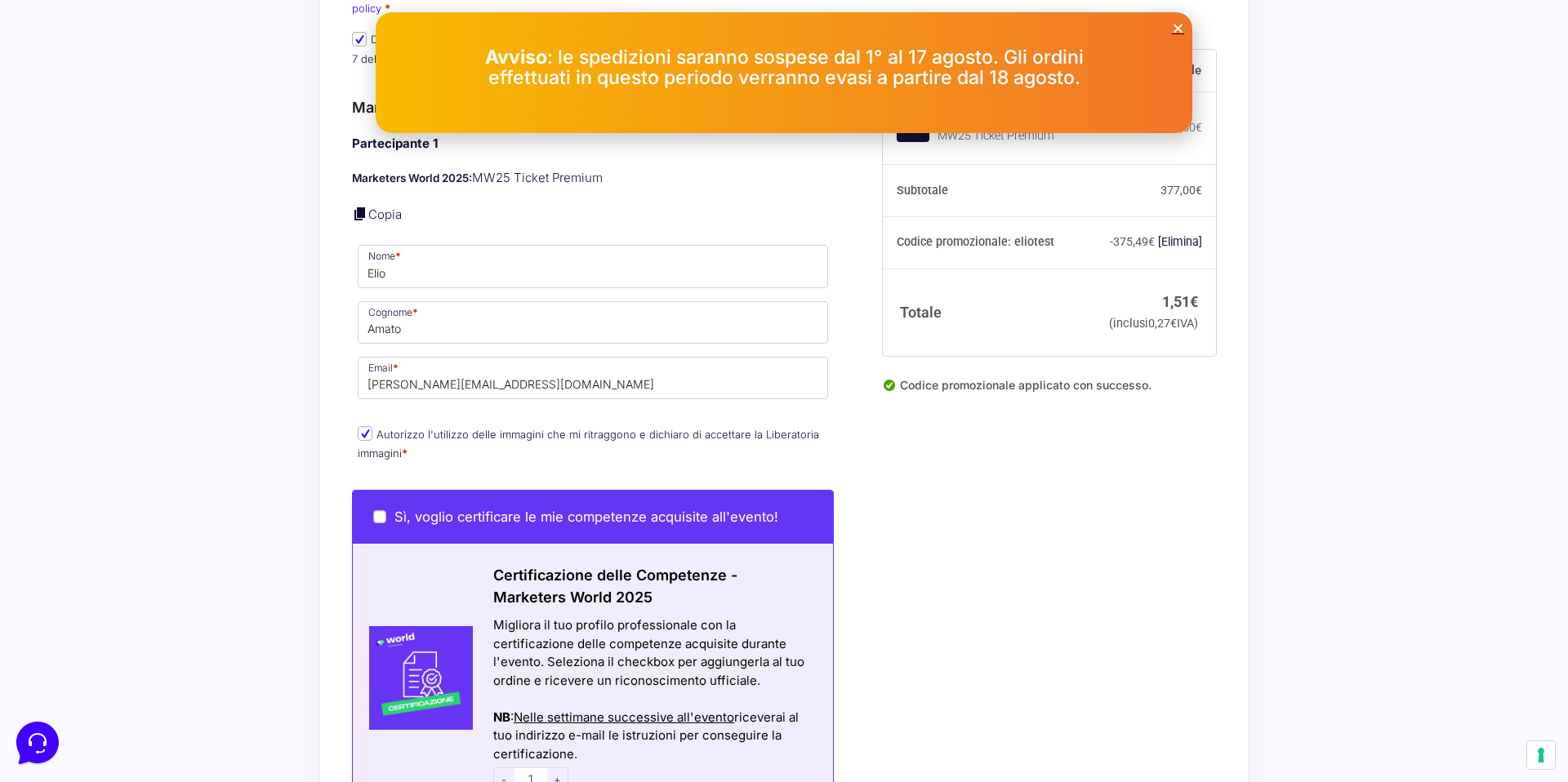
click at [665, 469] on div "Informazioni Cliente Hai già un account? Accedi Indirizzo Email * elio.amato88@…" at bounding box center [611, 466] width 519 height 1712
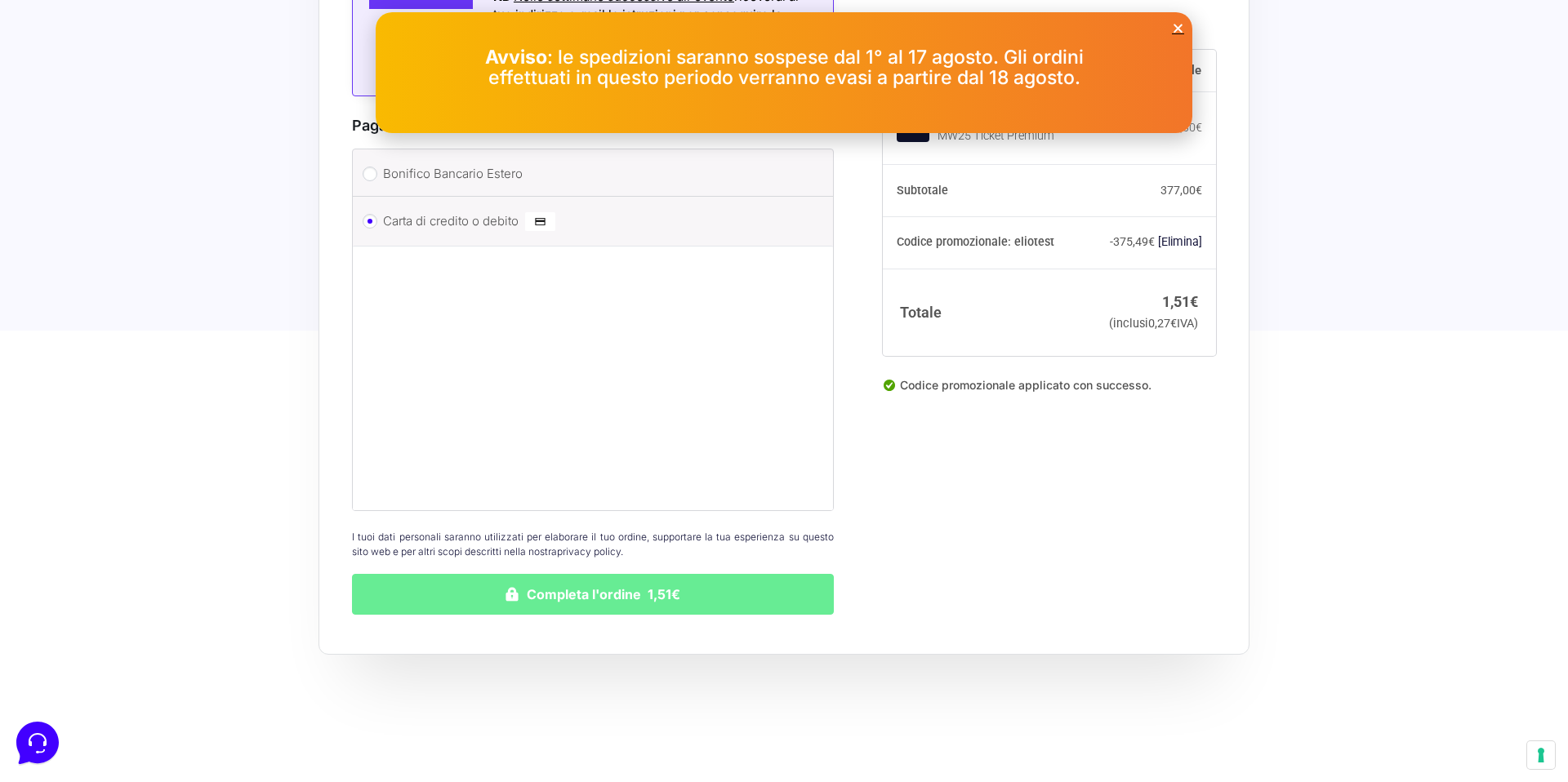
scroll to position [1334, 0]
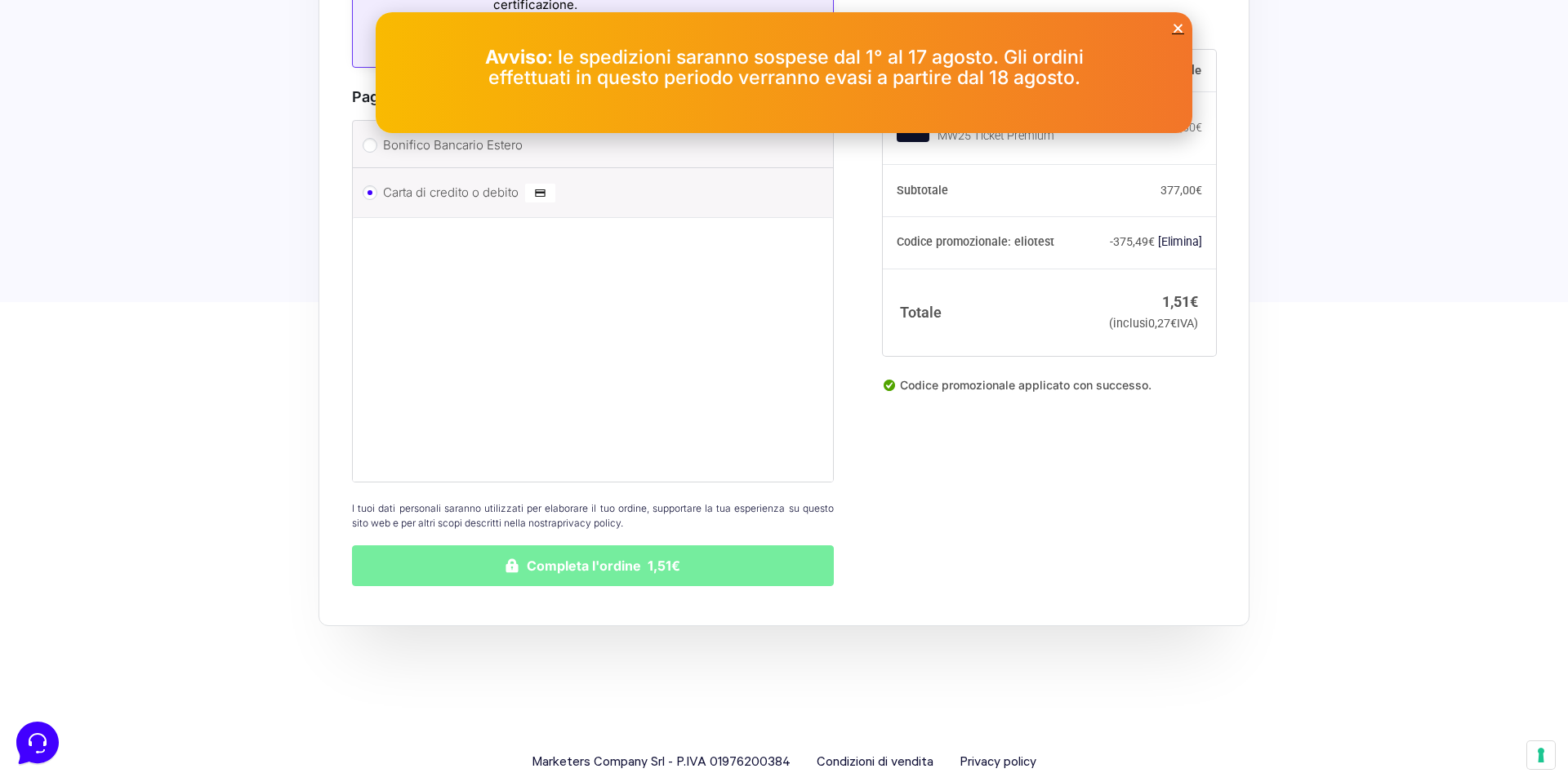
click at [584, 553] on button "Completa l'ordine 1,51€" at bounding box center [593, 566] width 481 height 41
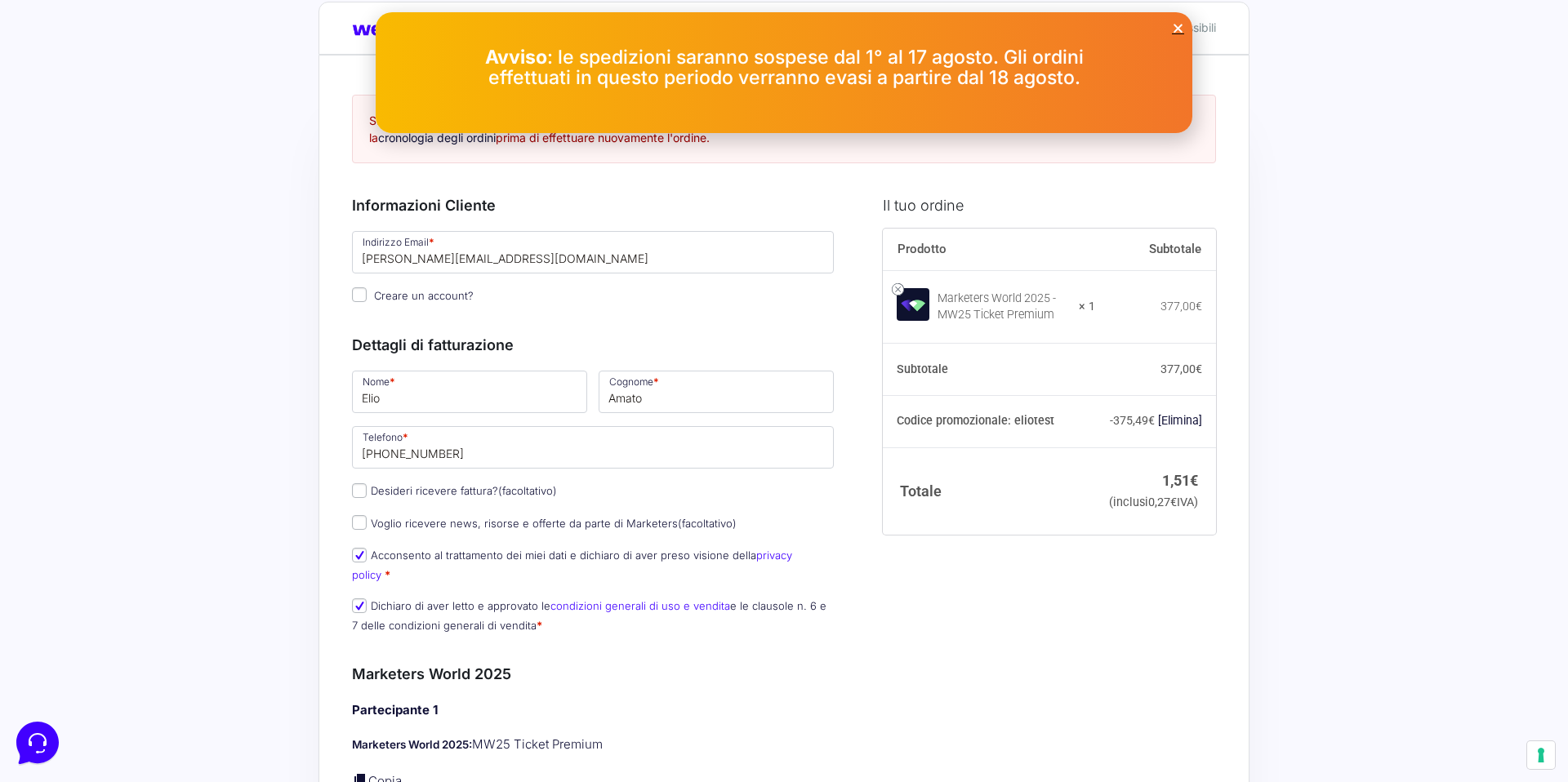
scroll to position [0, 0]
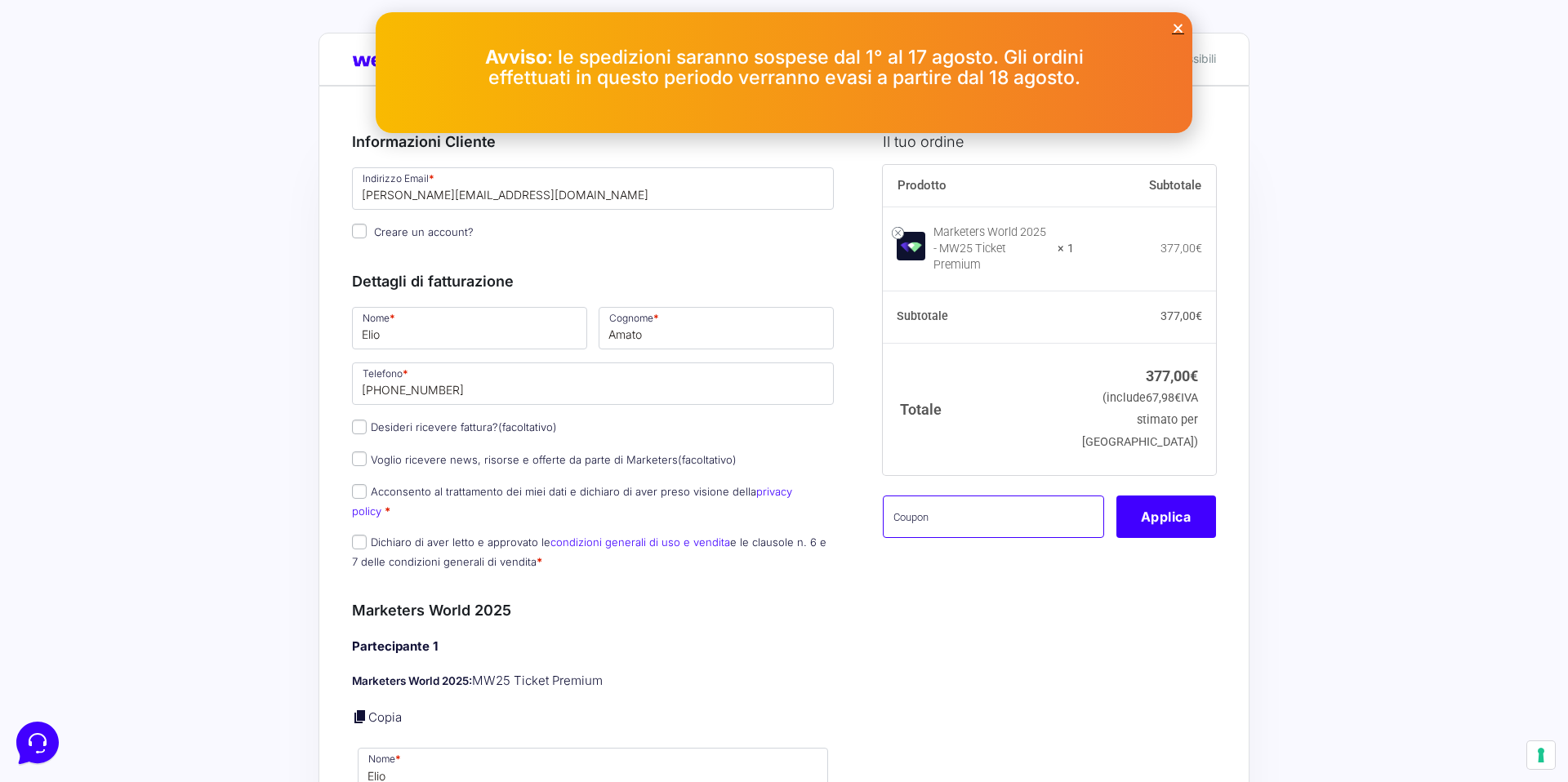
click at [906, 502] on input "text" at bounding box center [993, 516] width 221 height 42
type input "eliotest"
click at [1199, 503] on button "Applica" at bounding box center [1166, 516] width 100 height 42
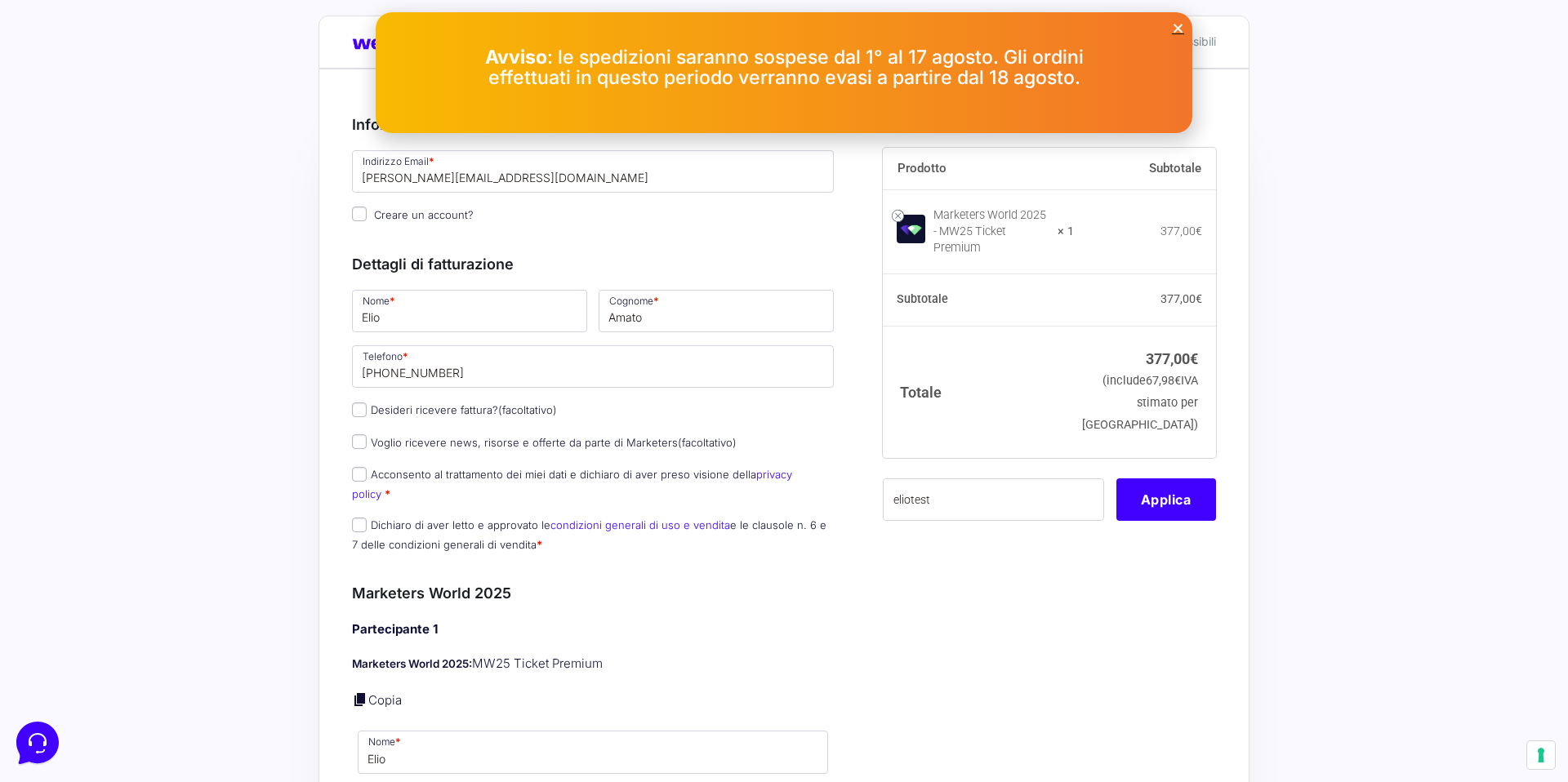
scroll to position [28, 0]
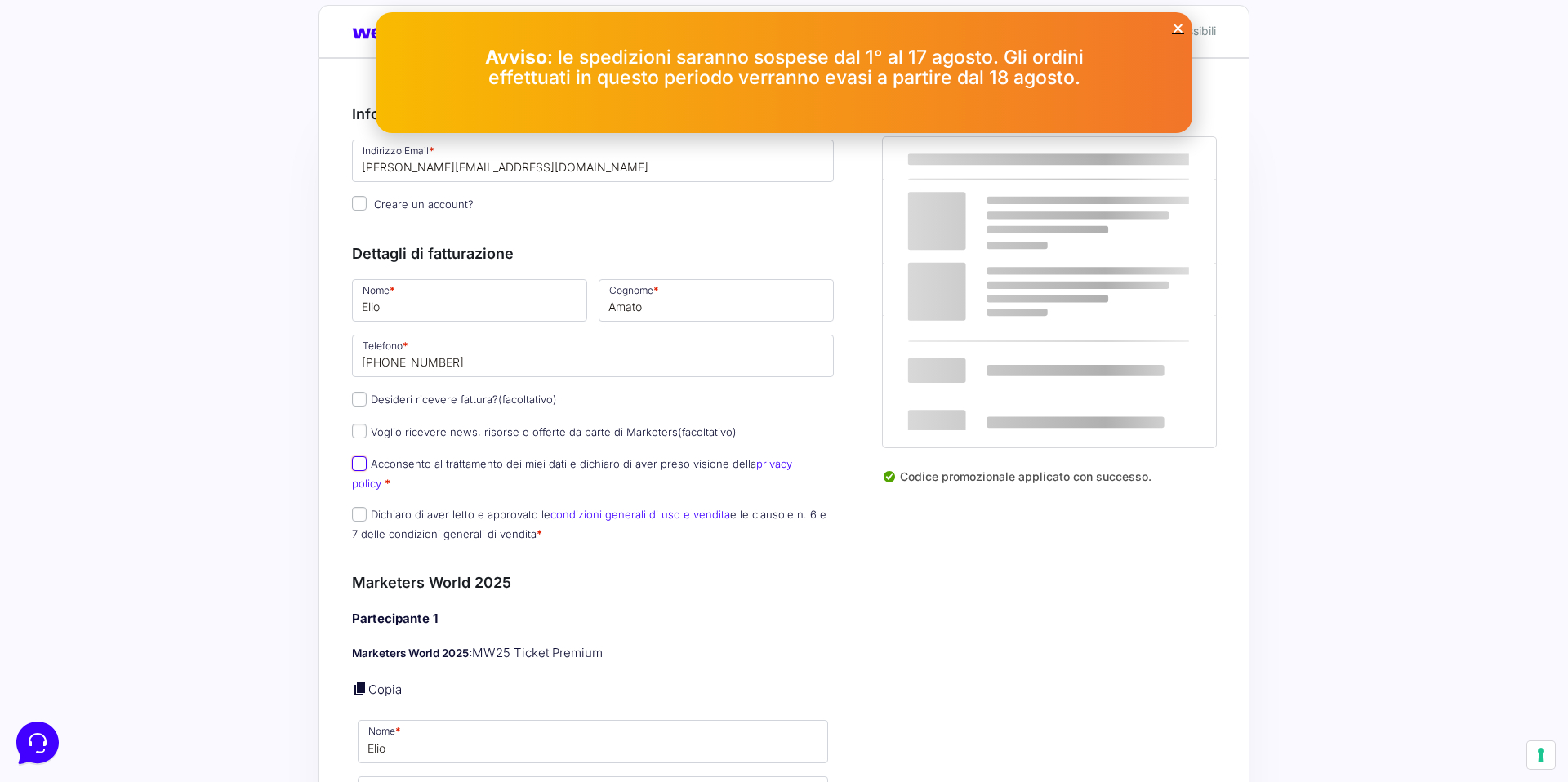
click at [352, 461] on input "Acconsento al trattamento dei miei dati e dichiaro di aver preso visione della …" at bounding box center [359, 464] width 15 height 15
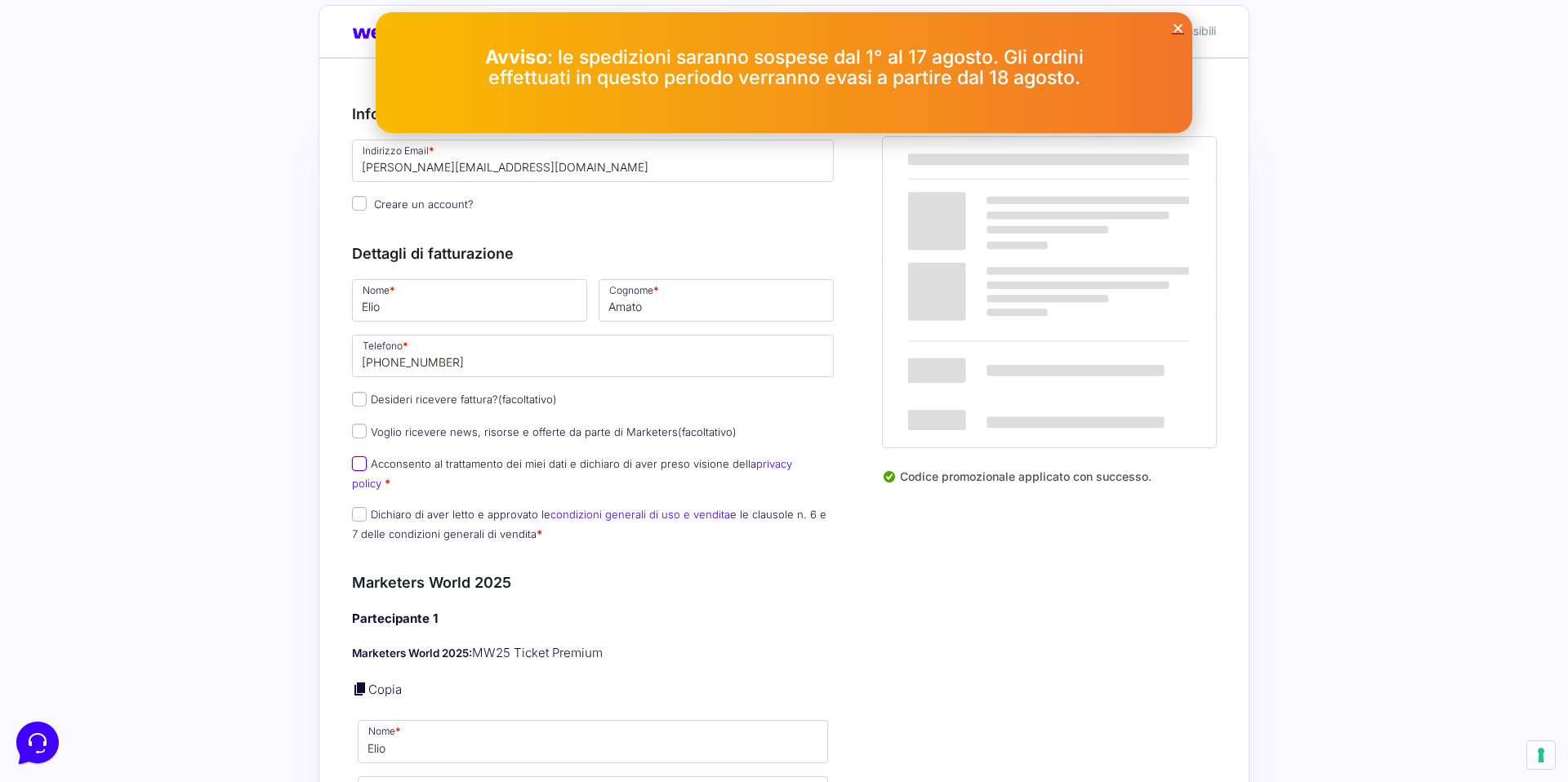
checkbox input "true"
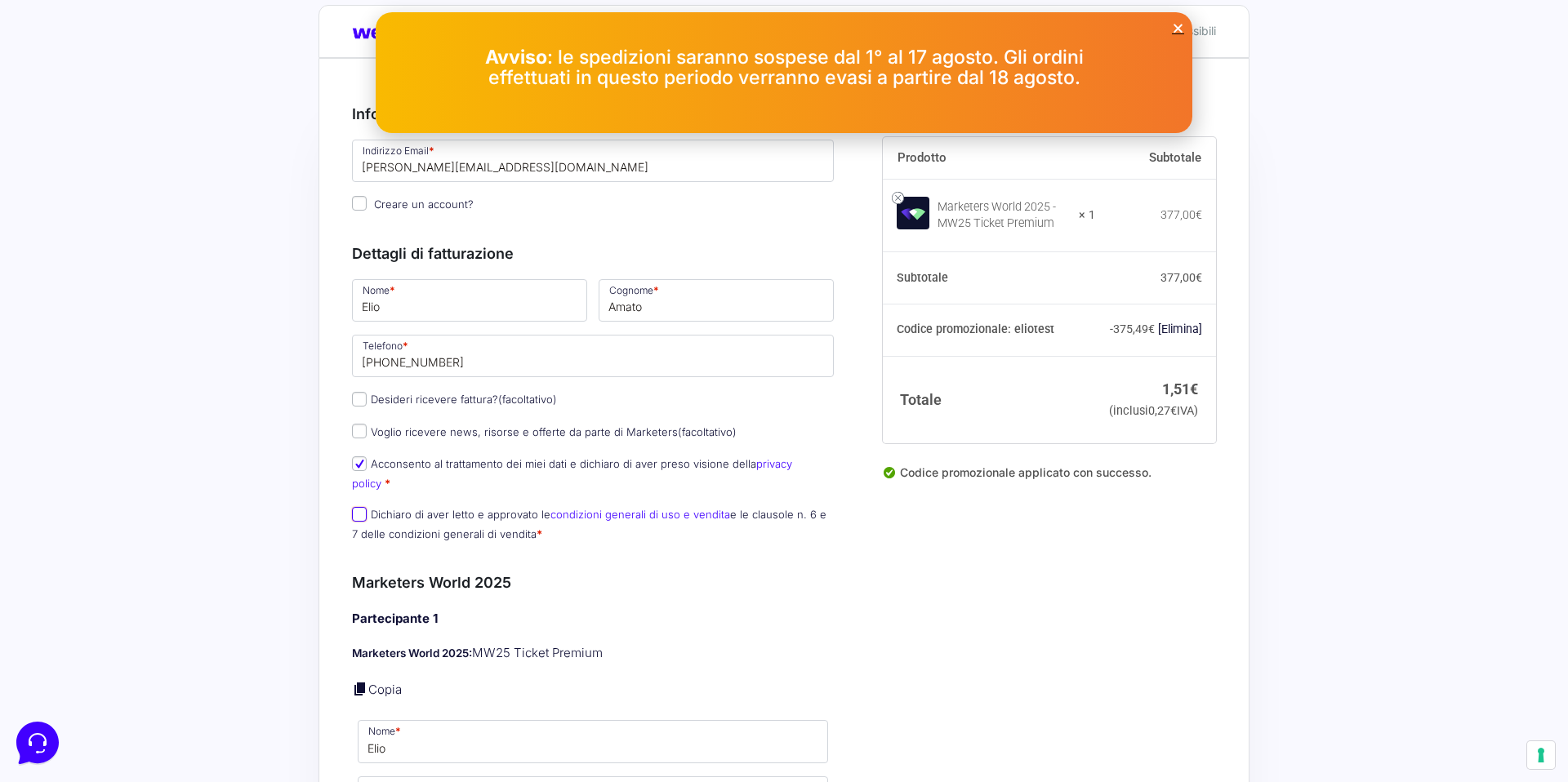
click at [357, 507] on input "Dichiaro di aver letto e approvato le condizioni generali di uso e vendita e le…" at bounding box center [359, 514] width 15 height 15
checkbox input "true"
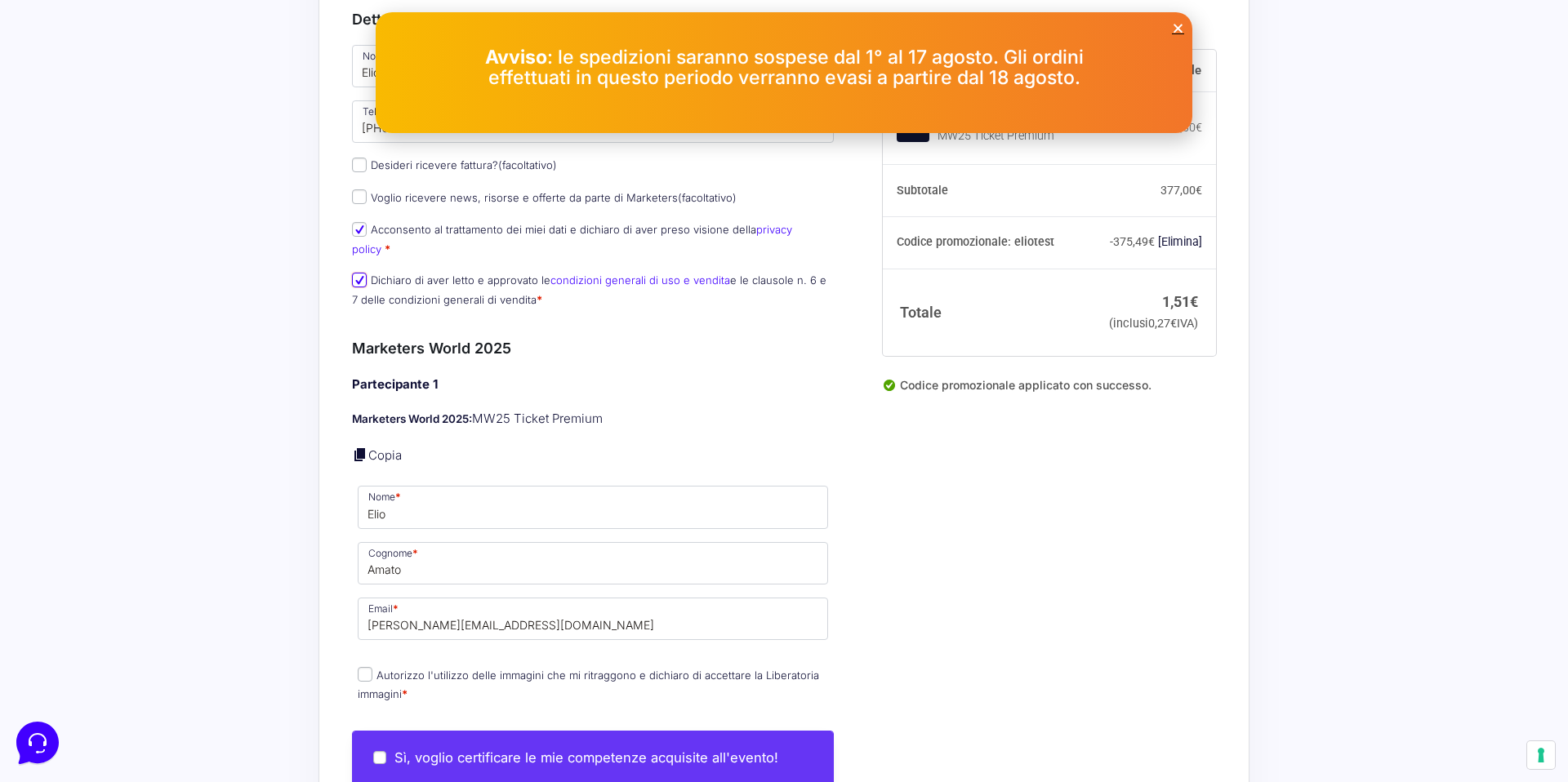
scroll to position [270, 0]
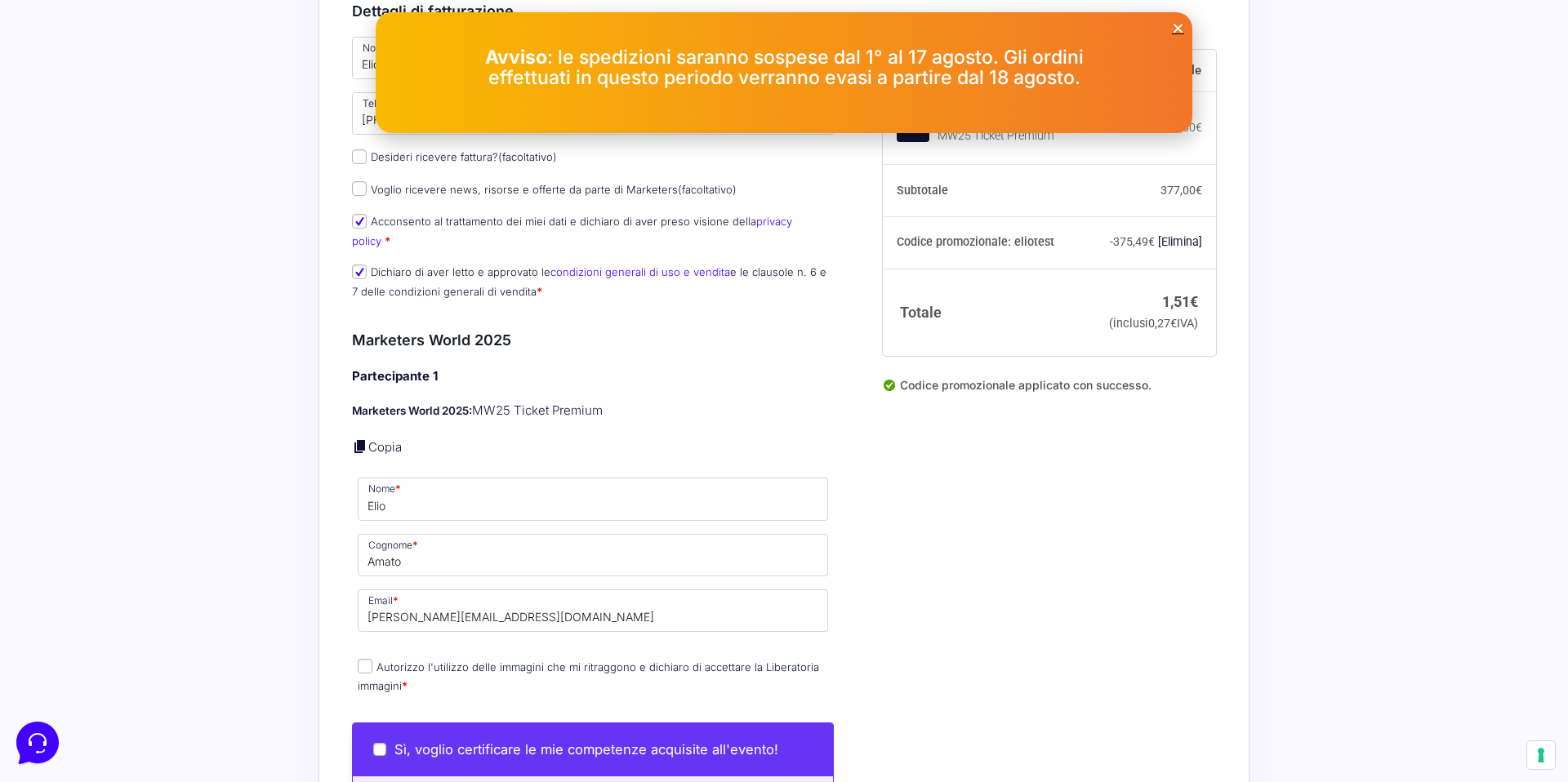
click at [367, 658] on input "Autorizzo l'utilizzo delle immagini che mi ritraggono e dichiaro di accettare l…" at bounding box center [365, 666] width 15 height 15
checkbox input "true"
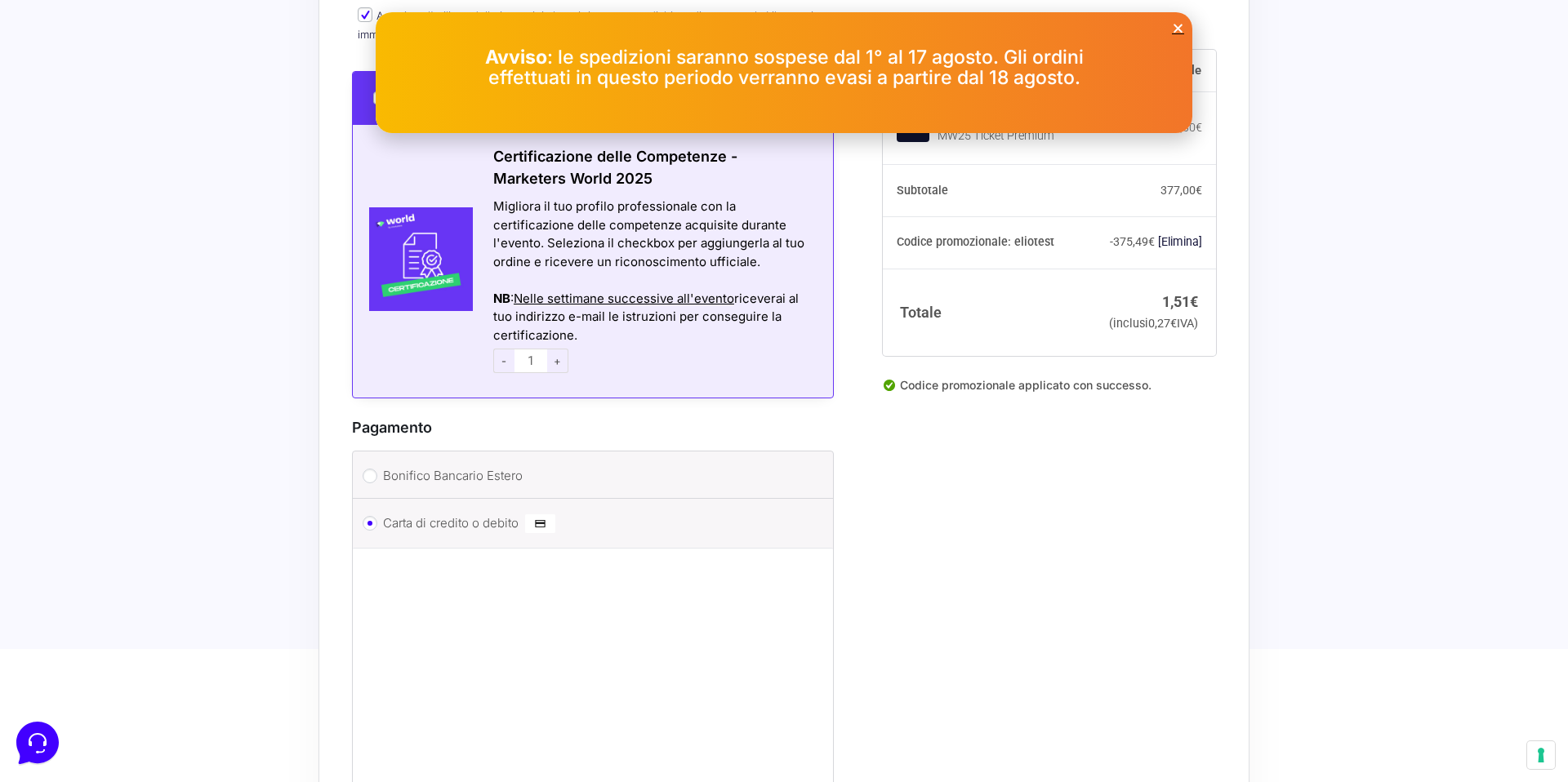
scroll to position [1095, 0]
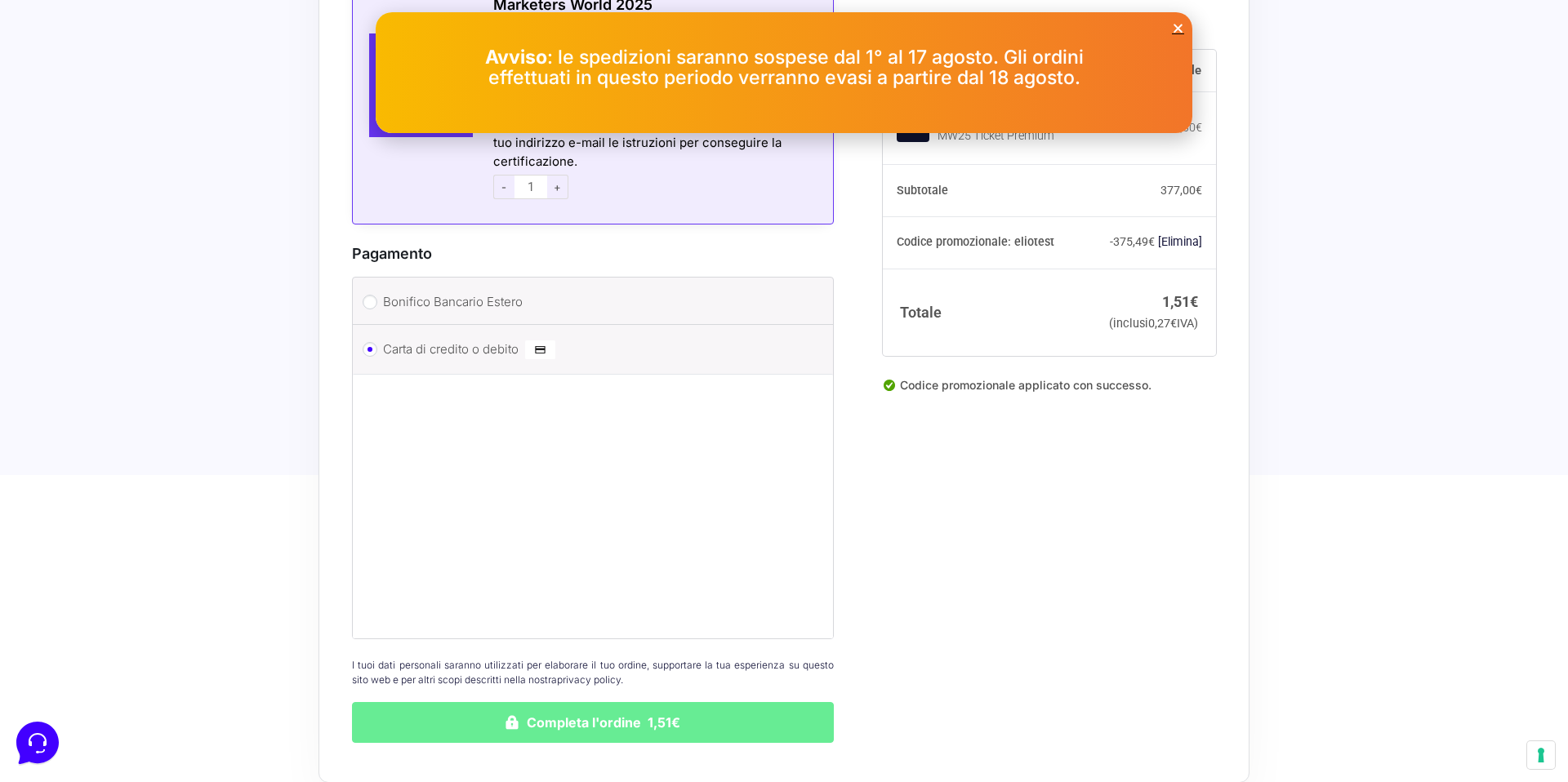
click at [683, 702] on button "Completa l'ordine 1,51€" at bounding box center [593, 723] width 481 height 41
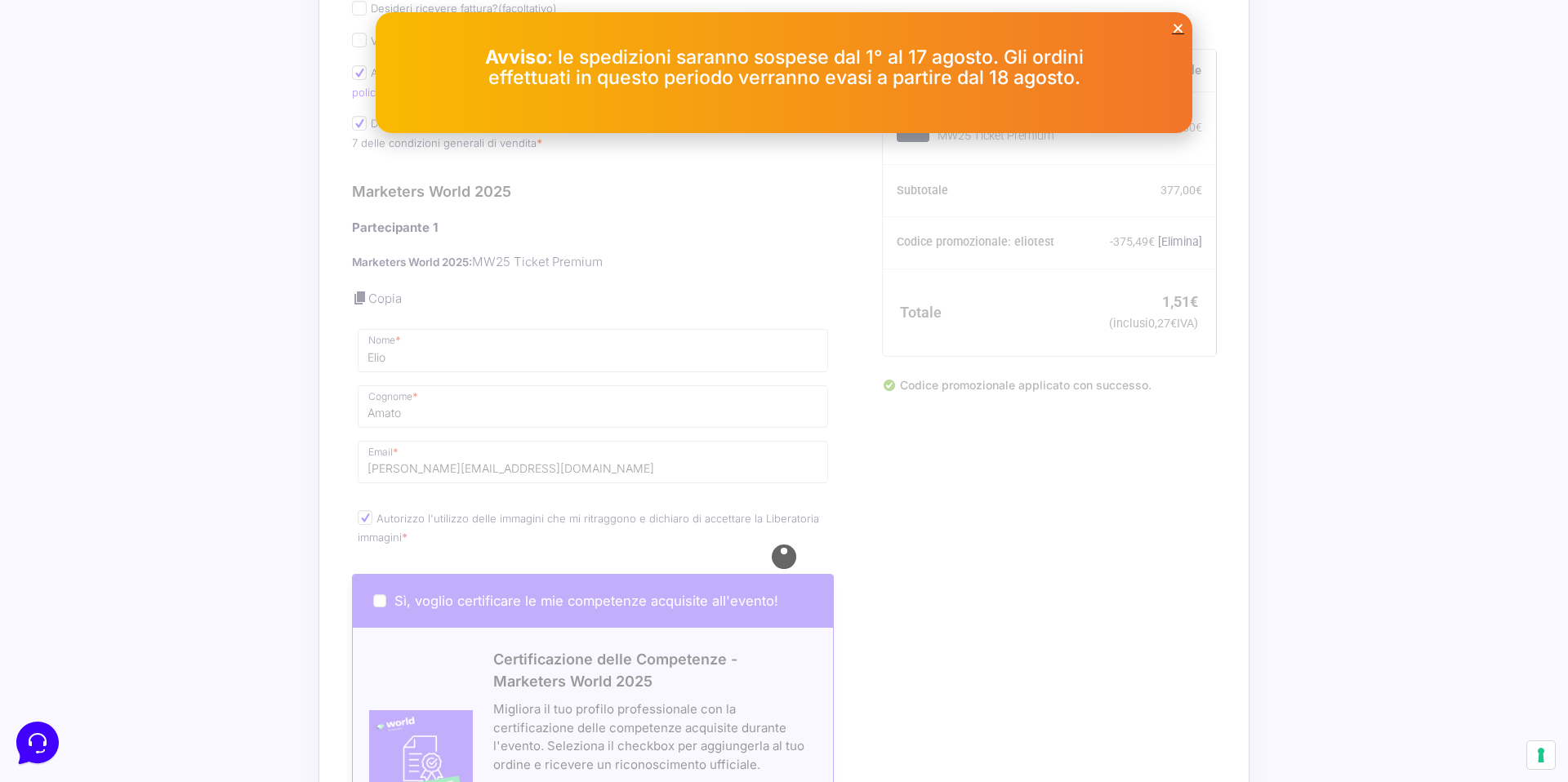
scroll to position [0, 0]
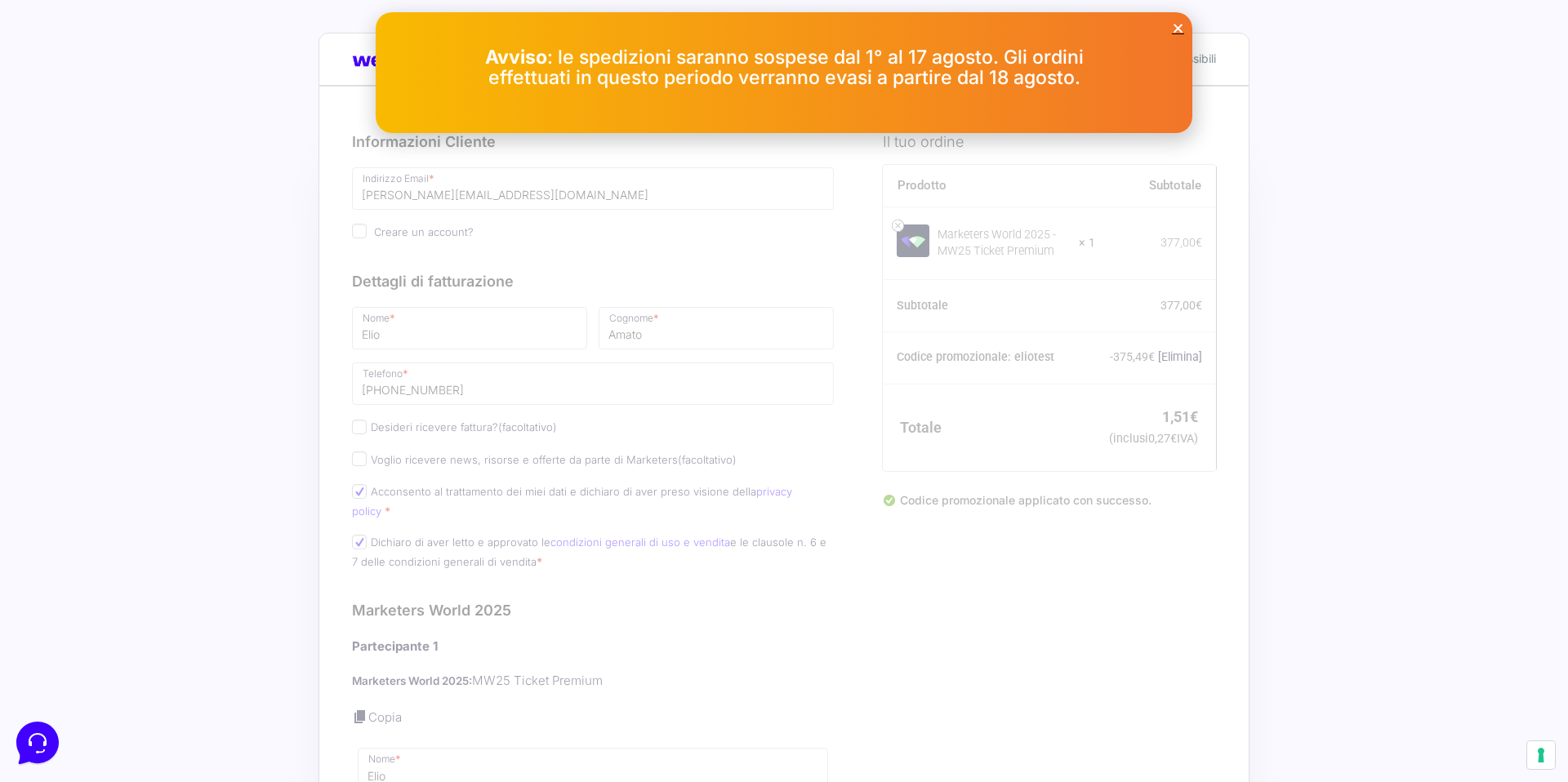
click at [1181, 31] on icon "Close" at bounding box center [1177, 28] width 12 height 12
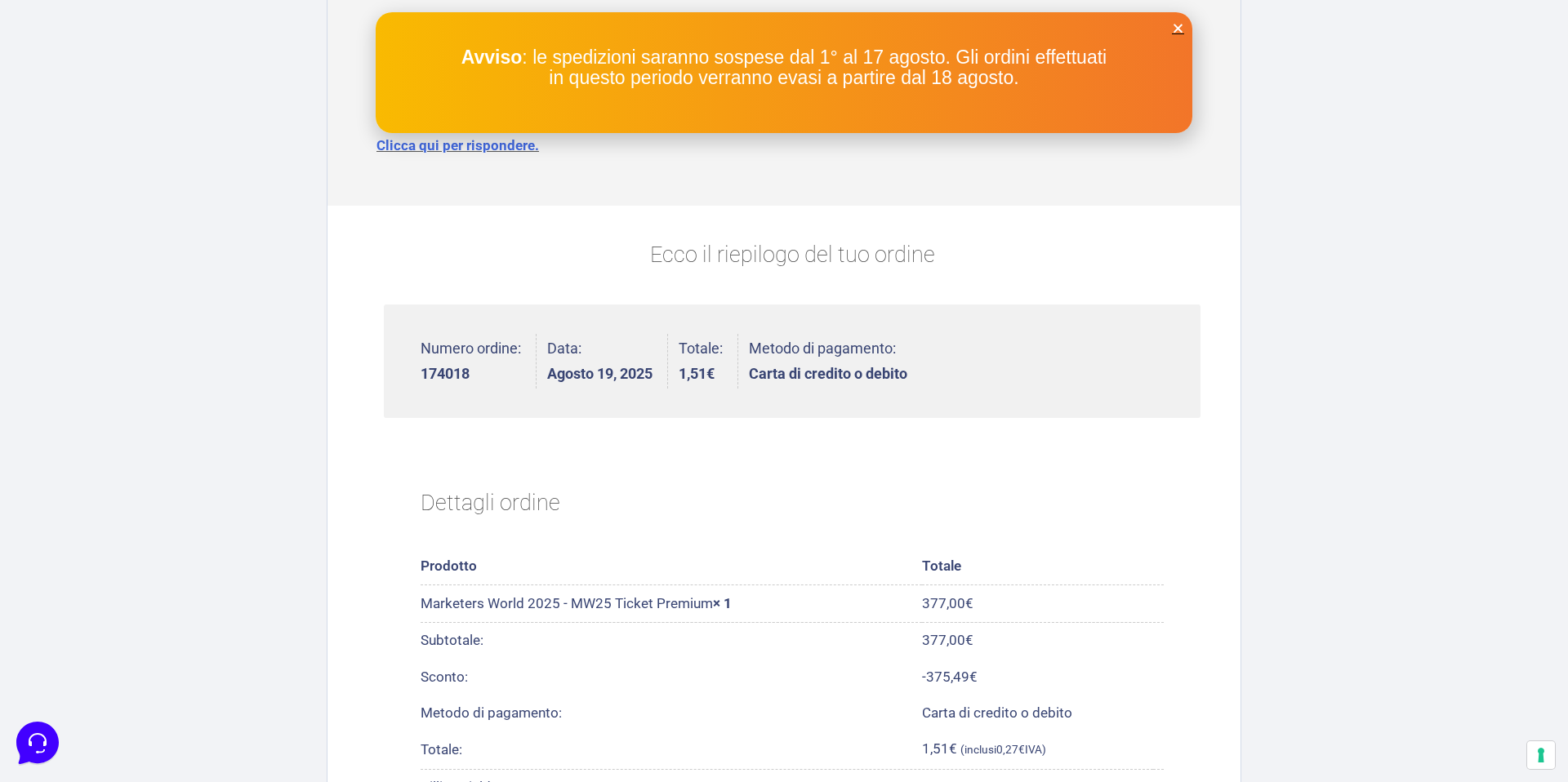
scroll to position [109, 0]
